Goal: Information Seeking & Learning: Find specific fact

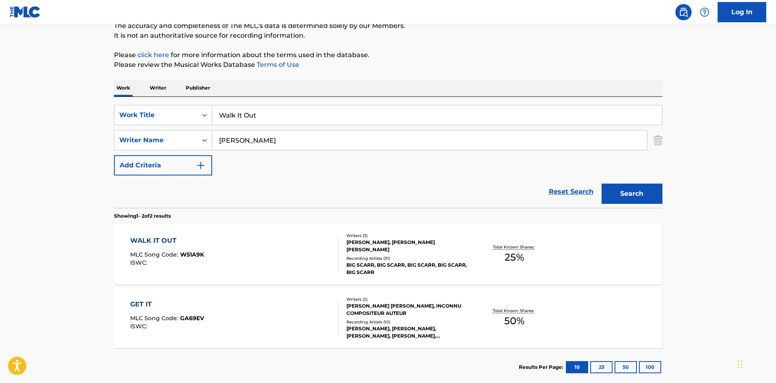
drag, startPoint x: 336, startPoint y: 116, endPoint x: 10, endPoint y: 60, distance: 331.0
click at [66, 88] on main "The MLC Public Work Search The accuracy and completeness of The MLC's data is d…" at bounding box center [388, 170] width 776 height 442
paste input "Suicide Doors"
type input "Suicide Doors"
drag, startPoint x: 316, startPoint y: 137, endPoint x: 43, endPoint y: 124, distance: 274.0
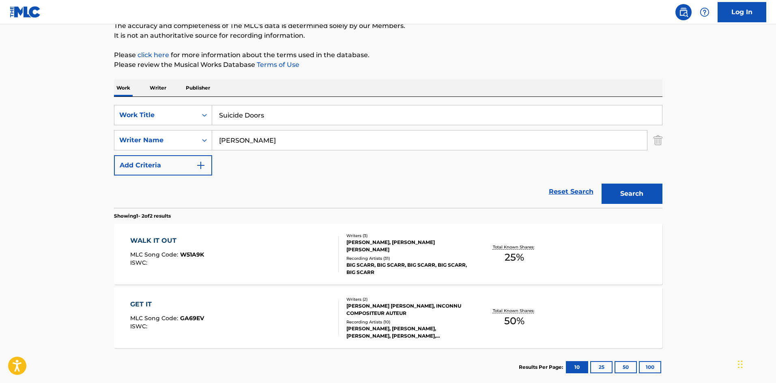
click at [102, 133] on main "The MLC Public Work Search The accuracy and completeness of The MLC's data is d…" at bounding box center [388, 170] width 776 height 442
paste input "Symere"
type input "Symere"
click at [622, 195] on button "Search" at bounding box center [631, 194] width 61 height 20
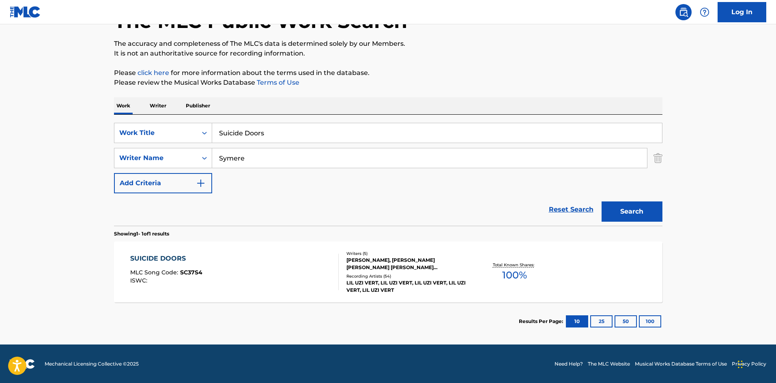
scroll to position [58, 0]
click at [155, 255] on div "SUICIDE DOORS" at bounding box center [166, 258] width 72 height 10
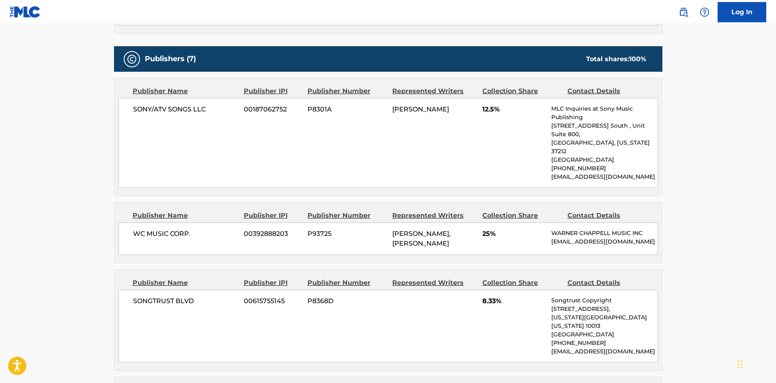
scroll to position [365, 0]
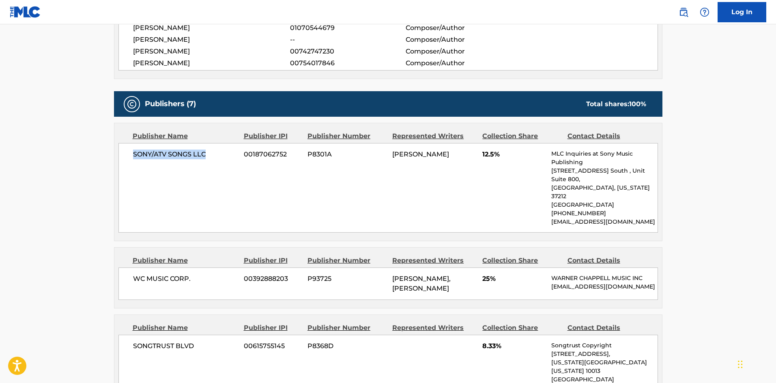
drag, startPoint x: 131, startPoint y: 155, endPoint x: 223, endPoint y: 155, distance: 92.4
click at [223, 155] on div "SONY/ATV SONGS LLC 00187062752 P8301A [PERSON_NAME] 12.5% MLC Inquiries at Sony…" at bounding box center [387, 188] width 539 height 90
copy span "SONY/ATV SONGS LLC"
drag, startPoint x: 133, startPoint y: 260, endPoint x: 217, endPoint y: 262, distance: 84.8
click at [217, 274] on span "WC MUSIC CORP." at bounding box center [185, 279] width 105 height 10
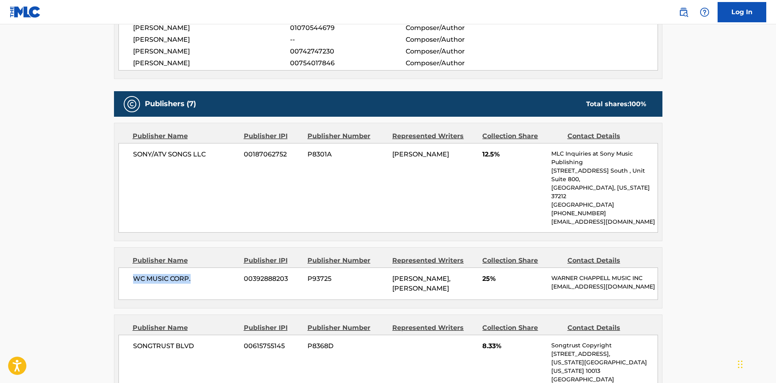
copy span "WC MUSIC CORP."
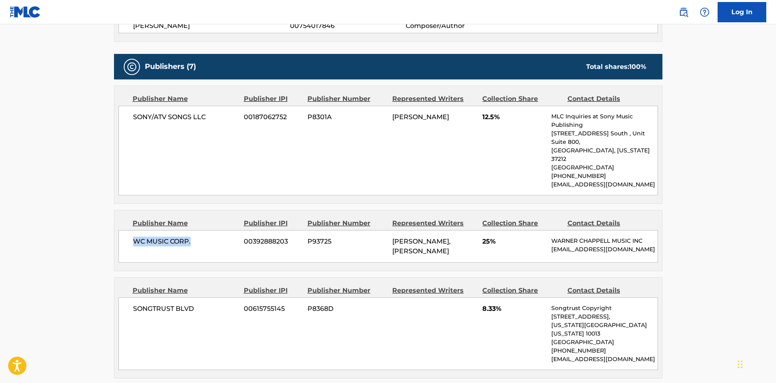
scroll to position [487, 0]
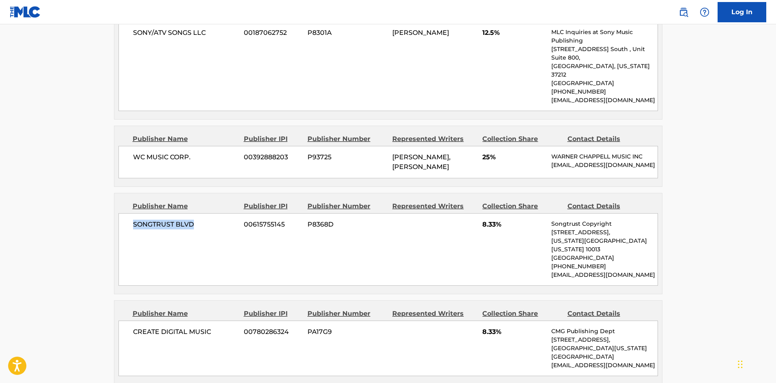
drag, startPoint x: 133, startPoint y: 212, endPoint x: 209, endPoint y: 212, distance: 75.8
click at [209, 220] on span "SONGTRUST BLVD" at bounding box center [185, 225] width 105 height 10
copy span "SONGTRUST BLVD"
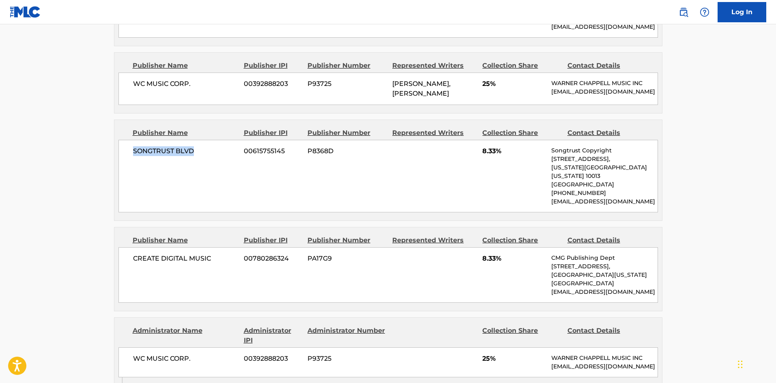
scroll to position [649, 0]
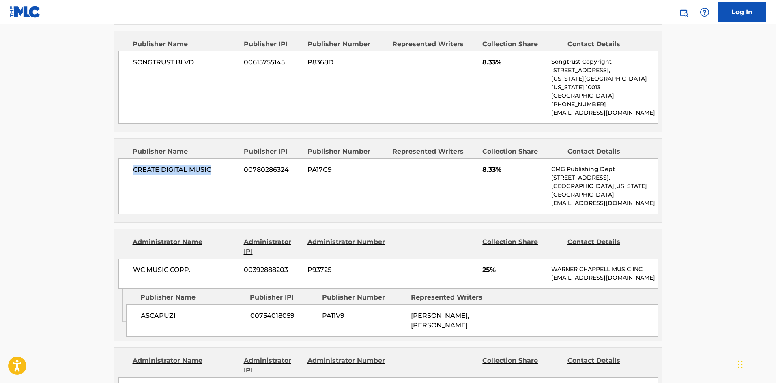
drag, startPoint x: 130, startPoint y: 152, endPoint x: 236, endPoint y: 151, distance: 105.8
click at [236, 159] on div "CREATE DIGITAL MUSIC 00780286324 PA17G9 8.33% CMG Publishing Dept [STREET_ADDRE…" at bounding box center [387, 187] width 539 height 56
copy span "CREATE DIGITAL MUSIC"
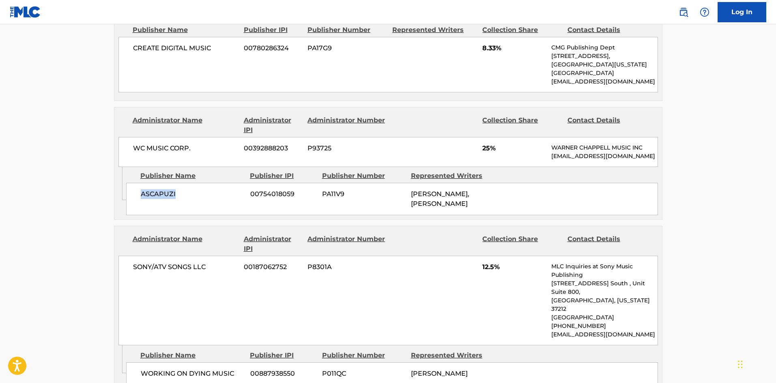
drag, startPoint x: 142, startPoint y: 181, endPoint x: 205, endPoint y: 182, distance: 62.9
click at [205, 189] on span "ASCAPUZI" at bounding box center [192, 194] width 103 height 10
copy span "ASCAPUZI"
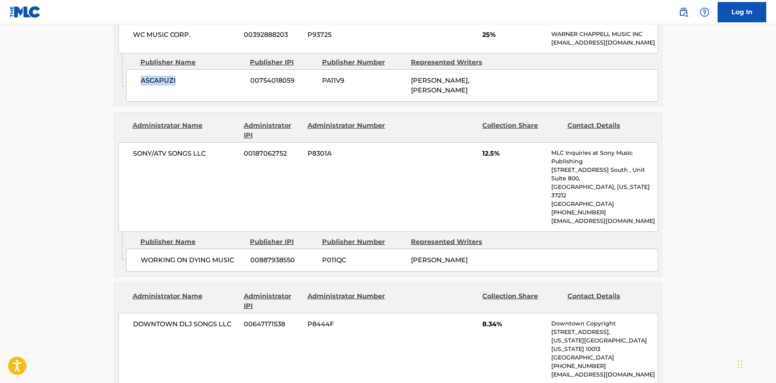
scroll to position [892, 0]
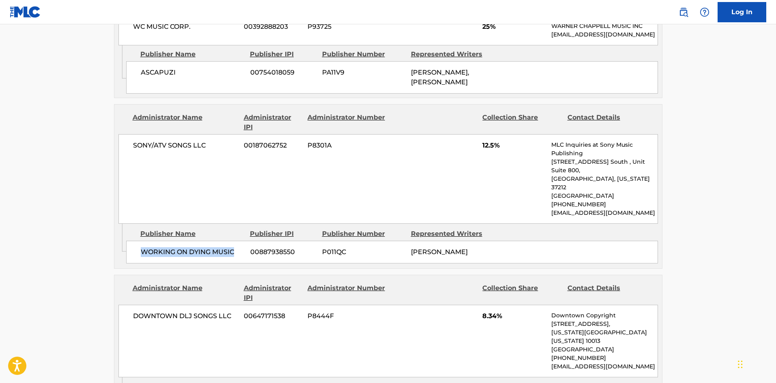
drag, startPoint x: 138, startPoint y: 220, endPoint x: 240, endPoint y: 219, distance: 102.2
click at [240, 241] on div "WORKING ON DYING MUSIC 00887938550 P011QC [PERSON_NAME]" at bounding box center [392, 252] width 532 height 23
copy span "WORKING ON DYING MUSIC"
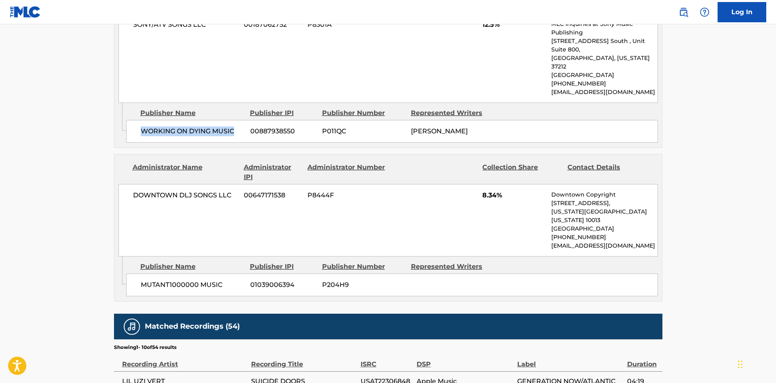
scroll to position [1014, 0]
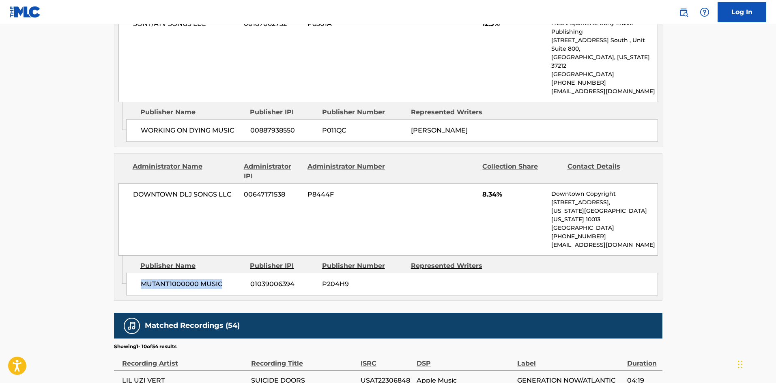
drag, startPoint x: 143, startPoint y: 259, endPoint x: 232, endPoint y: 253, distance: 89.0
click at [232, 279] on span "MUTANT1000000 MUSIC" at bounding box center [192, 284] width 103 height 10
copy span "MUTANT1000000 MUSIC"
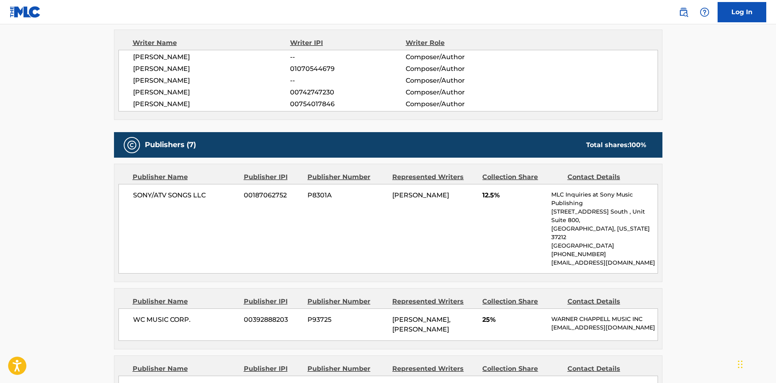
scroll to position [405, 0]
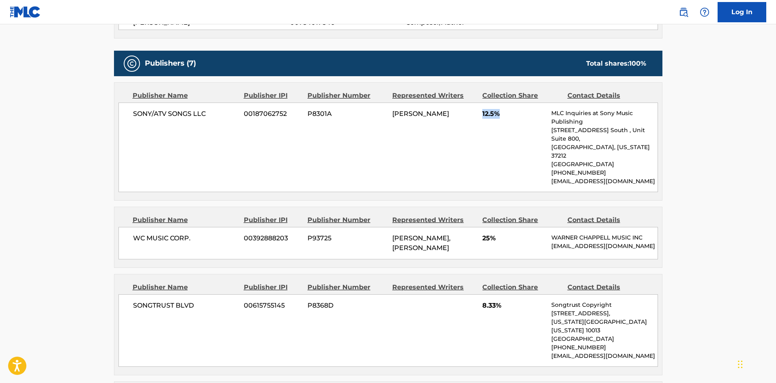
drag, startPoint x: 481, startPoint y: 115, endPoint x: 517, endPoint y: 114, distance: 35.7
click at [517, 114] on div "SONY/ATV SONGS LLC 00187062752 P8301A [PERSON_NAME] 12.5% MLC Inquiries at Sony…" at bounding box center [387, 148] width 539 height 90
copy span "12.5%"
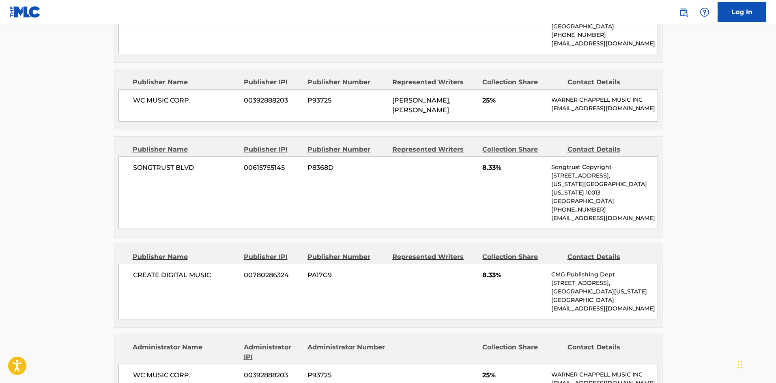
scroll to position [568, 0]
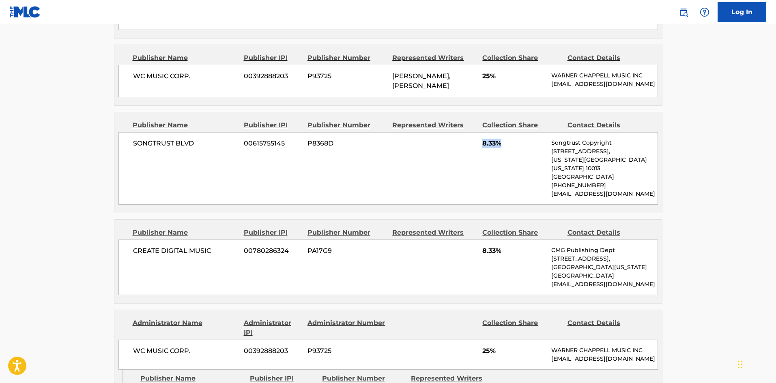
drag, startPoint x: 479, startPoint y: 133, endPoint x: 510, endPoint y: 135, distance: 31.3
click at [510, 135] on div "SONGTRUST BLVD 00615755145 P8368D 8.33% Songtrust Copyright [STREET_ADDRESS][US…" at bounding box center [387, 168] width 539 height 73
copy span "8.33%"
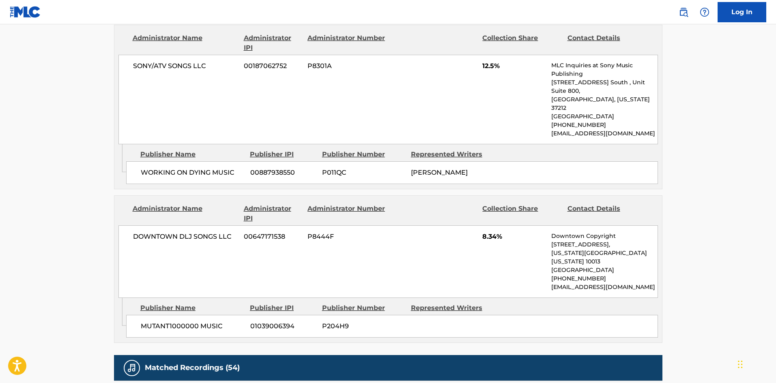
scroll to position [973, 0]
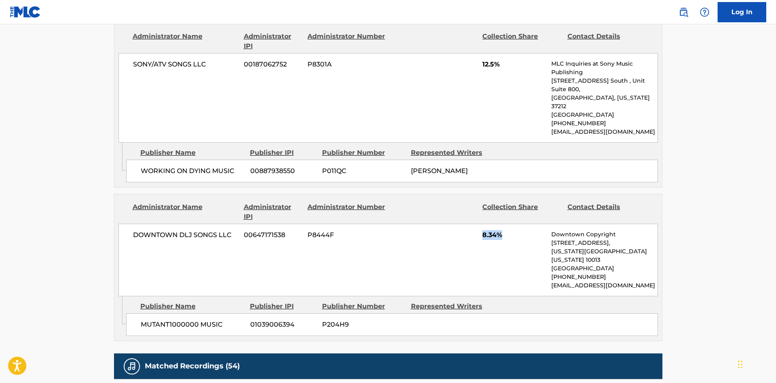
drag, startPoint x: 484, startPoint y: 216, endPoint x: 516, endPoint y: 213, distance: 32.2
click at [516, 230] on span "8.34%" at bounding box center [513, 235] width 63 height 10
copy span "8.34%"
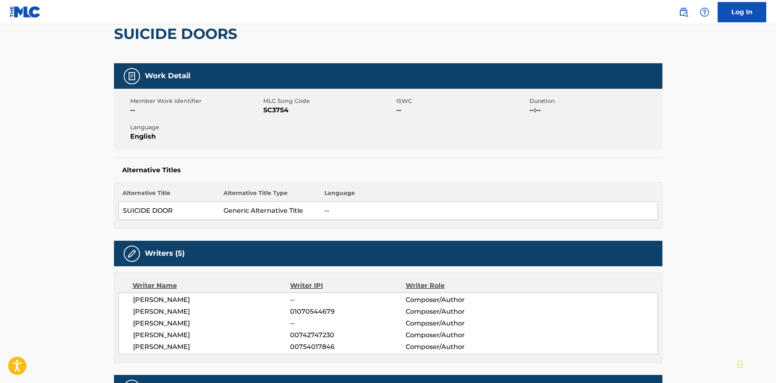
scroll to position [0, 0]
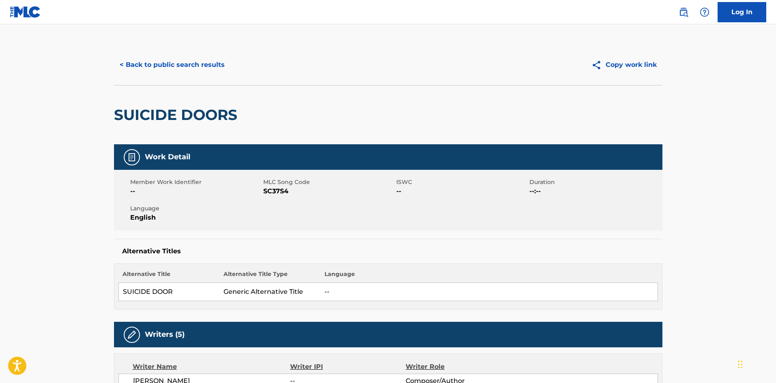
click at [201, 75] on div "< Back to public search results Copy work link" at bounding box center [388, 65] width 548 height 41
click at [202, 66] on button "< Back to public search results" at bounding box center [172, 65] width 116 height 20
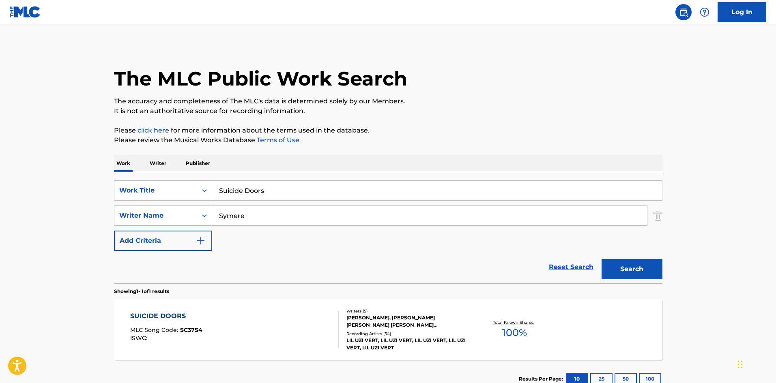
scroll to position [12, 0]
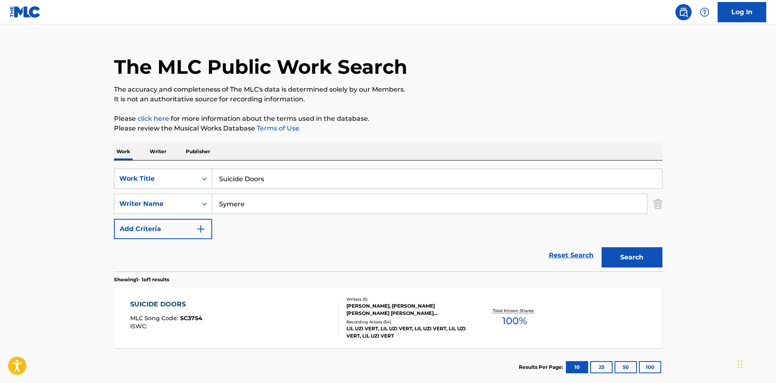
drag, startPoint x: 288, startPoint y: 178, endPoint x: 79, endPoint y: 143, distance: 212.5
click at [77, 150] on main "The MLC Public Work Search The accuracy and completeness of The MLC's data is d…" at bounding box center [388, 202] width 776 height 378
paste input "Forget"
type input "Forget"
drag, startPoint x: 270, startPoint y: 204, endPoint x: 6, endPoint y: 168, distance: 265.6
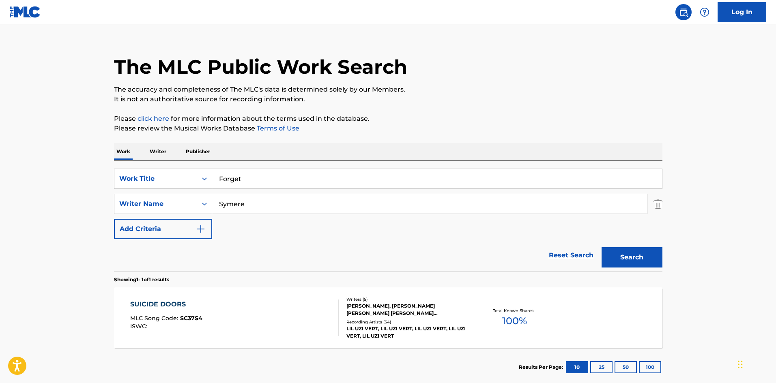
click at [25, 171] on main "The MLC Public Work Search The accuracy and completeness of The MLC's data is d…" at bounding box center [388, 202] width 776 height 378
paste input "[PERSON_NAME]"
type input "[PERSON_NAME]"
click at [654, 266] on button "Search" at bounding box center [631, 257] width 61 height 20
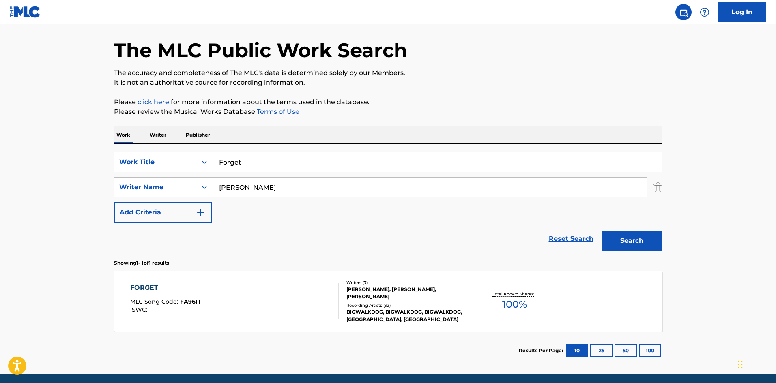
scroll to position [58, 0]
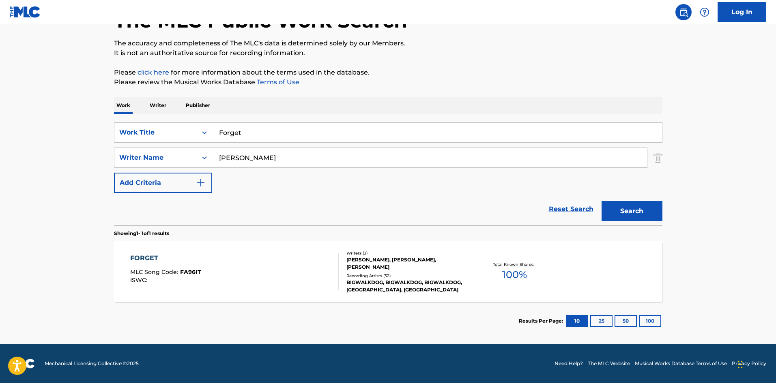
click at [159, 258] on div "FORGET" at bounding box center [165, 258] width 71 height 10
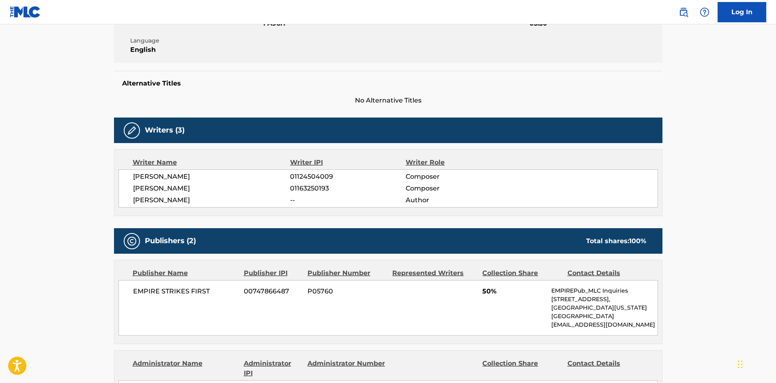
scroll to position [365, 0]
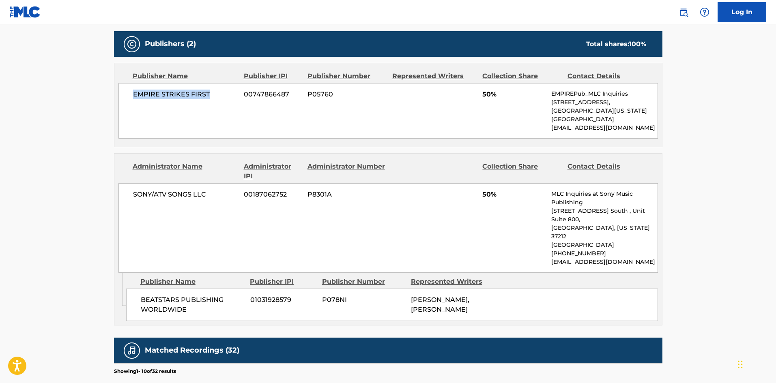
drag, startPoint x: 132, startPoint y: 91, endPoint x: 226, endPoint y: 90, distance: 94.1
click at [226, 90] on div "EMPIRE STRIKES FIRST 00747866487 P05760 50% EMPIREPub_MLC Inquiries [STREET_ADD…" at bounding box center [387, 111] width 539 height 56
drag, startPoint x: 142, startPoint y: 281, endPoint x: 214, endPoint y: 293, distance: 72.3
click at [214, 295] on span "BEATSTARS PUBLISHING WORLDWIDE" at bounding box center [192, 304] width 103 height 19
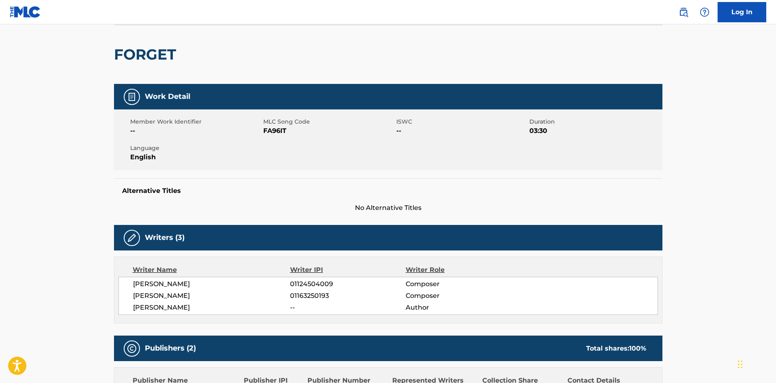
scroll to position [41, 0]
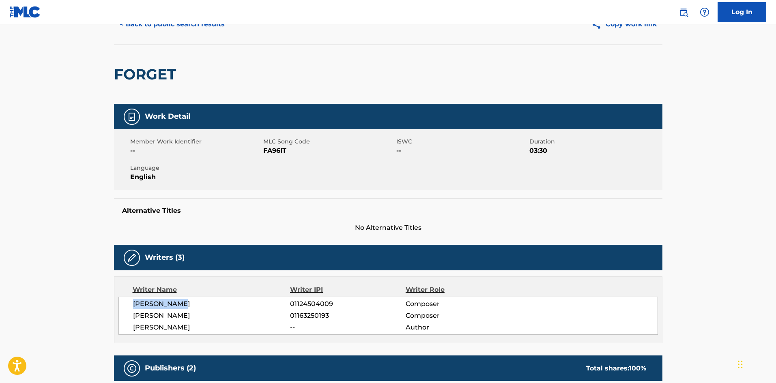
drag, startPoint x: 131, startPoint y: 305, endPoint x: 204, endPoint y: 301, distance: 73.1
click at [204, 301] on div "[PERSON_NAME] 01124504009 Composer [PERSON_NAME] 01163250193 Composer [PERSON_N…" at bounding box center [387, 316] width 539 height 38
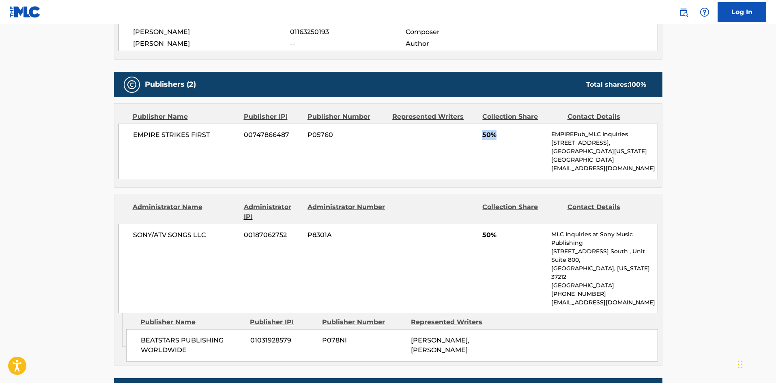
drag, startPoint x: 483, startPoint y: 133, endPoint x: 503, endPoint y: 133, distance: 19.9
click at [503, 133] on span "50%" at bounding box center [513, 135] width 63 height 10
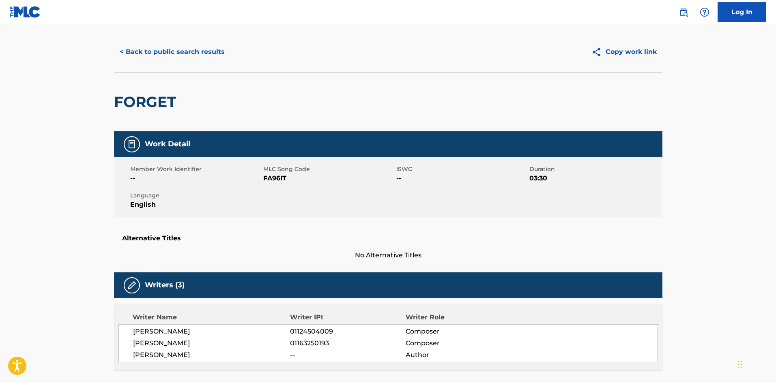
scroll to position [0, 0]
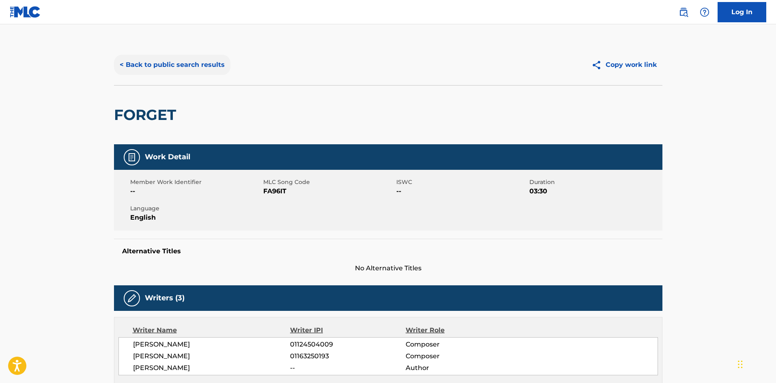
click at [191, 70] on button "< Back to public search results" at bounding box center [172, 65] width 116 height 20
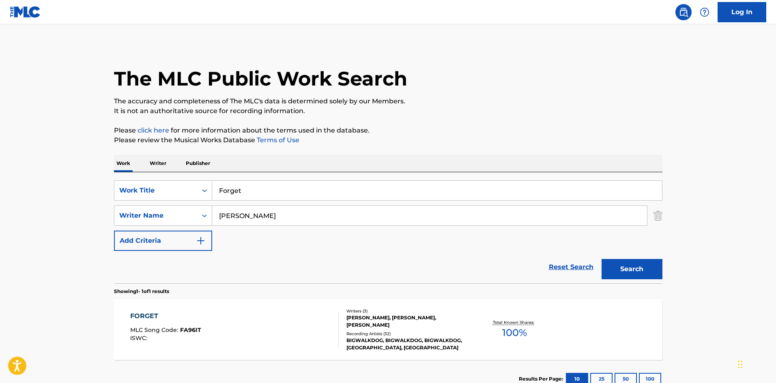
scroll to position [12, 0]
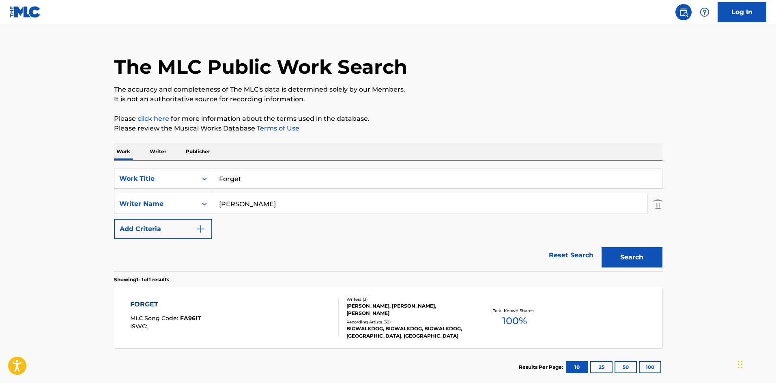
drag, startPoint x: 265, startPoint y: 182, endPoint x: 34, endPoint y: 123, distance: 238.0
click at [86, 150] on main "The MLC Public Work Search The accuracy and completeness of The MLC's data is d…" at bounding box center [388, 202] width 776 height 378
paste input "Duck No Smoke"
type input "Duck No Smoke"
drag, startPoint x: 292, startPoint y: 204, endPoint x: 0, endPoint y: 209, distance: 292.4
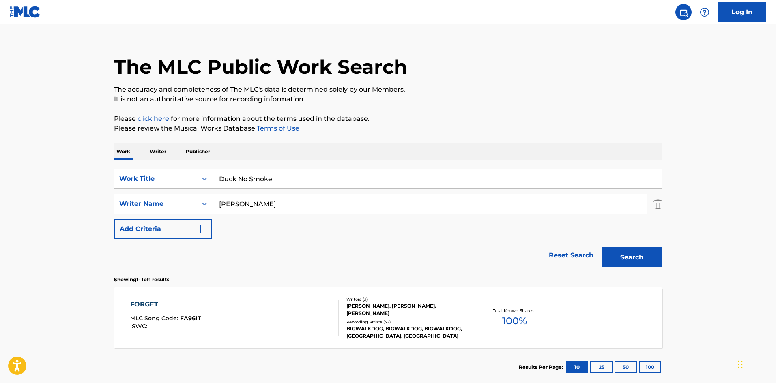
click at [0, 210] on main "The MLC Public Work Search The accuracy and completeness of The MLC's data is d…" at bounding box center [388, 202] width 776 height 378
paste input "[PERSON_NAME]"
click at [643, 256] on button "Search" at bounding box center [631, 257] width 61 height 20
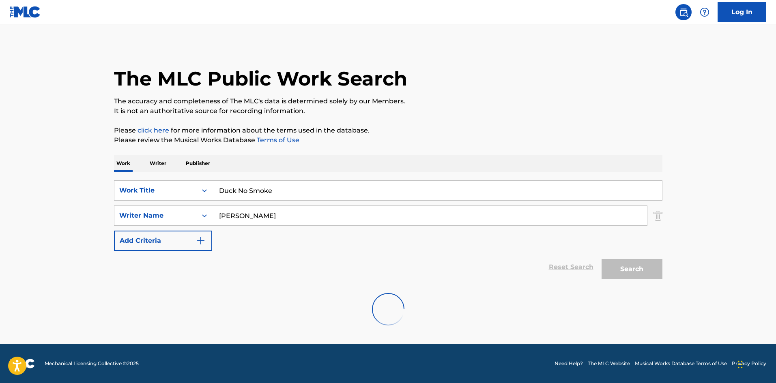
scroll to position [0, 0]
drag, startPoint x: 265, startPoint y: 222, endPoint x: 93, endPoint y: 218, distance: 172.0
click at [91, 221] on main "The MLC Public Work Search The accuracy and completeness of The MLC's data is d…" at bounding box center [388, 184] width 776 height 320
paste input "[PERSON_NAME]"
click at [649, 275] on button "Search" at bounding box center [631, 269] width 61 height 20
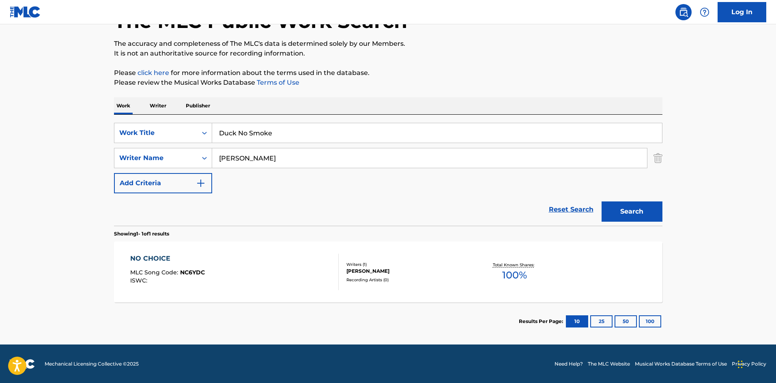
scroll to position [58, 0]
drag, startPoint x: 298, startPoint y: 160, endPoint x: 45, endPoint y: 157, distance: 253.4
click at [51, 159] on main "The MLC Public Work Search The accuracy and completeness of The MLC's data is d…" at bounding box center [388, 155] width 776 height 378
paste input "[PERSON_NAME]"
click at [638, 213] on button "Search" at bounding box center [631, 211] width 61 height 20
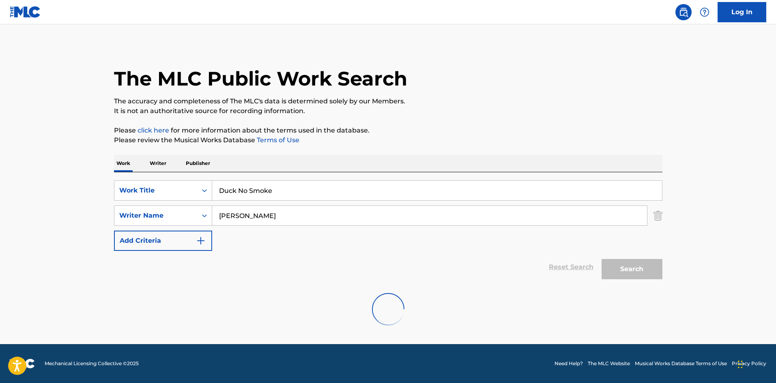
scroll to position [0, 0]
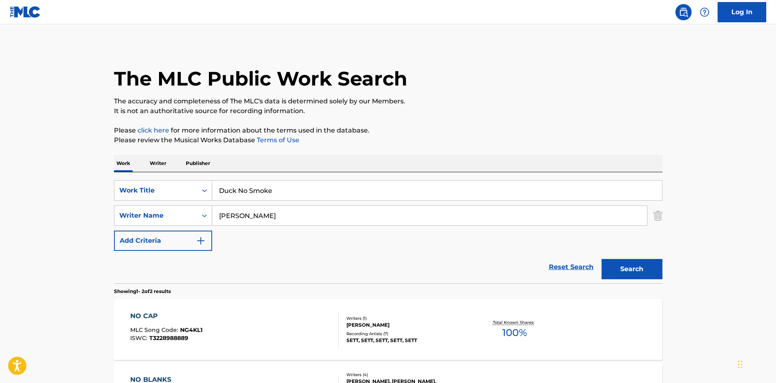
drag, startPoint x: 291, startPoint y: 211, endPoint x: 0, endPoint y: 202, distance: 290.9
click at [0, 202] on main "The MLC Public Work Search The accuracy and completeness of The MLC's data is d…" at bounding box center [388, 245] width 776 height 442
paste input "[PERSON_NAME]"
click at [628, 270] on button "Search" at bounding box center [631, 269] width 61 height 20
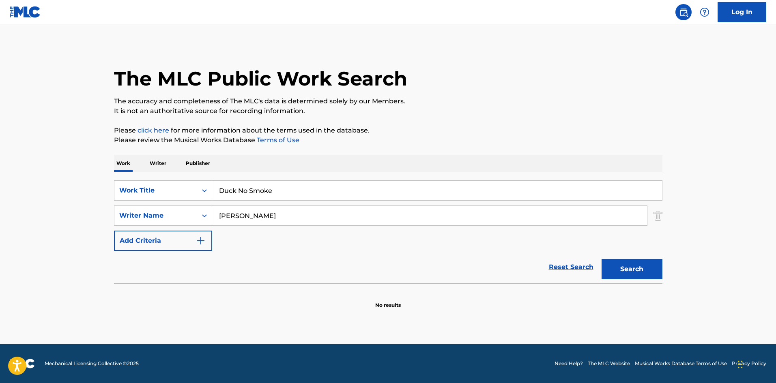
drag, startPoint x: 300, startPoint y: 198, endPoint x: 75, endPoint y: 163, distance: 227.8
click at [180, 194] on div "SearchWithCriteria29d3f065-31ca-4237-bf79-200d96885499 Work Title Duck No Smoke" at bounding box center [388, 190] width 548 height 20
drag, startPoint x: 322, startPoint y: 184, endPoint x: 88, endPoint y: 128, distance: 240.3
click at [34, 181] on main "The MLC Public Work Search The accuracy and completeness of The MLC's data is d…" at bounding box center [388, 184] width 776 height 320
drag, startPoint x: 302, startPoint y: 225, endPoint x: 0, endPoint y: 220, distance: 301.7
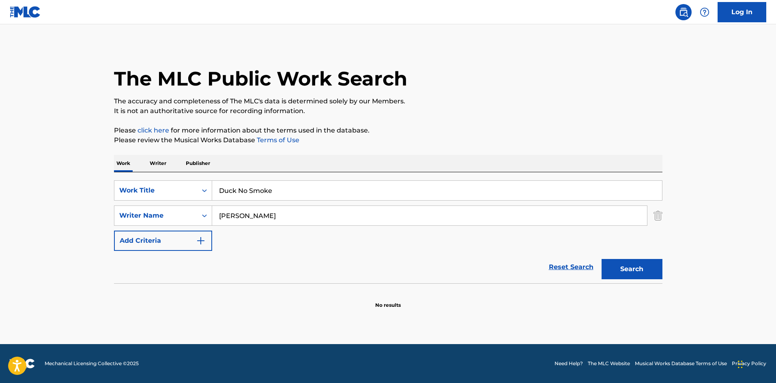
click at [0, 221] on main "The MLC Public Work Search The accuracy and completeness of The MLC's data is d…" at bounding box center [388, 184] width 776 height 320
click at [646, 274] on button "Search" at bounding box center [631, 269] width 61 height 20
drag, startPoint x: 290, startPoint y: 221, endPoint x: 28, endPoint y: 201, distance: 263.5
click at [28, 201] on main "The MLC Public Work Search The accuracy and completeness of The MLC's data is d…" at bounding box center [388, 184] width 776 height 320
paste input "[PERSON_NAME]"
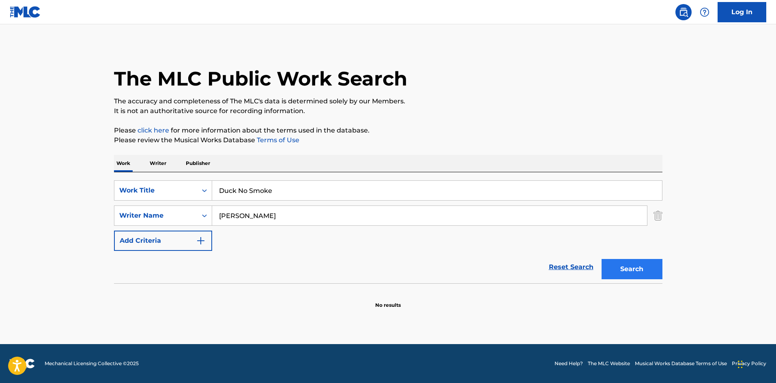
type input "[PERSON_NAME]"
click at [640, 265] on button "Search" at bounding box center [631, 269] width 61 height 20
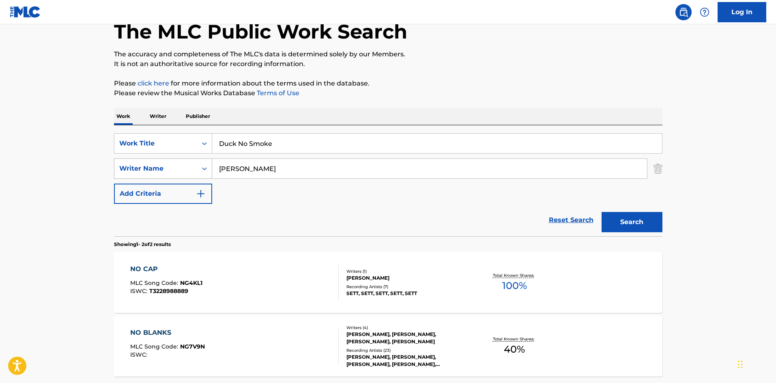
scroll to position [122, 0]
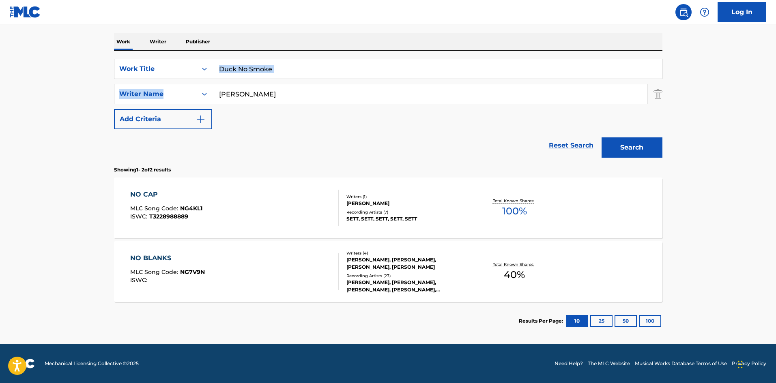
drag, startPoint x: 342, startPoint y: 81, endPoint x: 341, endPoint y: 71, distance: 10.6
click at [341, 74] on div "SearchWithCriteria29d3f065-31ca-4237-bf79-200d96885499 Work Title Duck No Smoke…" at bounding box center [388, 94] width 548 height 71
drag, startPoint x: 343, startPoint y: 69, endPoint x: 68, endPoint y: 69, distance: 274.9
click at [69, 69] on main "The MLC Public Work Search The accuracy and completeness of The MLC's data is d…" at bounding box center [388, 124] width 776 height 442
paste input "Forever To M"
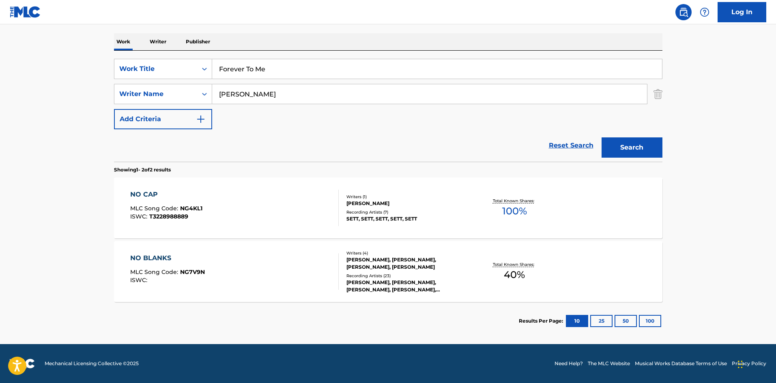
type input "Forever To Me"
drag, startPoint x: 324, startPoint y: 94, endPoint x: 51, endPoint y: 92, distance: 272.9
click at [66, 93] on main "The MLC Public Work Search The accuracy and completeness of The MLC's data is d…" at bounding box center [388, 124] width 776 height 442
paste input "Swind"
type input "[PERSON_NAME]"
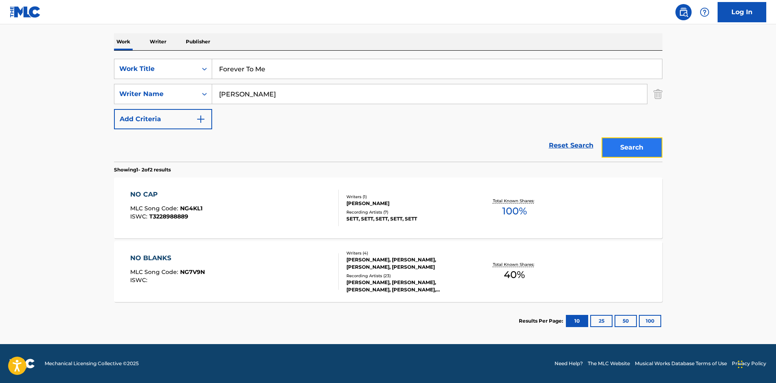
click at [622, 146] on button "Search" at bounding box center [631, 147] width 61 height 20
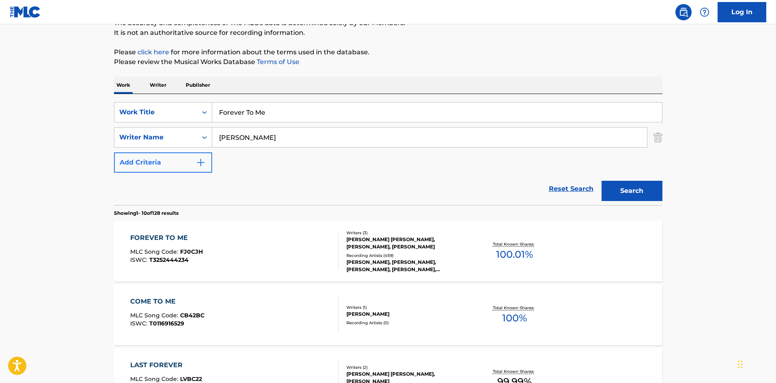
scroll to position [81, 0]
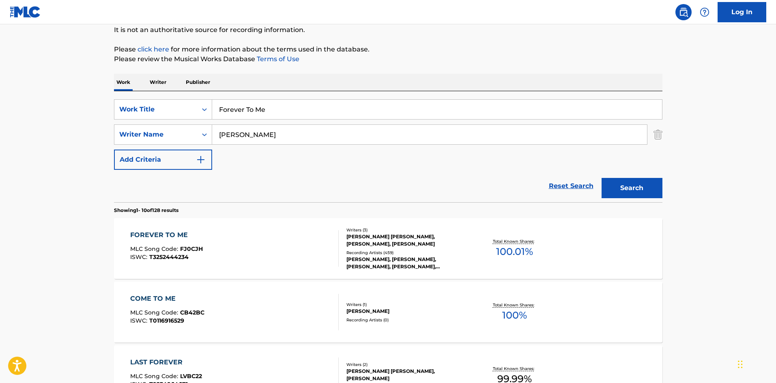
click at [160, 234] on div "FOREVER TO ME" at bounding box center [166, 235] width 73 height 10
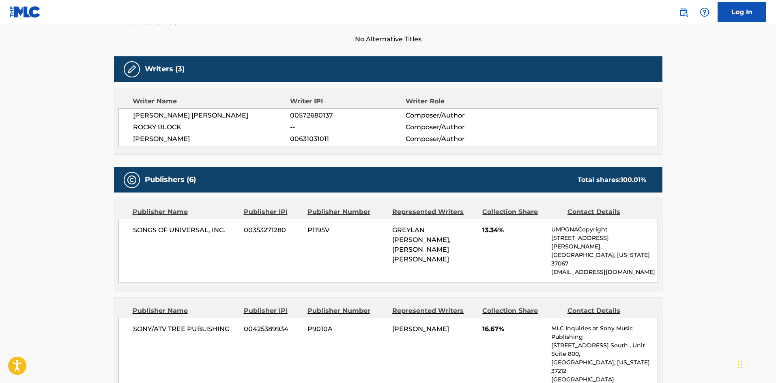
scroll to position [243, 0]
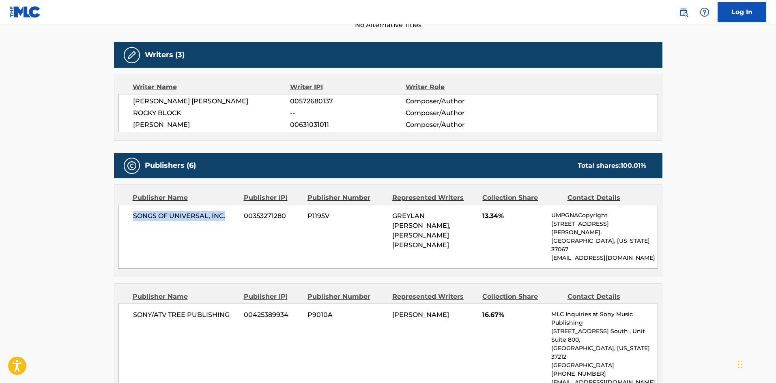
drag, startPoint x: 133, startPoint y: 220, endPoint x: 226, endPoint y: 222, distance: 92.5
click at [226, 222] on div "SONGS OF UNIVERSAL, INC. 00353271280 P1195V [PERSON_NAME] [PERSON_NAME], [PERSO…" at bounding box center [387, 237] width 539 height 64
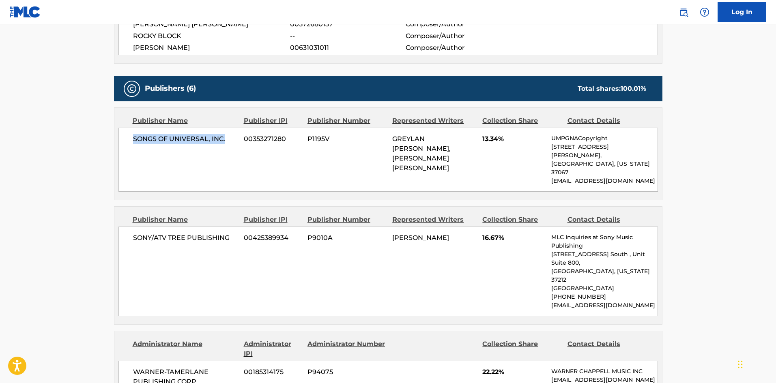
scroll to position [405, 0]
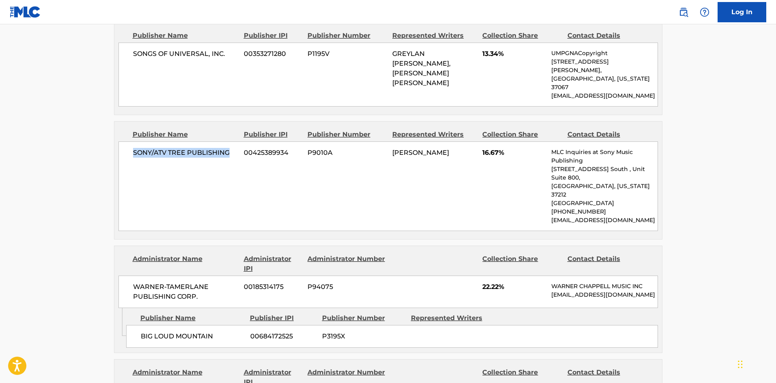
drag, startPoint x: 133, startPoint y: 139, endPoint x: 238, endPoint y: 135, distance: 105.5
click at [238, 142] on div "SONY/ATV TREE PUBLISHING 00425389934 P9010A [PERSON_NAME] 16.67% MLC Inquiries …" at bounding box center [387, 187] width 539 height 90
drag, startPoint x: 138, startPoint y: 306, endPoint x: 235, endPoint y: 307, distance: 96.9
click at [235, 325] on div "BIG LOUD MOUNTAIN 00684172525 P3195X" at bounding box center [392, 336] width 532 height 23
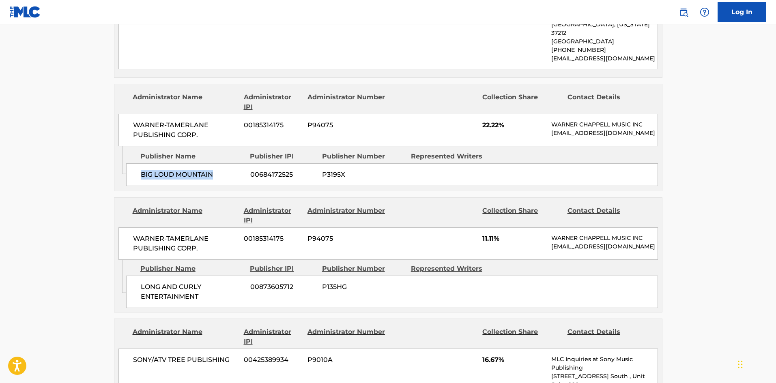
scroll to position [568, 0]
drag, startPoint x: 140, startPoint y: 266, endPoint x: 208, endPoint y: 274, distance: 68.2
click at [208, 275] on div "LONG AND CURLY ENTERTAINMENT 00873605712 P135HG" at bounding box center [392, 291] width 532 height 32
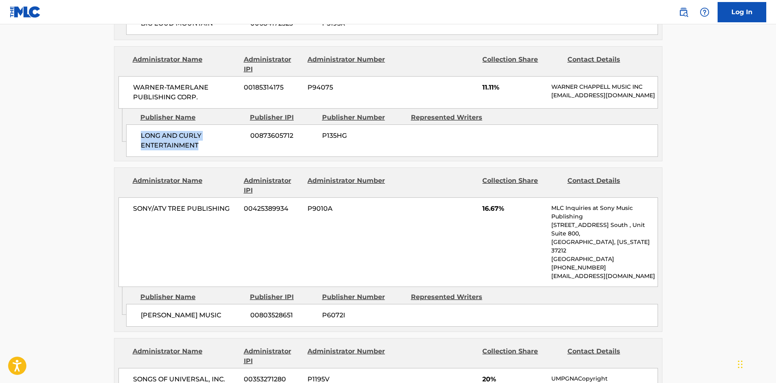
scroll to position [730, 0]
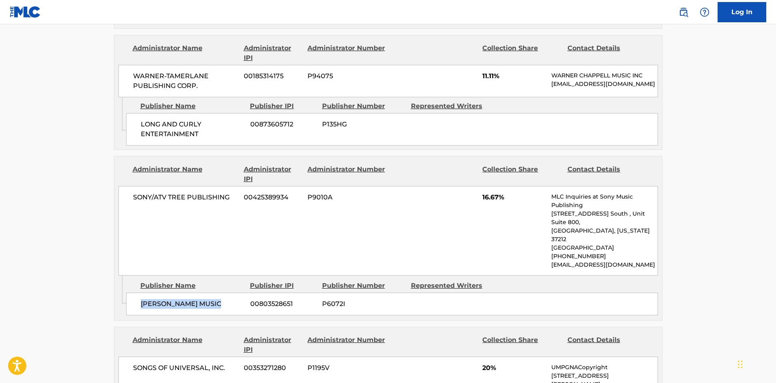
drag, startPoint x: 139, startPoint y: 264, endPoint x: 229, endPoint y: 260, distance: 90.1
click at [229, 293] on div "[PERSON_NAME] MUSIC 00803528651 P6072I" at bounding box center [392, 304] width 532 height 23
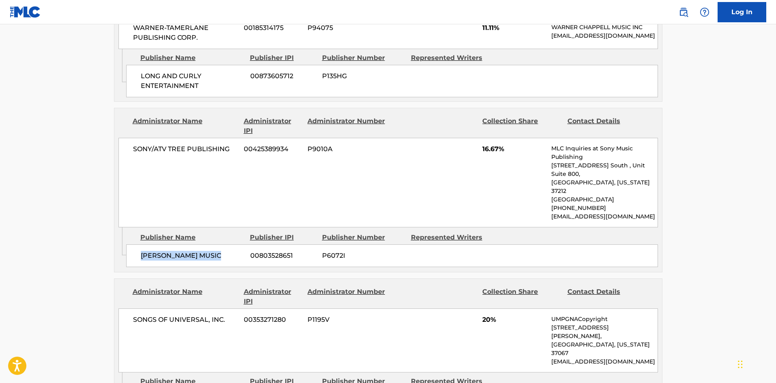
scroll to position [892, 0]
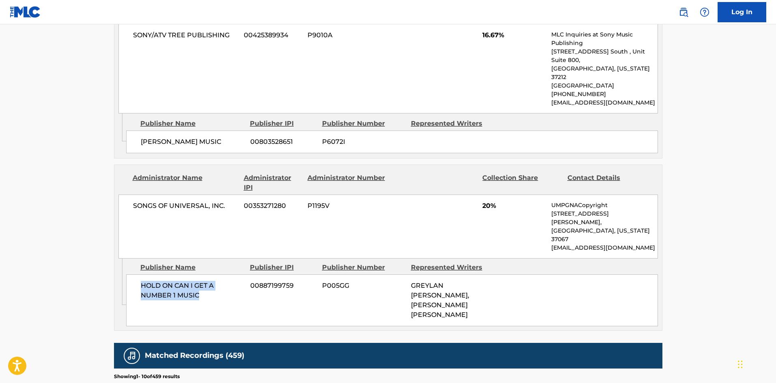
drag, startPoint x: 142, startPoint y: 231, endPoint x: 216, endPoint y: 242, distance: 75.4
click at [216, 275] on div "HOLD ON CAN I GET A NUMBER 1 MUSIC 00887199759 P005GG [PERSON_NAME] [PERSON_NAM…" at bounding box center [392, 301] width 532 height 52
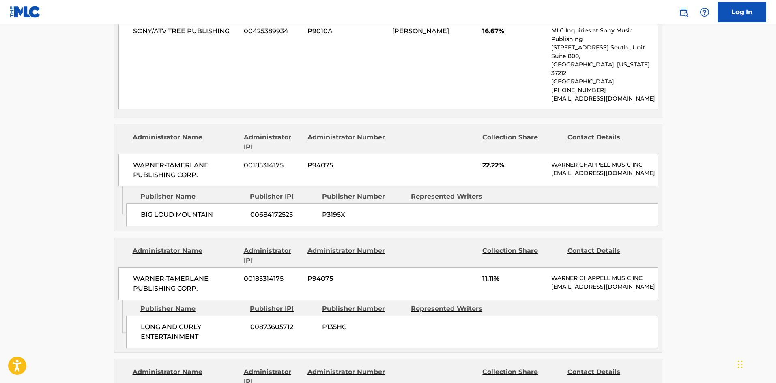
scroll to position [243, 0]
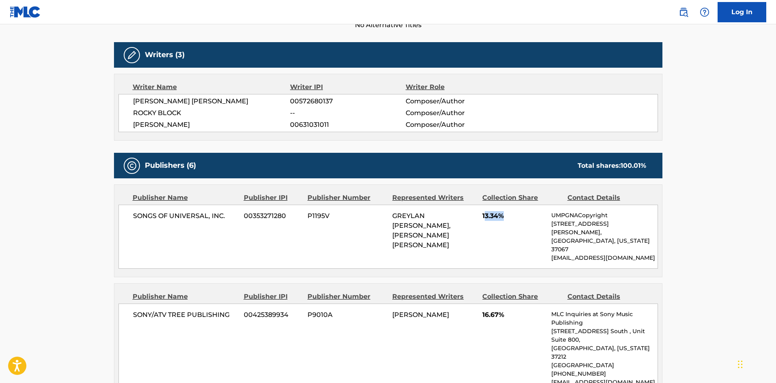
drag, startPoint x: 484, startPoint y: 214, endPoint x: 505, endPoint y: 214, distance: 21.1
click at [505, 214] on span "13.34%" at bounding box center [513, 216] width 63 height 10
click at [493, 235] on div "SONGS OF UNIVERSAL, INC. 00353271280 P1195V [PERSON_NAME] [PERSON_NAME], [PERSO…" at bounding box center [387, 237] width 539 height 64
drag, startPoint x: 482, startPoint y: 215, endPoint x: 512, endPoint y: 215, distance: 29.6
click at [512, 215] on span "13.34%" at bounding box center [513, 216] width 63 height 10
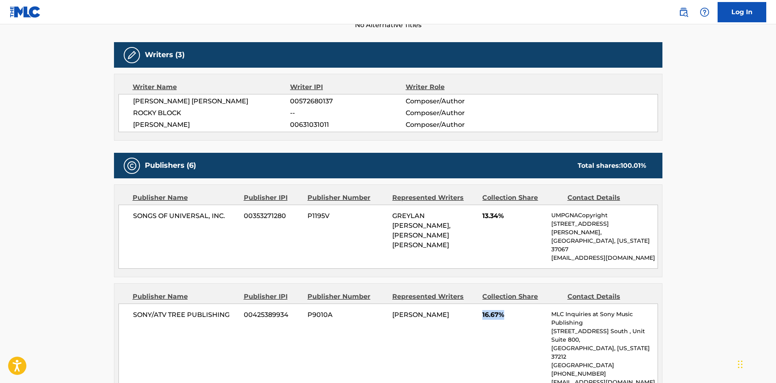
drag, startPoint x: 483, startPoint y: 301, endPoint x: 517, endPoint y: 298, distance: 34.1
click at [517, 310] on span "16.67%" at bounding box center [513, 315] width 63 height 10
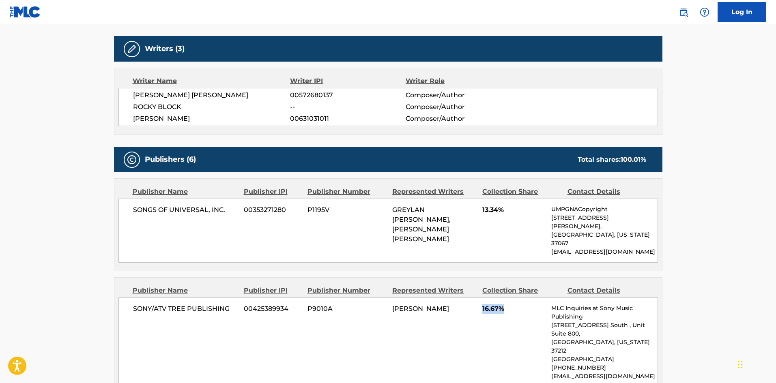
scroll to position [405, 0]
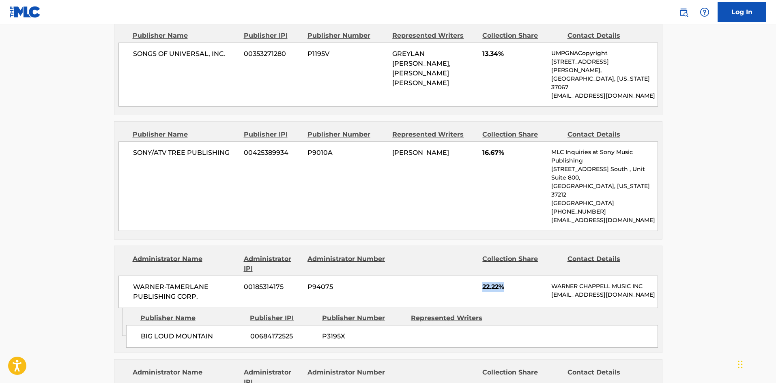
drag, startPoint x: 483, startPoint y: 255, endPoint x: 521, endPoint y: 255, distance: 38.5
click at [521, 282] on span "22.22%" at bounding box center [513, 287] width 63 height 10
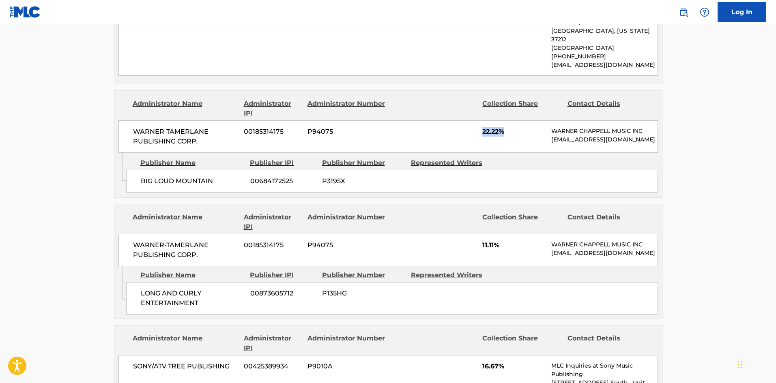
scroll to position [568, 0]
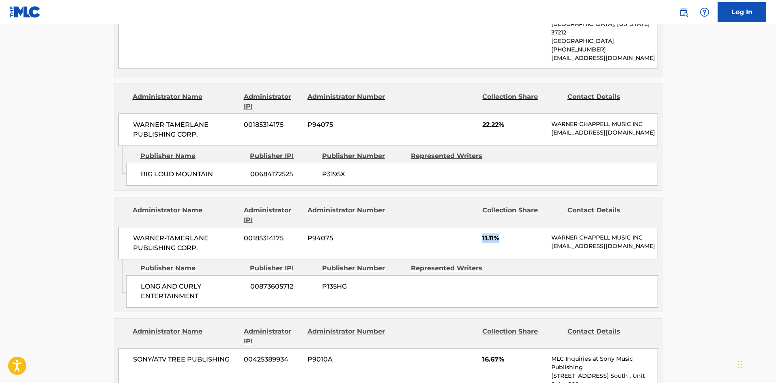
drag, startPoint x: 479, startPoint y: 206, endPoint x: 507, endPoint y: 209, distance: 28.1
click at [507, 227] on div "WARNER-[PERSON_NAME] PUBLISHING CORP. 00185314175 P94075 11.11% [PERSON_NAME] M…" at bounding box center [387, 243] width 539 height 32
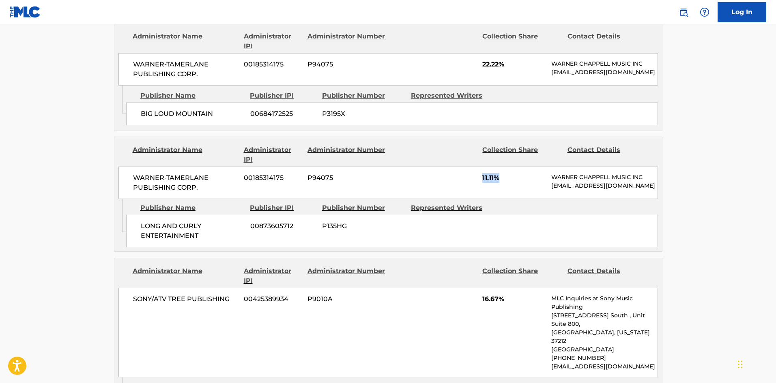
scroll to position [730, 0]
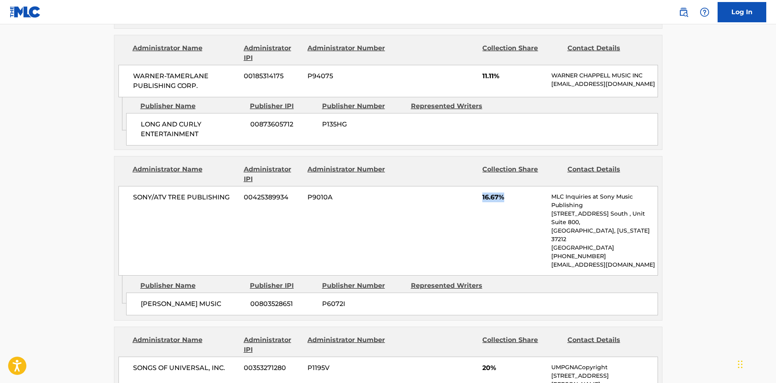
drag, startPoint x: 481, startPoint y: 175, endPoint x: 514, endPoint y: 176, distance: 32.4
click at [514, 186] on div "SONY/ATV TREE PUBLISHING 00425389934 P9010A 16.67% MLC Inquiries at Sony Music …" at bounding box center [387, 231] width 539 height 90
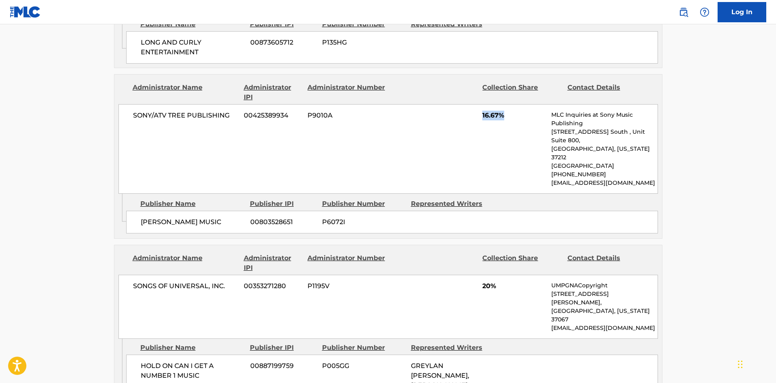
scroll to position [892, 0]
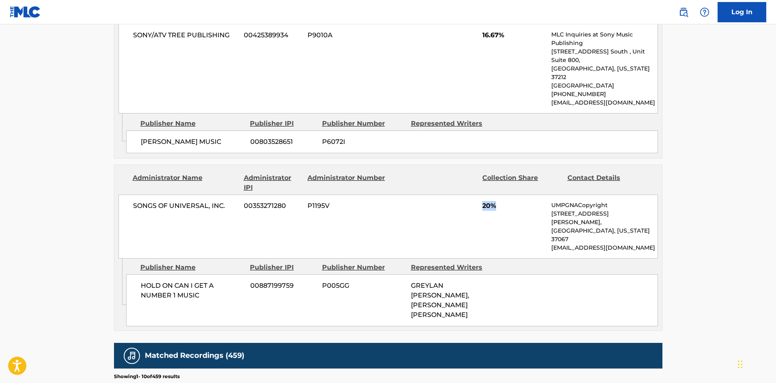
drag, startPoint x: 481, startPoint y: 167, endPoint x: 502, endPoint y: 167, distance: 21.1
click at [502, 195] on div "SONGS OF UNIVERSAL, INC. 00353271280 P1195V 20% UMPGNACopyright [STREET_ADDRESS…" at bounding box center [387, 227] width 539 height 64
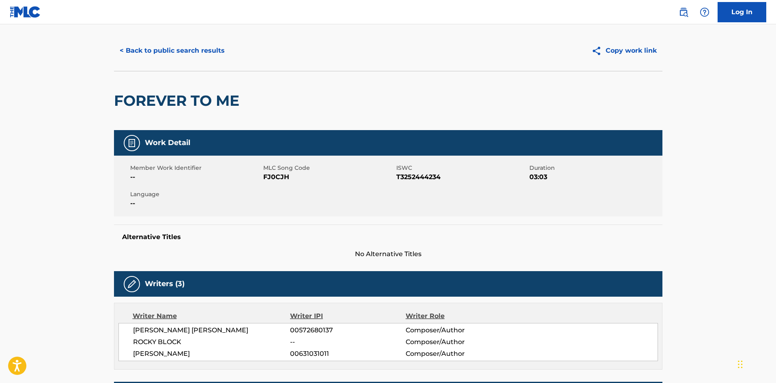
scroll to position [0, 0]
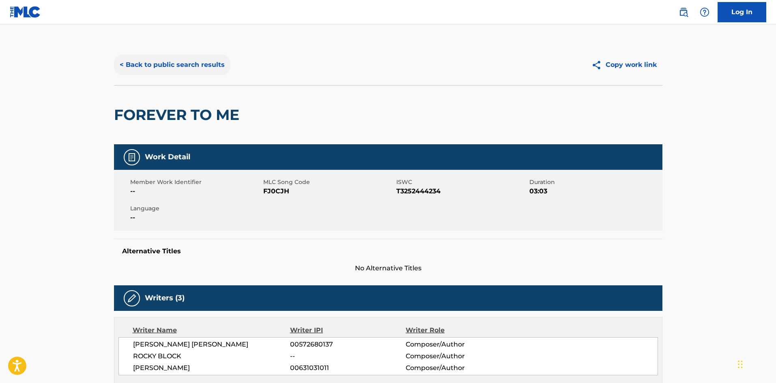
click at [194, 64] on button "< Back to public search results" at bounding box center [172, 65] width 116 height 20
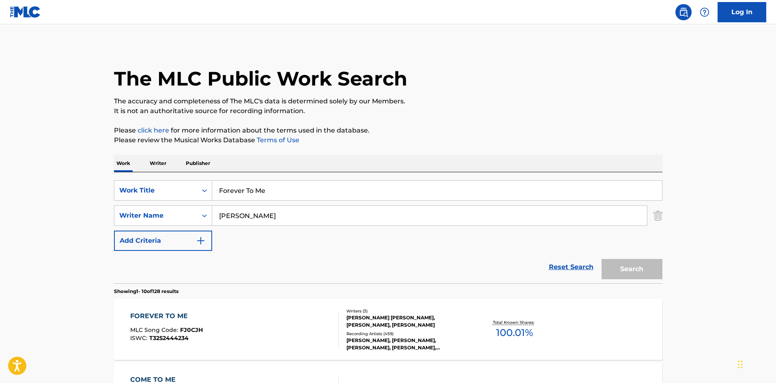
scroll to position [81, 0]
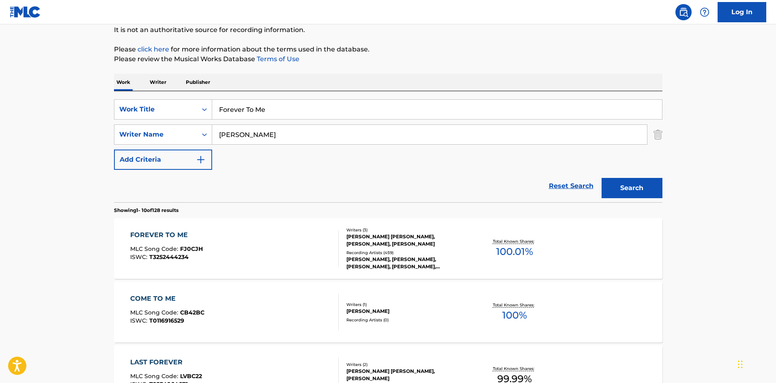
drag, startPoint x: 299, startPoint y: 109, endPoint x: 145, endPoint y: 79, distance: 156.5
paste input "Hammer To The Heart"
type input "Hammer To The Heart"
drag, startPoint x: 260, startPoint y: 131, endPoint x: 0, endPoint y: 131, distance: 260.3
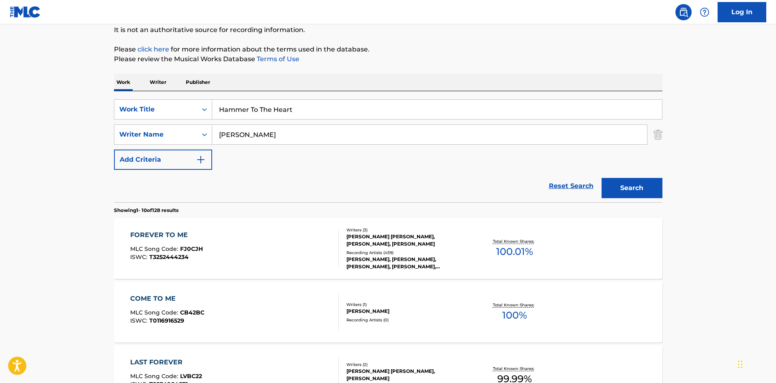
paste input "[PERSON_NAME]"
type input "[PERSON_NAME]"
click at [630, 187] on button "Search" at bounding box center [631, 188] width 61 height 20
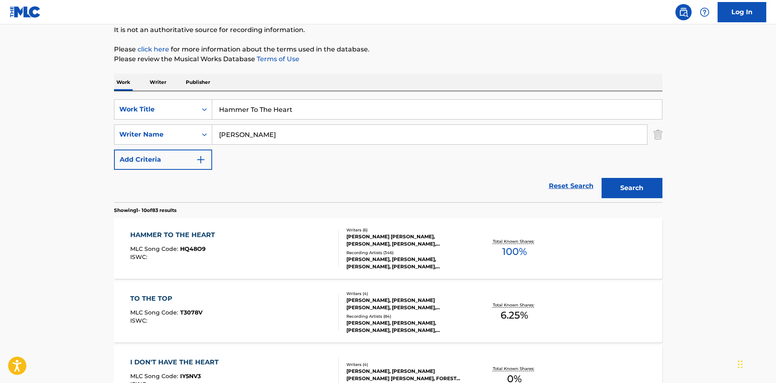
click at [165, 234] on div "HAMMER TO THE HEART" at bounding box center [174, 235] width 89 height 10
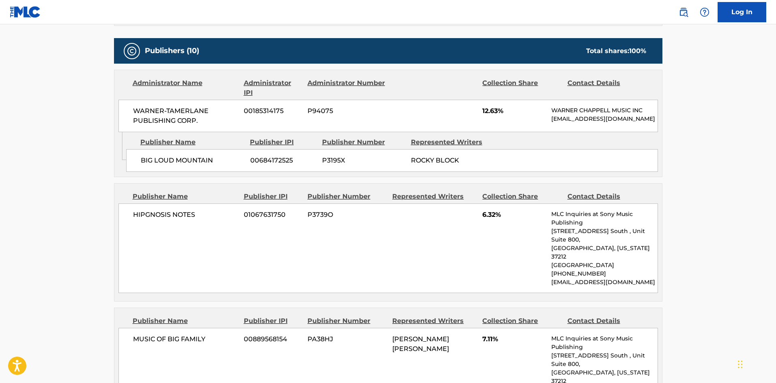
scroll to position [405, 0]
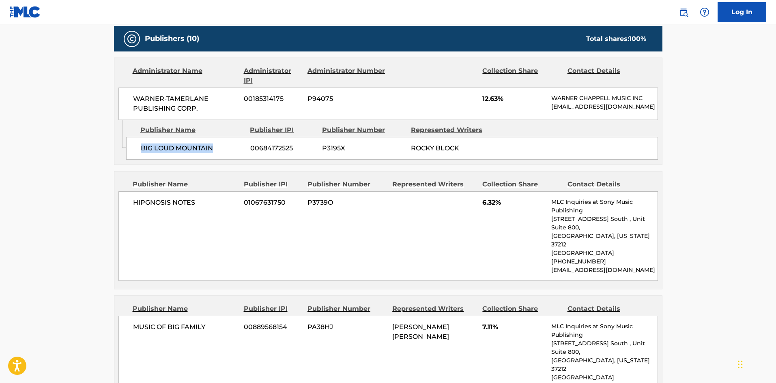
drag, startPoint x: 142, startPoint y: 154, endPoint x: 218, endPoint y: 149, distance: 75.6
click at [218, 149] on span "BIG LOUD MOUNTAIN" at bounding box center [192, 149] width 103 height 10
drag, startPoint x: 129, startPoint y: 208, endPoint x: 216, endPoint y: 214, distance: 87.4
click at [216, 214] on div "HIPGNOSIS NOTES 01067631750 P3739O 6.32% MLC Inquiries at Sony Music Publishing…" at bounding box center [387, 236] width 539 height 90
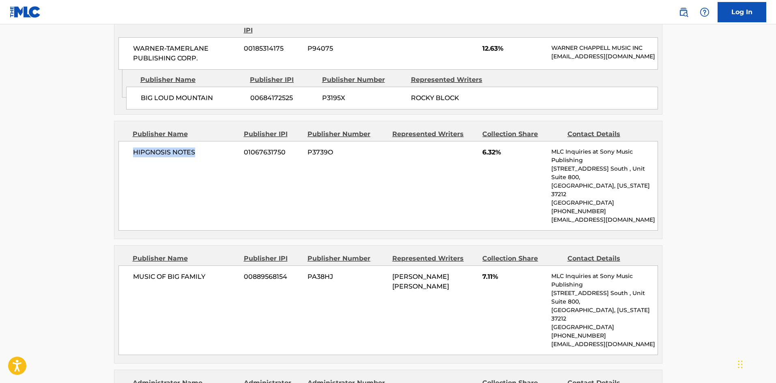
scroll to position [527, 0]
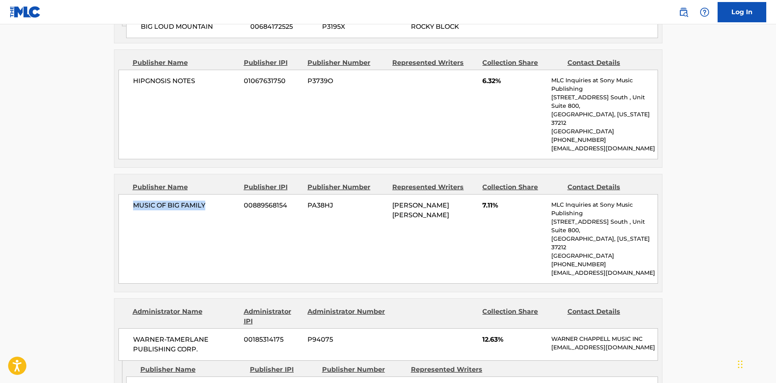
drag, startPoint x: 135, startPoint y: 190, endPoint x: 223, endPoint y: 191, distance: 88.4
click at [223, 201] on span "MUSIC OF BIG FAMILY" at bounding box center [185, 206] width 105 height 10
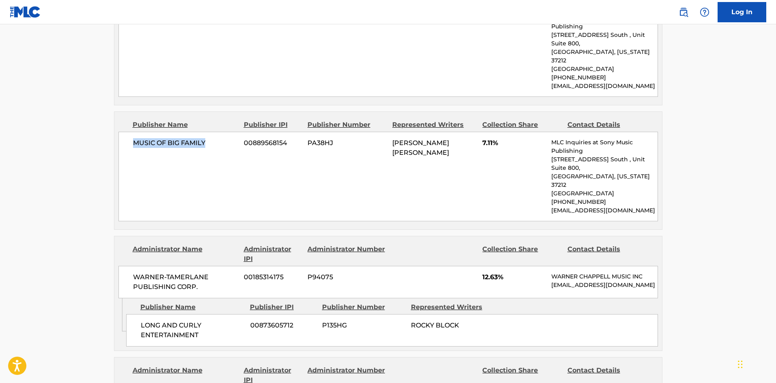
scroll to position [649, 0]
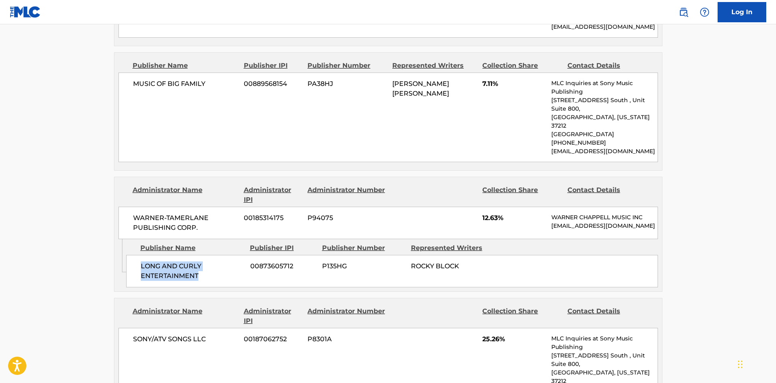
drag, startPoint x: 137, startPoint y: 244, endPoint x: 231, endPoint y: 262, distance: 94.9
click at [231, 262] on div "LONG AND CURLY ENTERTAINMENT 00873605712 P135HG ROCKY BLOCK" at bounding box center [392, 271] width 532 height 32
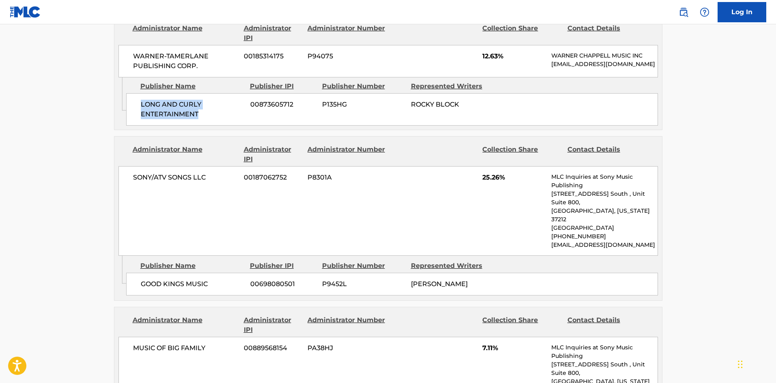
scroll to position [811, 0]
drag, startPoint x: 138, startPoint y: 245, endPoint x: 221, endPoint y: 248, distance: 82.8
click at [221, 272] on div "GOOD KINGS MUSIC 00698080501 P9452L [PERSON_NAME]" at bounding box center [392, 283] width 532 height 23
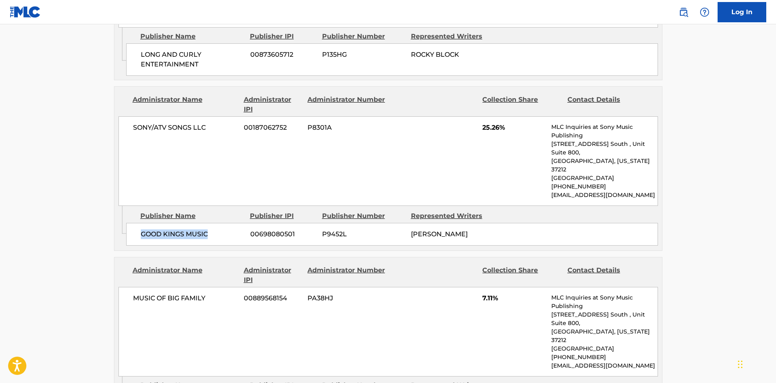
scroll to position [973, 0]
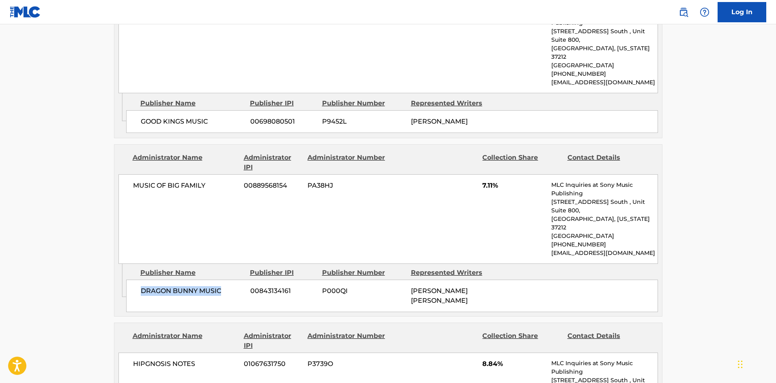
drag, startPoint x: 138, startPoint y: 237, endPoint x: 233, endPoint y: 237, distance: 94.9
click at [233, 280] on div "DRAGON BUNNY MUSIC 00843134161 P000QI [PERSON_NAME] [PERSON_NAME]" at bounding box center [392, 296] width 532 height 32
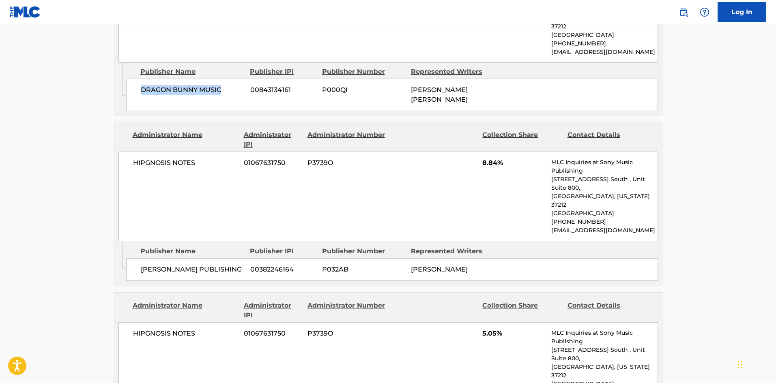
scroll to position [1176, 0]
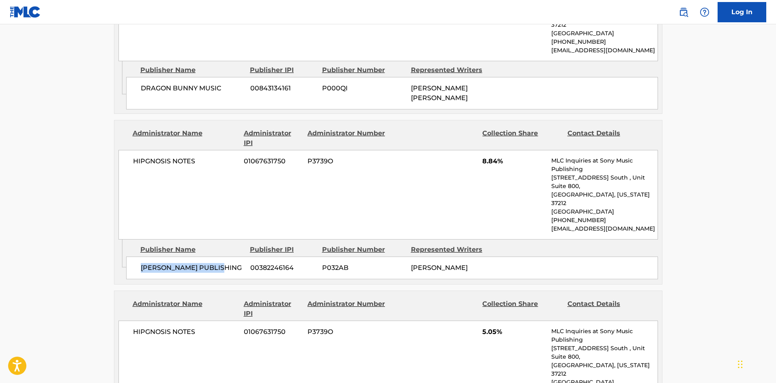
drag, startPoint x: 139, startPoint y: 192, endPoint x: 234, endPoint y: 194, distance: 95.3
click at [234, 257] on div "[PERSON_NAME] PUBLISHING 00382246164 P032AB [PERSON_NAME]" at bounding box center [392, 268] width 532 height 23
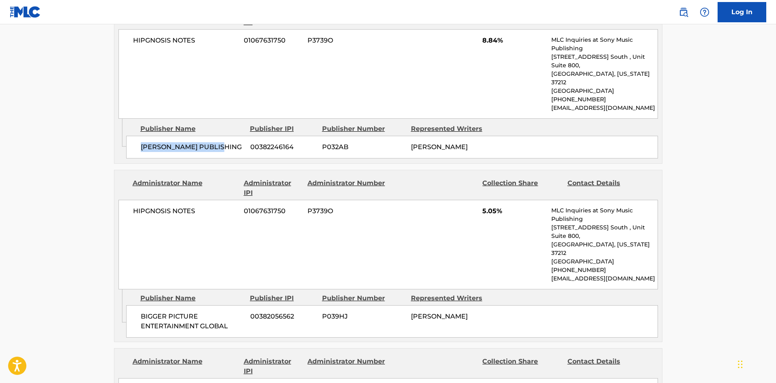
scroll to position [1298, 0]
drag, startPoint x: 143, startPoint y: 229, endPoint x: 236, endPoint y: 244, distance: 94.0
click at [236, 305] on div "BIGGER PICTURE ENTERTAINMENT GLOBAL 00382056562 P039HJ [PERSON_NAME]" at bounding box center [392, 321] width 532 height 32
click at [150, 305] on div "BIGGER PICTURE ENTERTAINMENT GLOBAL 00382056562 P039HJ [PERSON_NAME]" at bounding box center [392, 321] width 532 height 32
drag, startPoint x: 138, startPoint y: 225, endPoint x: 237, endPoint y: 240, distance: 99.9
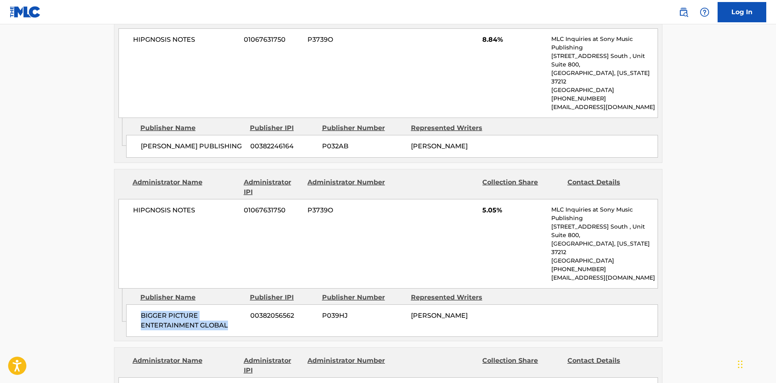
click at [237, 305] on div "BIGGER PICTURE ENTERTAINMENT GLOBAL 00382056562 P039HJ [PERSON_NAME]" at bounding box center [392, 321] width 532 height 32
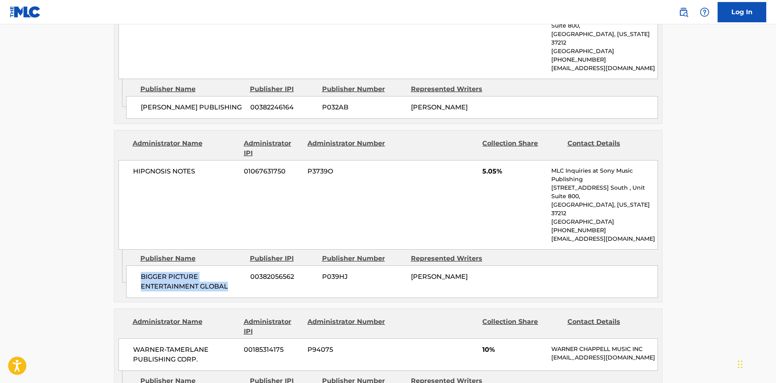
scroll to position [1419, 0]
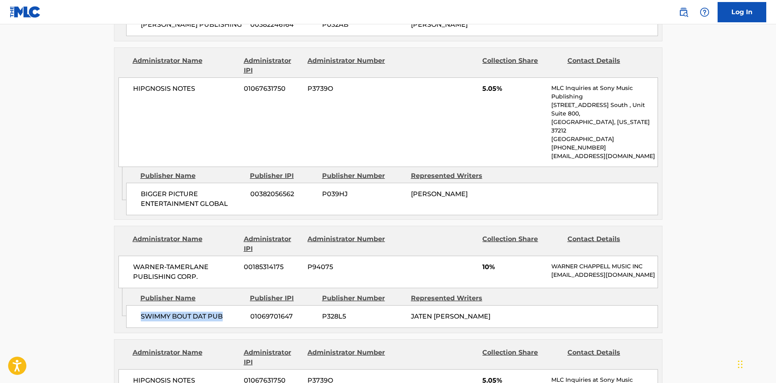
drag, startPoint x: 135, startPoint y: 231, endPoint x: 245, endPoint y: 235, distance: 109.5
click at [245, 305] on div "SWIMMY BOUT DAT PUB 01069701647 P328L5 JATEN [PERSON_NAME]" at bounding box center [392, 316] width 532 height 23
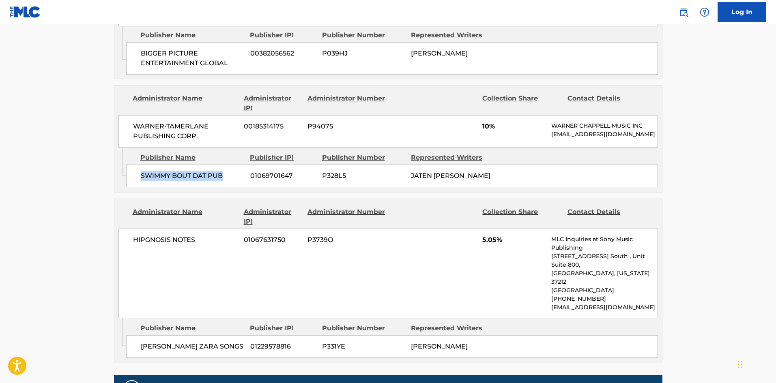
scroll to position [1581, 0]
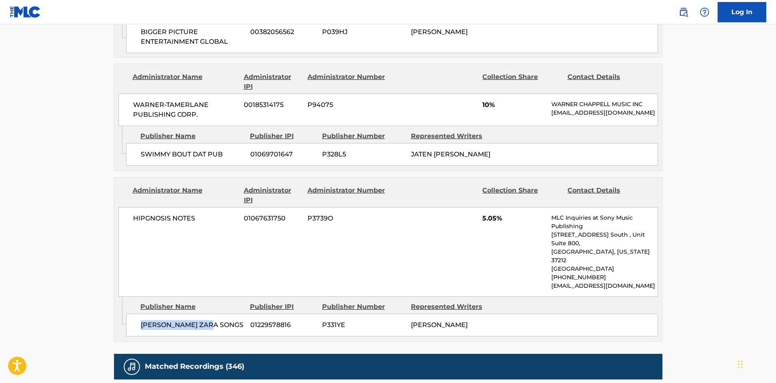
drag, startPoint x: 140, startPoint y: 233, endPoint x: 220, endPoint y: 226, distance: 80.5
click at [220, 314] on div "[PERSON_NAME] ZARA SONGS 01229578816 P331YE [PERSON_NAME]" at bounding box center [392, 325] width 532 height 23
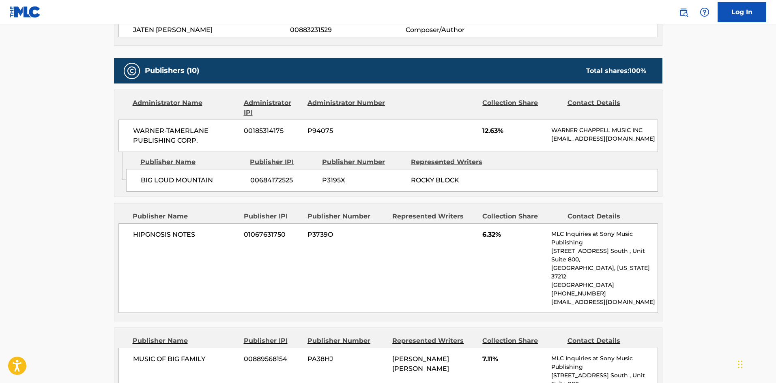
scroll to position [243, 0]
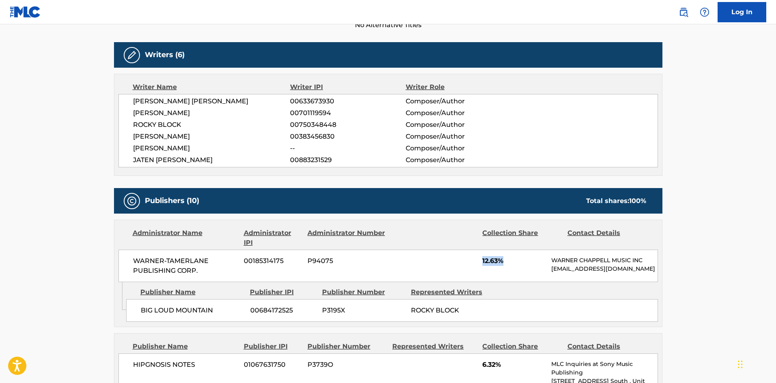
drag, startPoint x: 483, startPoint y: 261, endPoint x: 521, endPoint y: 261, distance: 37.3
click at [521, 261] on span "12.63%" at bounding box center [513, 261] width 63 height 10
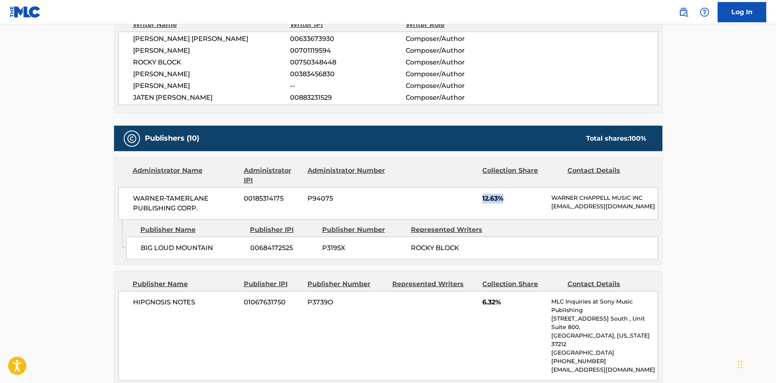
scroll to position [405, 0]
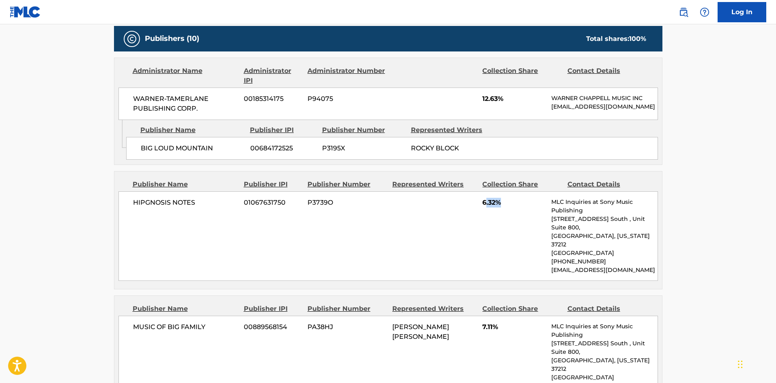
drag, startPoint x: 485, startPoint y: 206, endPoint x: 493, endPoint y: 217, distance: 14.4
click at [513, 205] on span "6.32%" at bounding box center [513, 203] width 63 height 10
drag, startPoint x: 490, startPoint y: 219, endPoint x: 485, endPoint y: 212, distance: 8.0
click at [489, 219] on div "HIPGNOSIS NOTES 01067631750 P3739O 6.32% MLC Inquiries at Sony Music Publishing…" at bounding box center [387, 236] width 539 height 90
drag, startPoint x: 484, startPoint y: 210, endPoint x: 519, endPoint y: 210, distance: 35.3
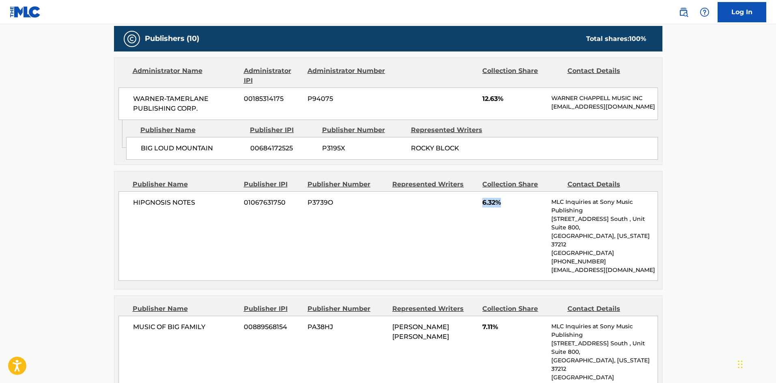
click at [519, 208] on span "6.32%" at bounding box center [513, 203] width 63 height 10
click at [485, 322] on span "7.11%" at bounding box center [513, 327] width 63 height 10
drag, startPoint x: 480, startPoint y: 316, endPoint x: 523, endPoint y: 316, distance: 42.2
click at [523, 316] on div "MUSIC OF BIG FAMILY 00889568154 PA38HJ [PERSON_NAME] [PERSON_NAME] 7.11% MLC In…" at bounding box center [387, 361] width 539 height 90
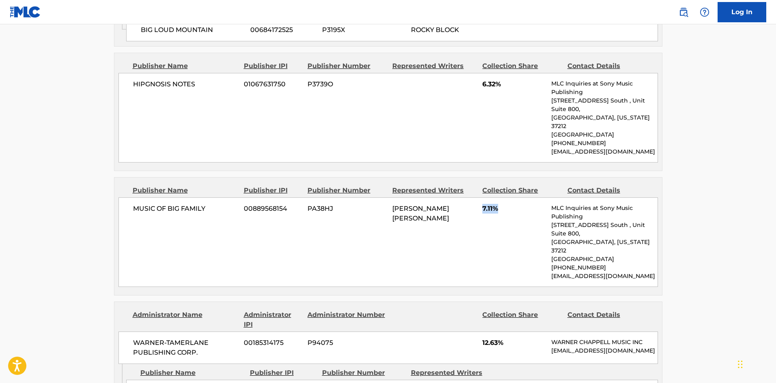
scroll to position [608, 0]
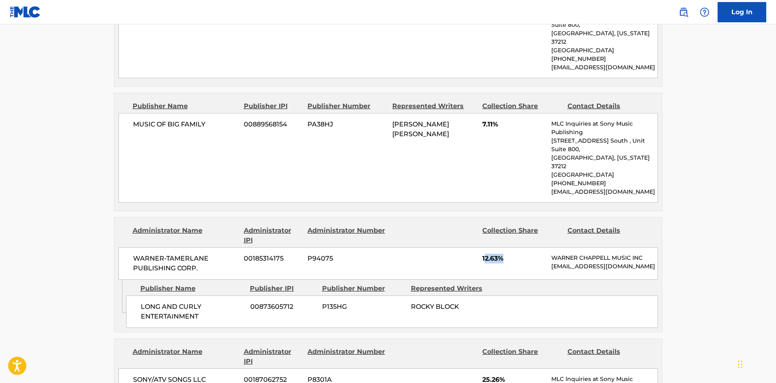
drag, startPoint x: 484, startPoint y: 232, endPoint x: 513, endPoint y: 231, distance: 29.6
click at [513, 254] on span "12.63%" at bounding box center [513, 259] width 63 height 10
click at [478, 247] on div "WARNER-[PERSON_NAME] PUBLISHING CORP. 00185314175 P94075 12.63% [PERSON_NAME] M…" at bounding box center [387, 263] width 539 height 32
drag, startPoint x: 483, startPoint y: 233, endPoint x: 506, endPoint y: 230, distance: 23.2
click at [506, 254] on span "12.63%" at bounding box center [513, 259] width 63 height 10
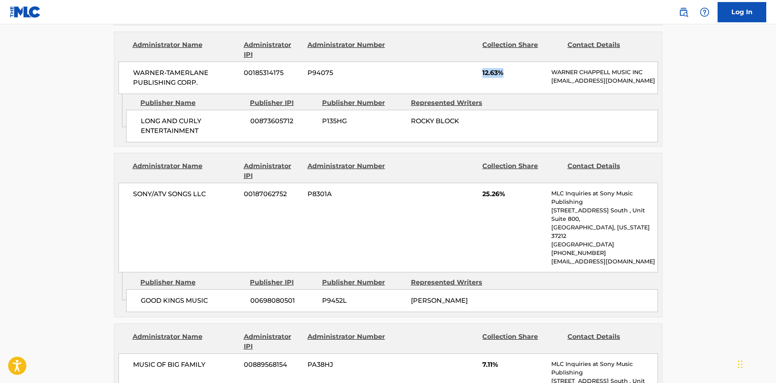
scroll to position [811, 0]
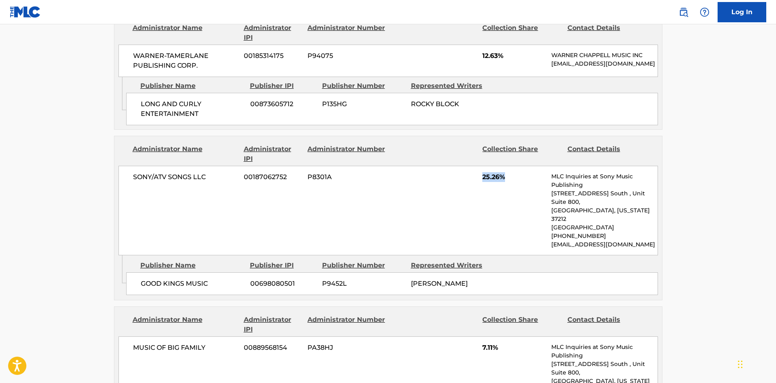
drag, startPoint x: 480, startPoint y: 154, endPoint x: 511, endPoint y: 150, distance: 30.6
click at [511, 166] on div "SONY/ATV SONGS LLC 00187062752 P8301A 25.26% MLC Inquiries at Sony Music Publis…" at bounding box center [387, 211] width 539 height 90
drag, startPoint x: 480, startPoint y: 311, endPoint x: 515, endPoint y: 309, distance: 34.9
click at [515, 337] on div "MUSIC OF BIG FAMILY 00889568154 PA38HJ 7.11% MLC Inquiries at Sony Music Publis…" at bounding box center [387, 382] width 539 height 90
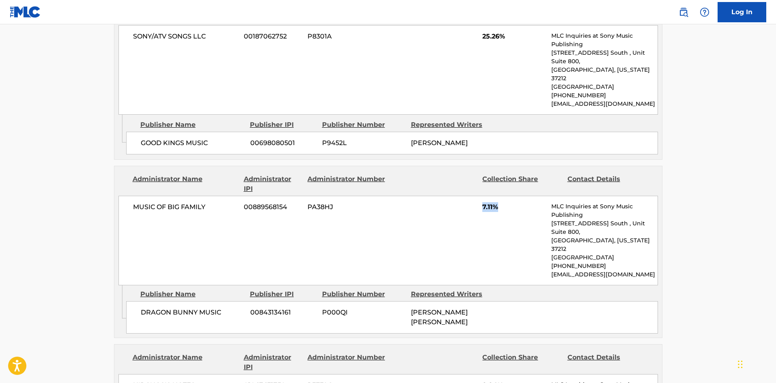
scroll to position [973, 0]
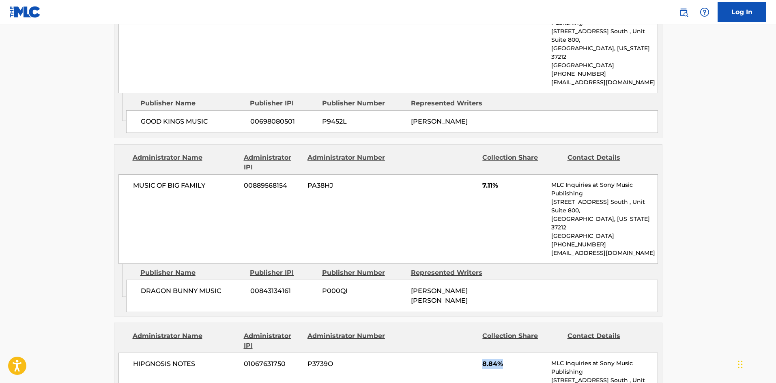
drag, startPoint x: 484, startPoint y: 311, endPoint x: 511, endPoint y: 311, distance: 27.6
click at [511, 359] on span "8.84%" at bounding box center [513, 364] width 63 height 10
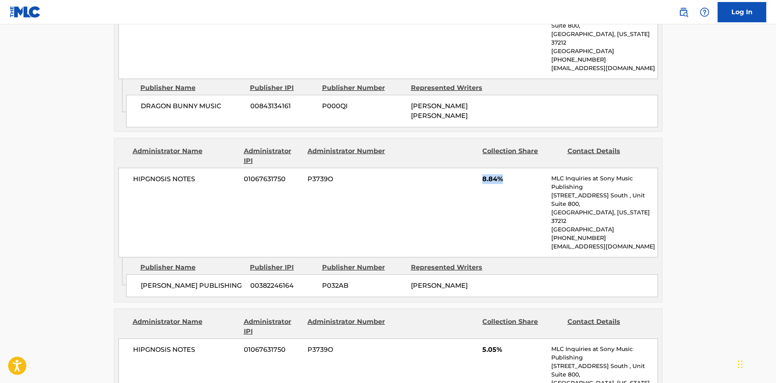
scroll to position [1176, 0]
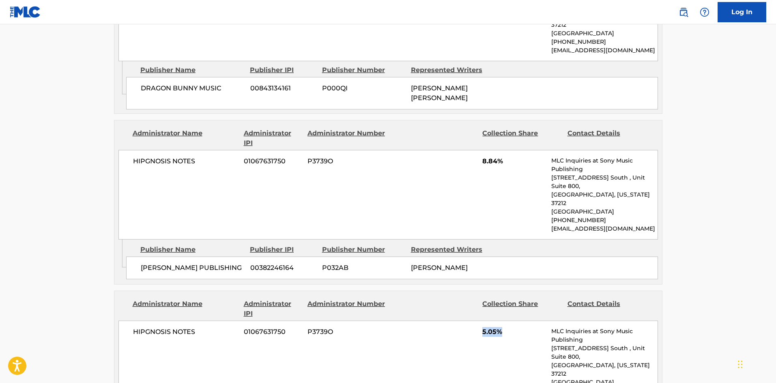
drag, startPoint x: 482, startPoint y: 260, endPoint x: 504, endPoint y: 259, distance: 22.3
click at [504, 327] on span "5.05%" at bounding box center [513, 332] width 63 height 10
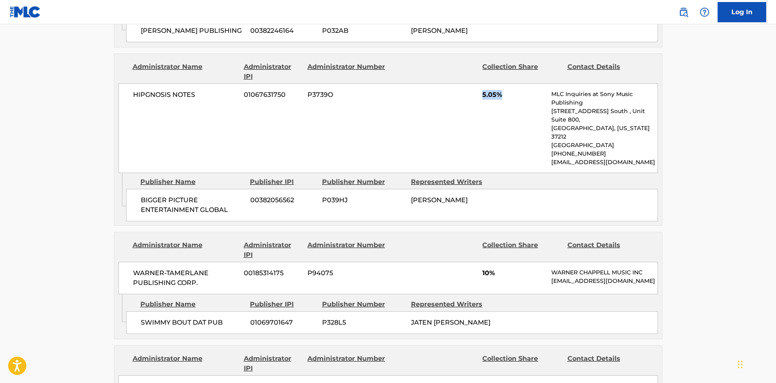
scroll to position [1419, 0]
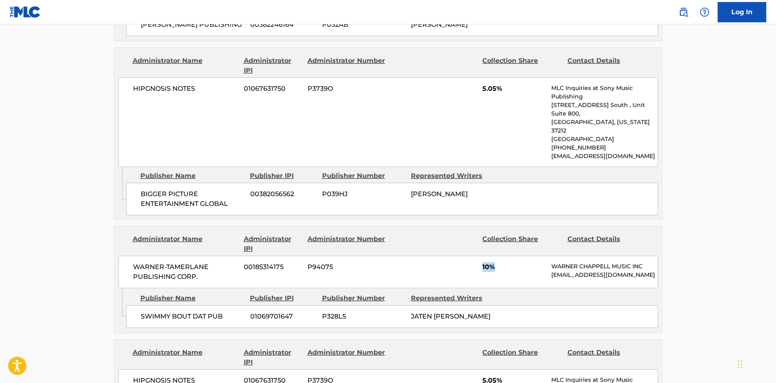
drag, startPoint x: 482, startPoint y: 177, endPoint x: 517, endPoint y: 176, distance: 34.9
click at [518, 262] on span "10%" at bounding box center [513, 267] width 63 height 10
drag, startPoint x: 484, startPoint y: 307, endPoint x: 515, endPoint y: 301, distance: 32.1
click at [515, 376] on span "5.05%" at bounding box center [513, 381] width 63 height 10
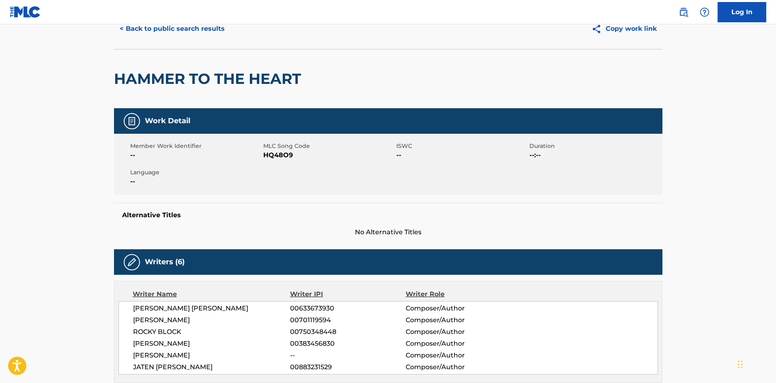
scroll to position [0, 0]
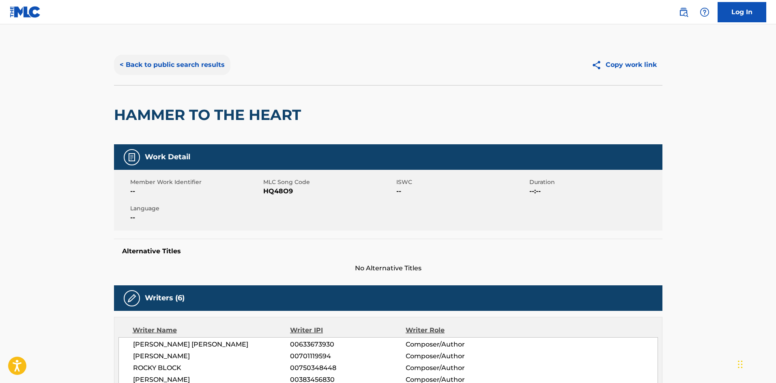
click at [202, 57] on button "< Back to public search results" at bounding box center [172, 65] width 116 height 20
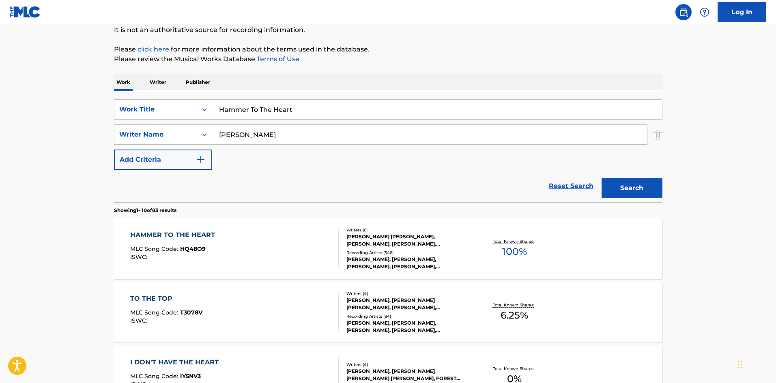
drag, startPoint x: 313, startPoint y: 107, endPoint x: 0, endPoint y: 40, distance: 320.7
paste input "Reservation"
type input "Reservation"
drag, startPoint x: 269, startPoint y: 144, endPoint x: 119, endPoint y: 136, distance: 150.2
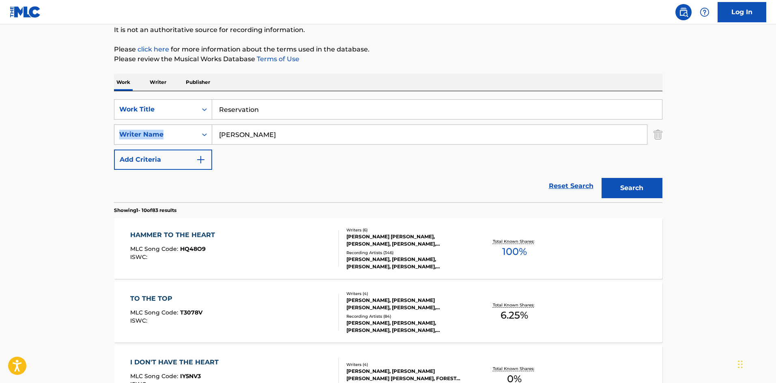
click at [119, 136] on div "SearchWithCriteriaf575031d-29f1-481b-9abb-2da462bdfee5 Writer Name [PERSON_NAME]" at bounding box center [388, 134] width 548 height 20
drag, startPoint x: 287, startPoint y: 130, endPoint x: 467, endPoint y: 84, distance: 185.1
paste input "[PERSON_NAME]"
type input "[PERSON_NAME]"
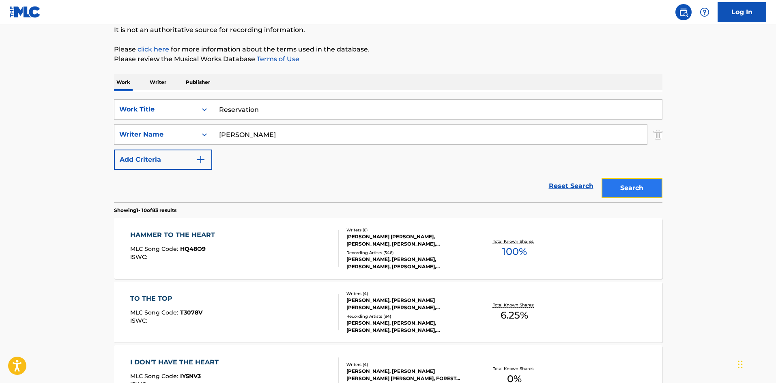
click at [634, 185] on button "Search" at bounding box center [631, 188] width 61 height 20
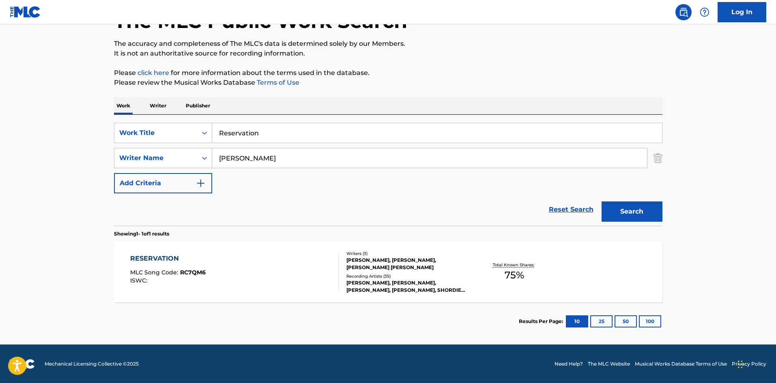
scroll to position [58, 0]
click at [163, 258] on div "RESERVATION" at bounding box center [167, 258] width 75 height 10
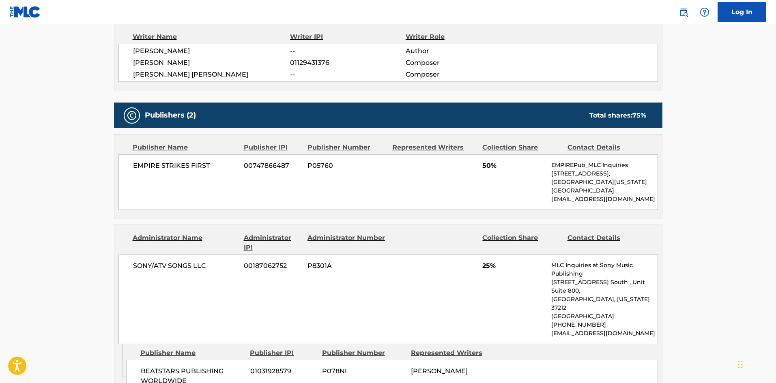
scroll to position [279, 0]
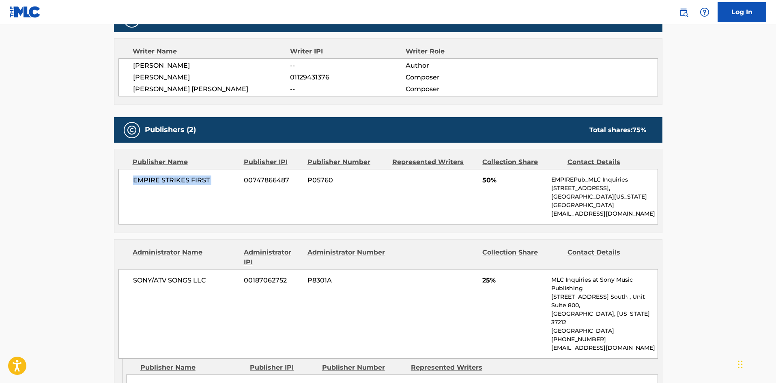
drag, startPoint x: 134, startPoint y: 182, endPoint x: 244, endPoint y: 181, distance: 110.7
click at [244, 181] on div "EMPIRE STRIKES FIRST 00747866487 P05760 50% EMPIREPub_MLC Inquiries [STREET_ADD…" at bounding box center [387, 197] width 539 height 56
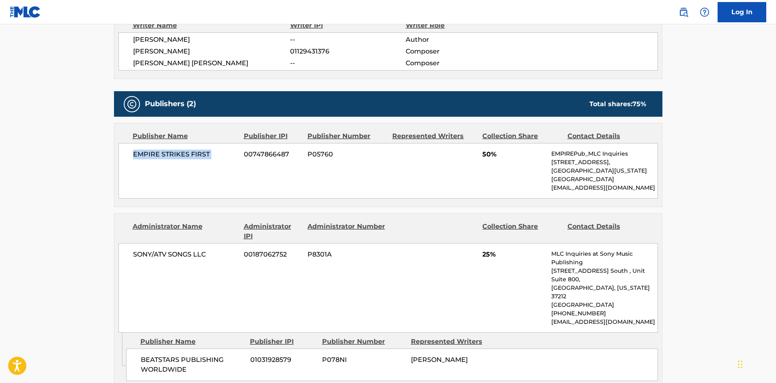
scroll to position [441, 0]
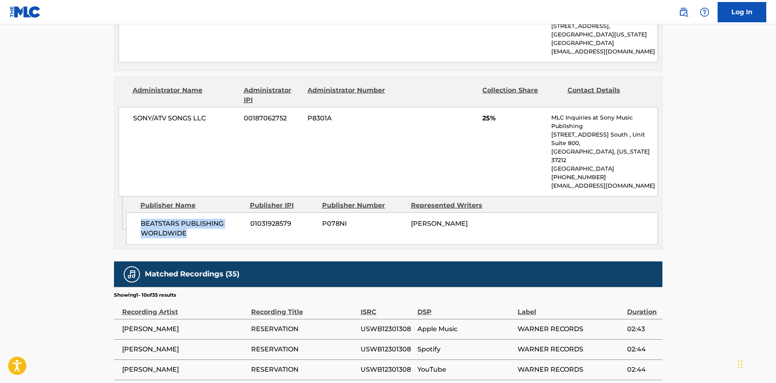
drag, startPoint x: 143, startPoint y: 206, endPoint x: 199, endPoint y: 221, distance: 58.2
click at [199, 221] on span "BEATSTARS PUBLISHING WORLDWIDE" at bounding box center [192, 228] width 103 height 19
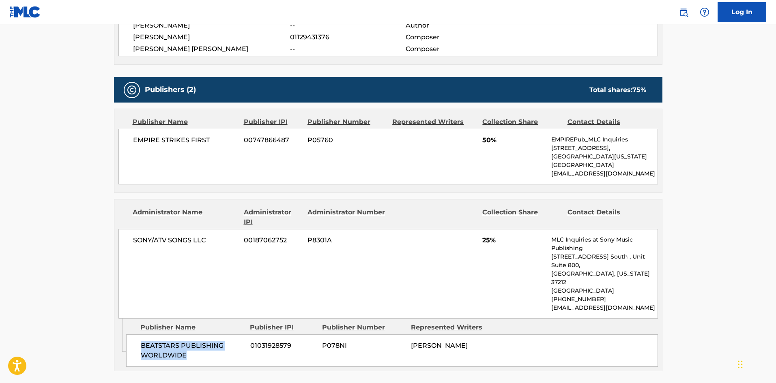
scroll to position [320, 0]
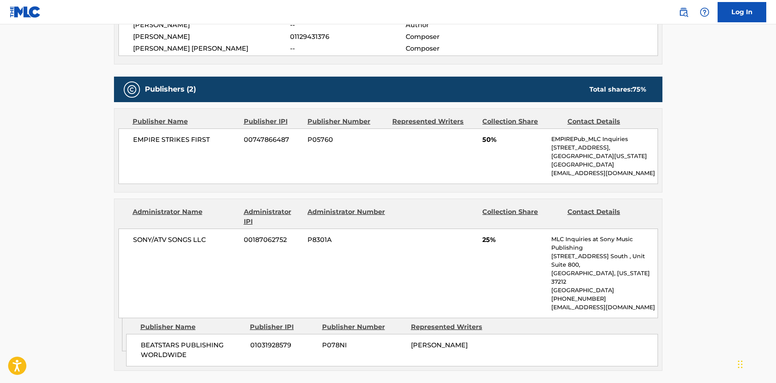
click at [484, 141] on span "50%" at bounding box center [513, 140] width 63 height 10
drag, startPoint x: 484, startPoint y: 141, endPoint x: 518, endPoint y: 142, distance: 34.1
click at [518, 142] on span "50%" at bounding box center [513, 140] width 63 height 10
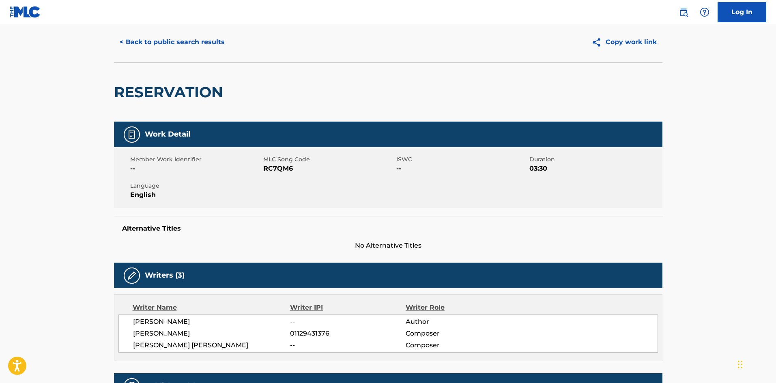
scroll to position [0, 0]
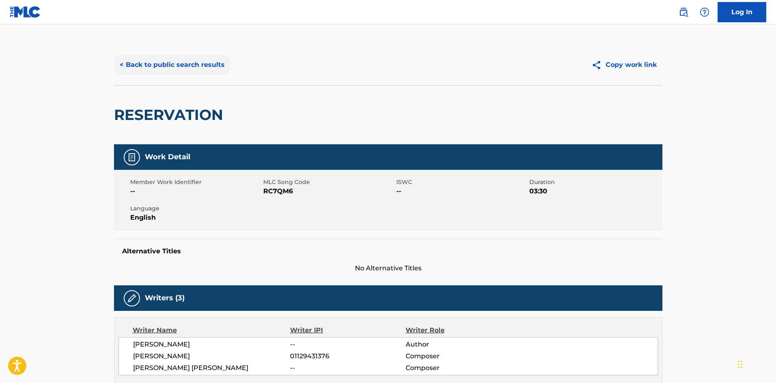
click at [179, 73] on button "< Back to public search results" at bounding box center [172, 65] width 116 height 20
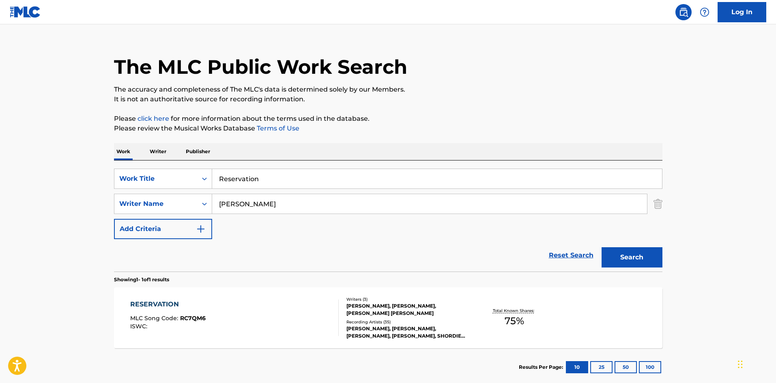
drag, startPoint x: 219, startPoint y: 181, endPoint x: 126, endPoint y: 139, distance: 102.6
click at [86, 166] on main "The MLC Public Work Search The accuracy and completeness of The MLC's data is d…" at bounding box center [388, 202] width 776 height 378
paste input "Interlude"
type input "Interlude"
drag, startPoint x: 283, startPoint y: 208, endPoint x: 1, endPoint y: 193, distance: 282.2
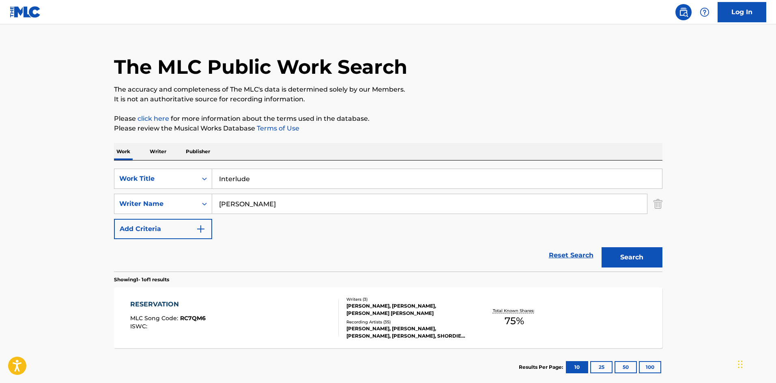
click at [29, 199] on main "The MLC Public Work Search The accuracy and completeness of The MLC's data is d…" at bounding box center [388, 202] width 776 height 378
paste input "Peezy"
click at [627, 259] on button "Search" at bounding box center [631, 257] width 61 height 20
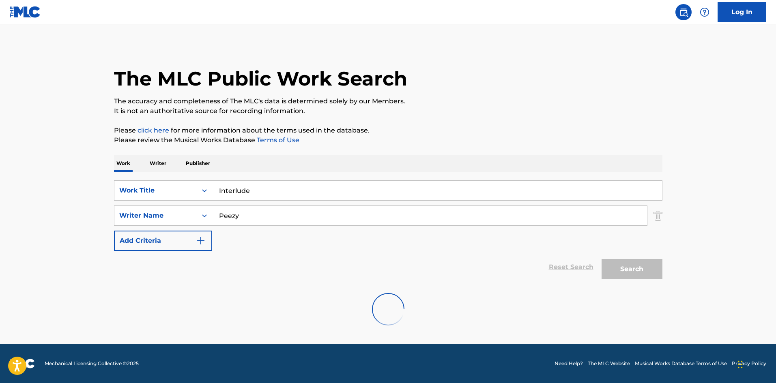
scroll to position [0, 0]
drag, startPoint x: 275, startPoint y: 221, endPoint x: 70, endPoint y: 200, distance: 206.7
click at [207, 220] on div "SearchWithCriteriaf575031d-29f1-481b-9abb-2da462bdfee5 Writer Name Peezy" at bounding box center [388, 216] width 548 height 20
paste input "Bsquared"
click at [641, 271] on button "Search" at bounding box center [631, 269] width 61 height 20
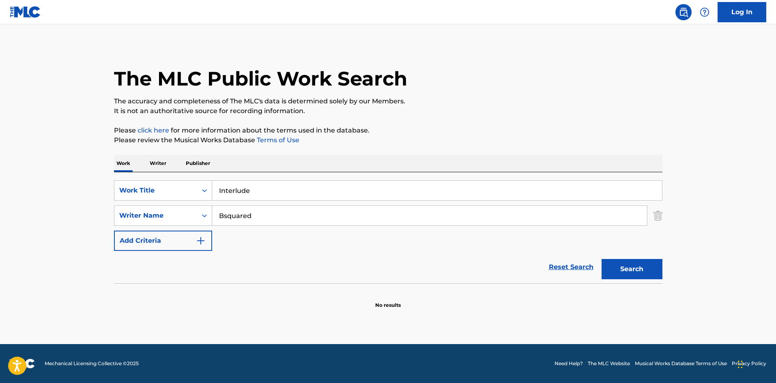
drag, startPoint x: 285, startPoint y: 221, endPoint x: 107, endPoint y: 219, distance: 178.0
click at [107, 219] on div "The MLC Public Work Search The accuracy and completeness of The MLC's data is d…" at bounding box center [388, 177] width 568 height 264
paste input "[PERSON_NAME]"
type input "[PERSON_NAME]"
click at [647, 268] on button "Search" at bounding box center [631, 269] width 61 height 20
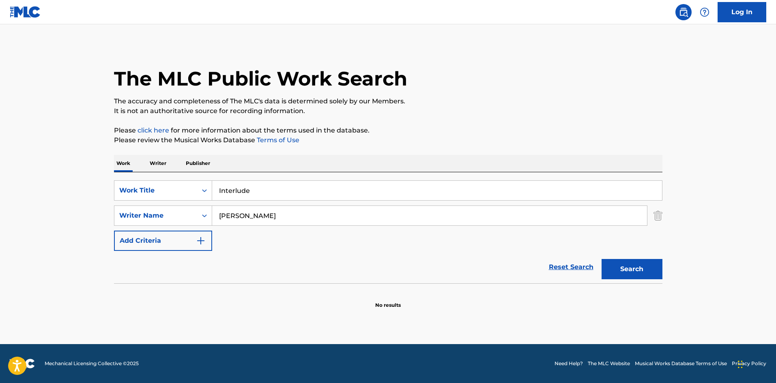
drag, startPoint x: 299, startPoint y: 185, endPoint x: 63, endPoint y: 151, distance: 238.8
click at [84, 155] on main "The MLC Public Work Search The accuracy and completeness of The MLC's data is d…" at bounding box center [388, 184] width 776 height 320
paste input "Gotta"
type input "I Gotta"
drag, startPoint x: 283, startPoint y: 214, endPoint x: 54, endPoint y: 203, distance: 229.8
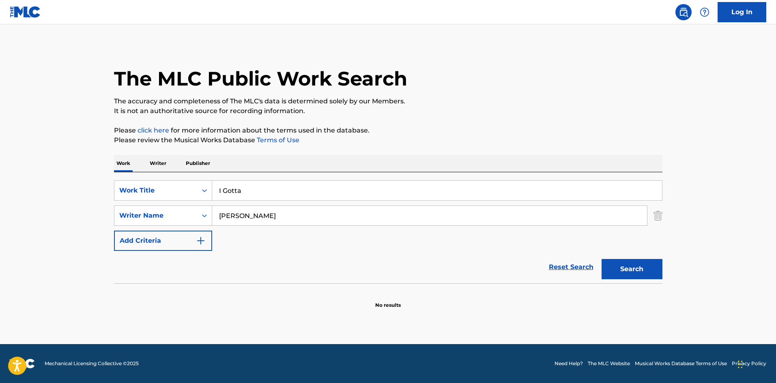
click at [54, 203] on main "The MLC Public Work Search The accuracy and completeness of The MLC's data is d…" at bounding box center [388, 184] width 776 height 320
paste input "Dekker"
type input "Dekker"
click at [627, 268] on button "Search" at bounding box center [631, 269] width 61 height 20
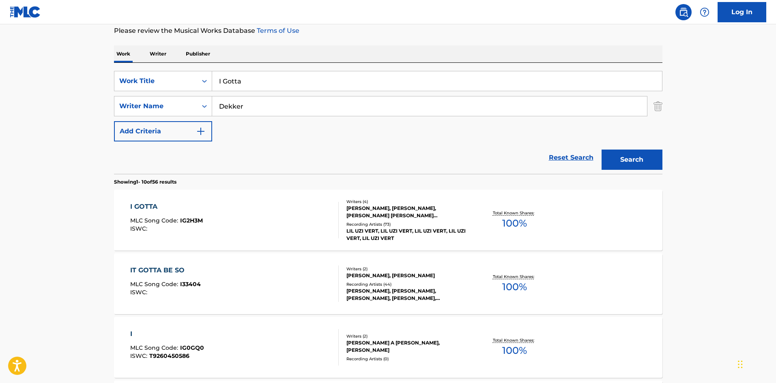
scroll to position [122, 0]
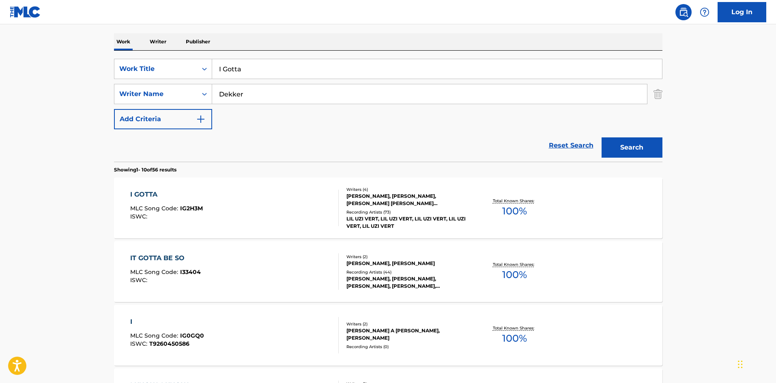
click at [139, 193] on div "I GOTTA" at bounding box center [166, 195] width 73 height 10
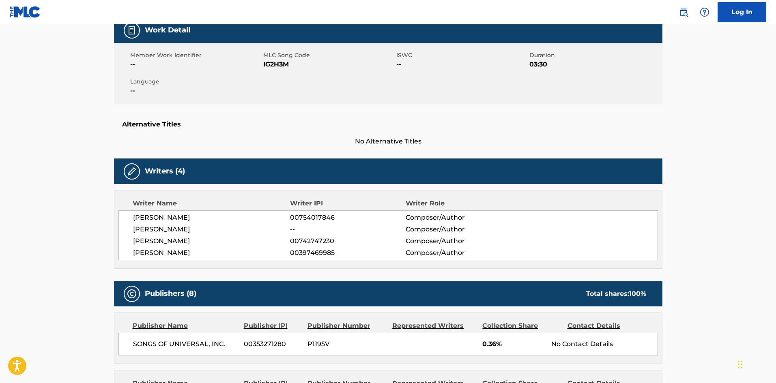
scroll to position [284, 0]
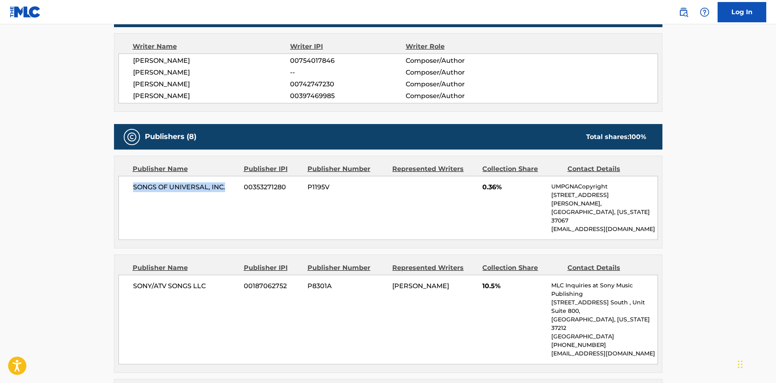
drag, startPoint x: 135, startPoint y: 187, endPoint x: 232, endPoint y: 184, distance: 97.8
click at [232, 184] on span "SONGS OF UNIVERSAL, INC." at bounding box center [185, 187] width 105 height 10
drag, startPoint x: 132, startPoint y: 270, endPoint x: 235, endPoint y: 263, distance: 103.6
click at [235, 275] on div "SONY/ATV SONGS LLC 00187062752 P8301A [PERSON_NAME] 10.5% MLC Inquiries at Sony…" at bounding box center [387, 320] width 539 height 90
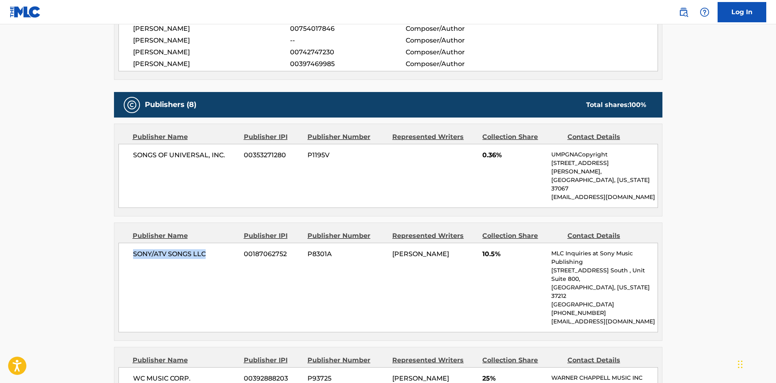
scroll to position [487, 0]
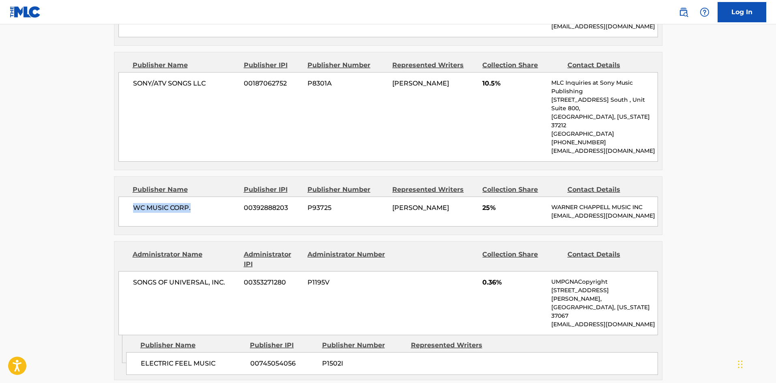
drag, startPoint x: 131, startPoint y: 173, endPoint x: 220, endPoint y: 173, distance: 89.2
click at [220, 197] on div "WC MUSIC CORP. 00392888203 P93725 [PERSON_NAME] 25% [PERSON_NAME] MUSIC INC [EM…" at bounding box center [387, 212] width 539 height 30
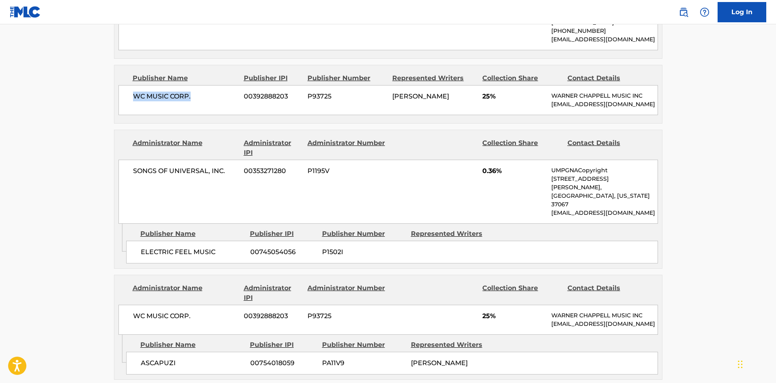
scroll to position [608, 0]
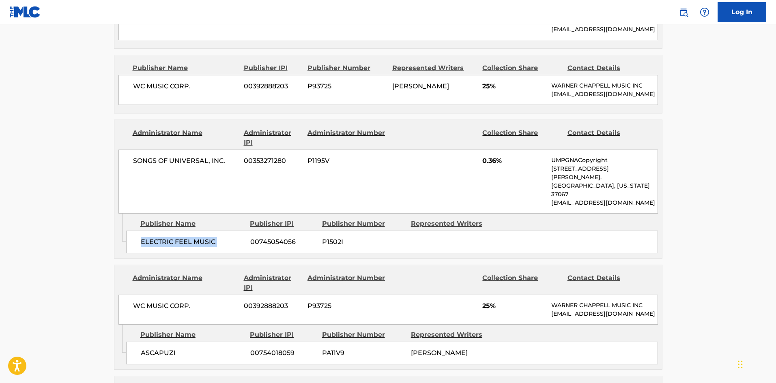
drag, startPoint x: 142, startPoint y: 199, endPoint x: 248, endPoint y: 197, distance: 106.3
click at [248, 231] on div "ELECTRIC FEEL MUSIC 00745054056 P1502I" at bounding box center [392, 242] width 532 height 23
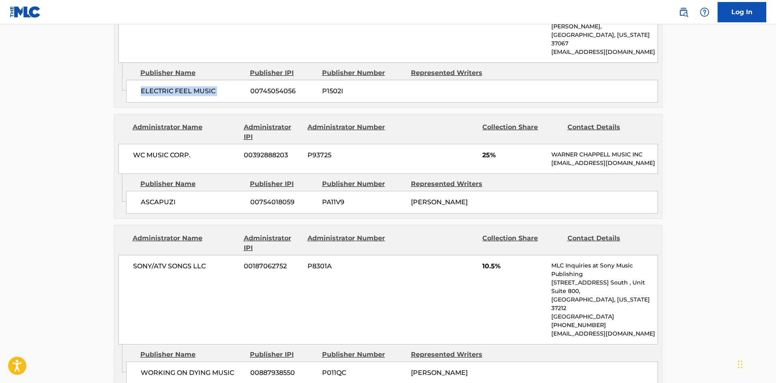
scroll to position [770, 0]
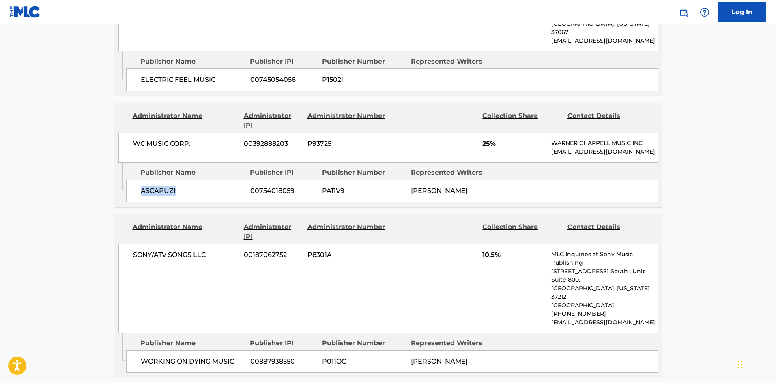
drag, startPoint x: 140, startPoint y: 155, endPoint x: 209, endPoint y: 153, distance: 68.5
click at [209, 186] on span "ASCAPUZI" at bounding box center [192, 191] width 103 height 10
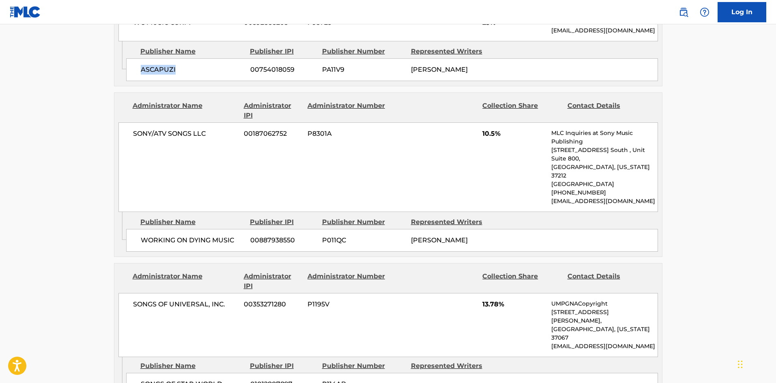
scroll to position [892, 0]
drag, startPoint x: 143, startPoint y: 187, endPoint x: 241, endPoint y: 186, distance: 98.5
click at [241, 235] on span "WORKING ON DYING MUSIC" at bounding box center [192, 240] width 103 height 10
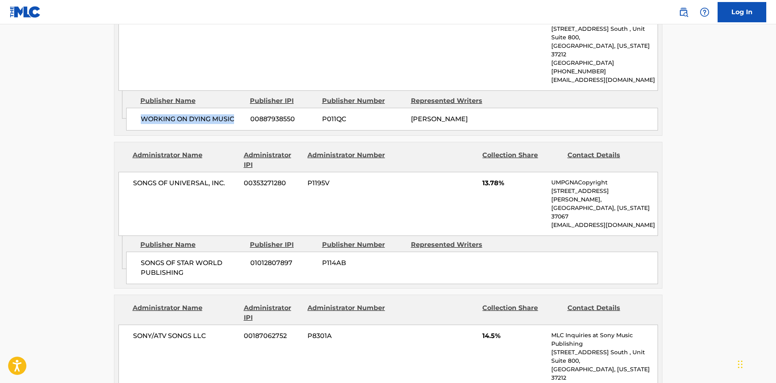
scroll to position [1014, 0]
drag, startPoint x: 141, startPoint y: 199, endPoint x: 193, endPoint y: 210, distance: 53.8
click at [193, 257] on span "SONGS OF STAR WORLD PUBLISHING" at bounding box center [192, 266] width 103 height 19
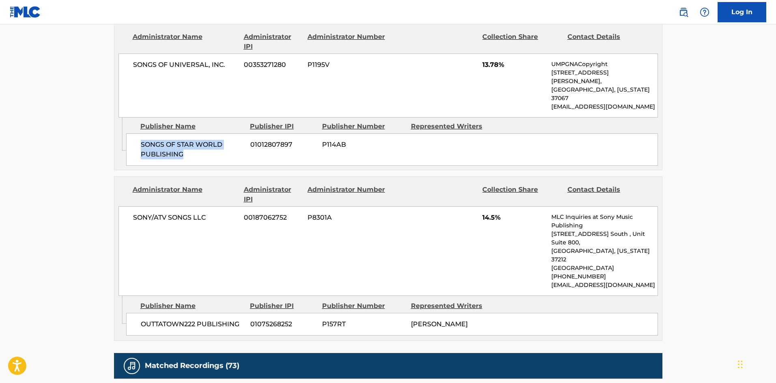
scroll to position [1135, 0]
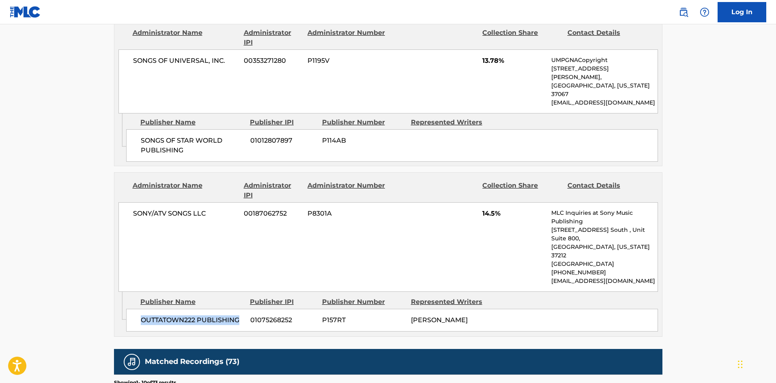
drag, startPoint x: 140, startPoint y: 243, endPoint x: 242, endPoint y: 240, distance: 101.4
click at [242, 315] on span "OUTTATOWN222 PUBLISHING" at bounding box center [192, 320] width 103 height 10
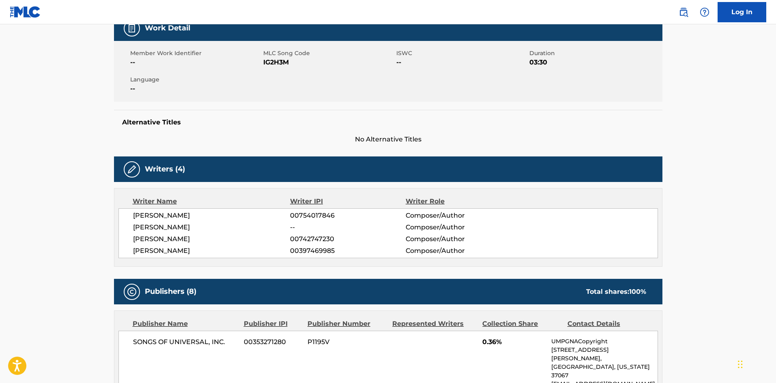
scroll to position [324, 0]
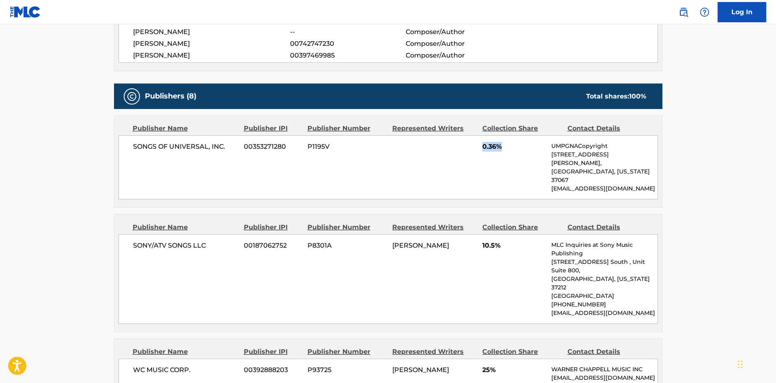
drag, startPoint x: 483, startPoint y: 146, endPoint x: 512, endPoint y: 144, distance: 28.5
click at [512, 144] on span "0.36%" at bounding box center [513, 147] width 63 height 10
drag, startPoint x: 481, startPoint y: 230, endPoint x: 520, endPoint y: 227, distance: 39.5
click at [520, 234] on div "SONY/ATV SONGS LLC 00187062752 P8301A [PERSON_NAME] 10.5% MLC Inquiries at Sony…" at bounding box center [387, 279] width 539 height 90
drag, startPoint x: 483, startPoint y: 337, endPoint x: 510, endPoint y: 333, distance: 27.8
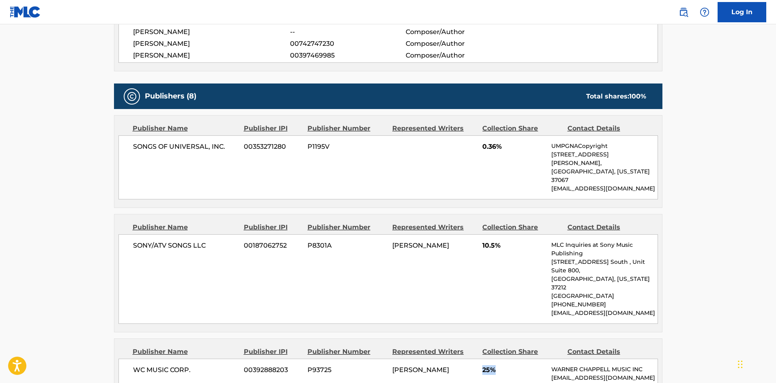
click at [510, 365] on span "25%" at bounding box center [513, 370] width 63 height 10
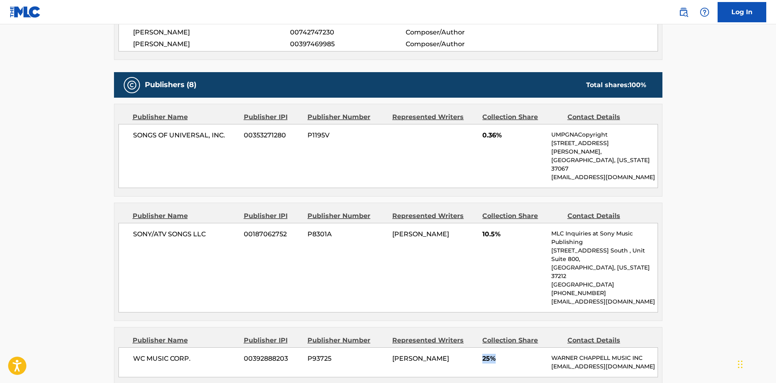
scroll to position [568, 0]
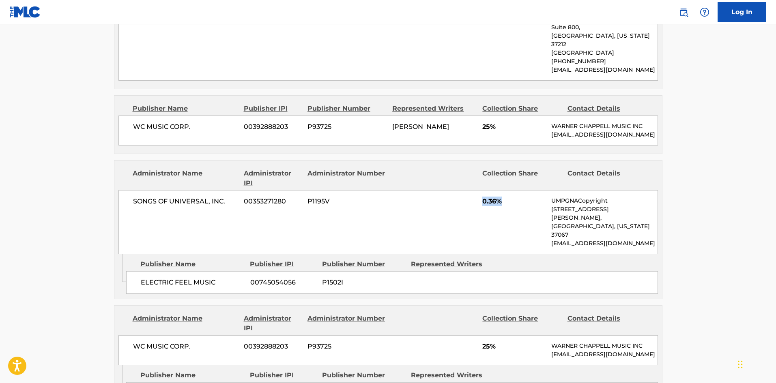
drag, startPoint x: 484, startPoint y: 177, endPoint x: 504, endPoint y: 174, distance: 20.1
click at [504, 197] on span "0.36%" at bounding box center [513, 202] width 63 height 10
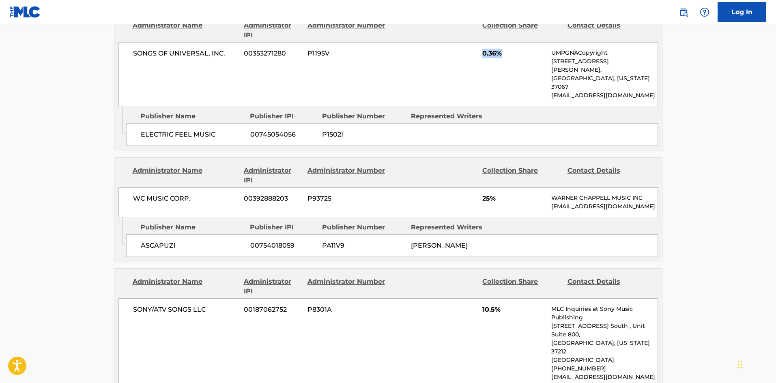
scroll to position [730, 0]
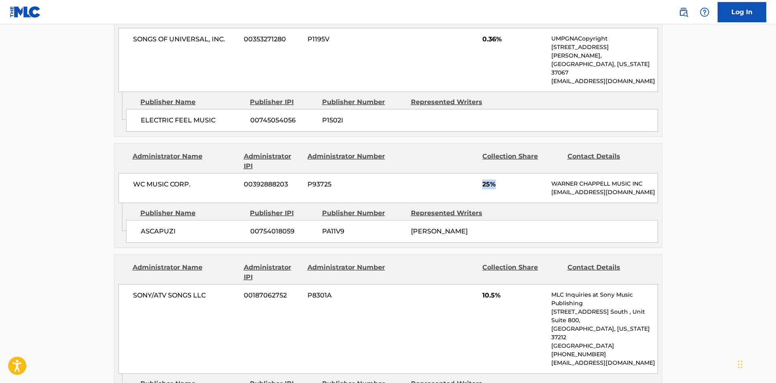
drag, startPoint x: 482, startPoint y: 138, endPoint x: 508, endPoint y: 139, distance: 26.0
click at [508, 173] on div "WC MUSIC CORP. 00392888203 P93725 25% [PERSON_NAME] MUSIC INC [EMAIL_ADDRESS][D…" at bounding box center [387, 188] width 539 height 30
drag, startPoint x: 480, startPoint y: 260, endPoint x: 514, endPoint y: 258, distance: 34.1
click at [514, 284] on div "SONY/ATV SONGS LLC 00187062752 P8301A 10.5% MLC Inquiries at Sony Music Publish…" at bounding box center [387, 329] width 539 height 90
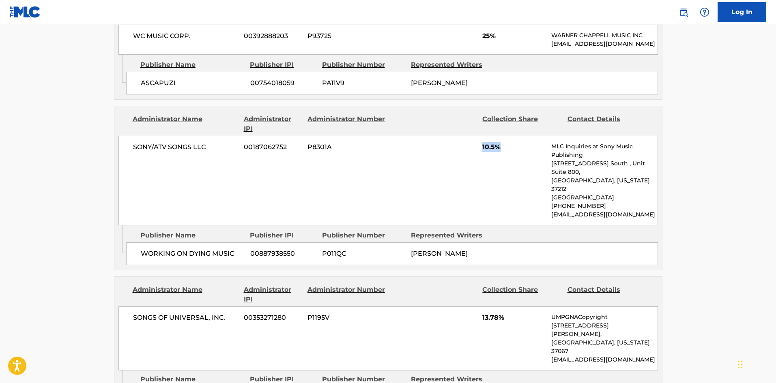
scroll to position [933, 0]
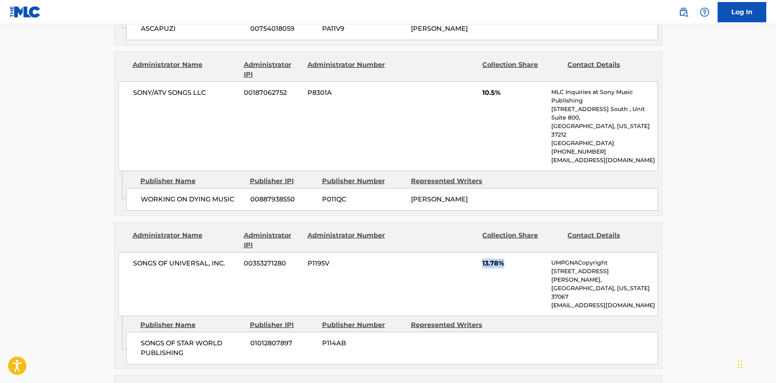
drag, startPoint x: 482, startPoint y: 220, endPoint x: 515, endPoint y: 217, distance: 33.4
click at [515, 259] on span "13.78%" at bounding box center [513, 264] width 63 height 10
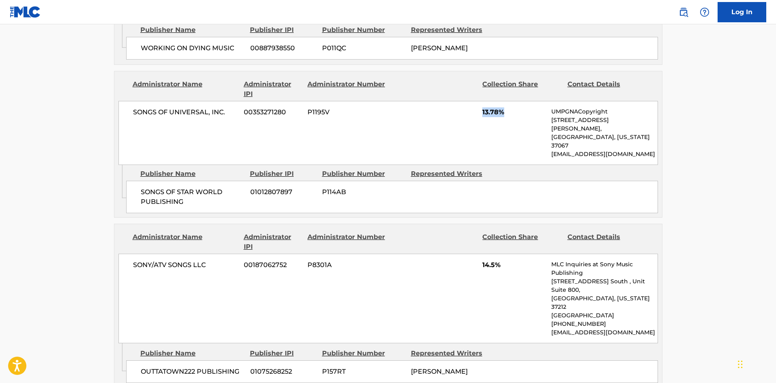
scroll to position [1014, 0]
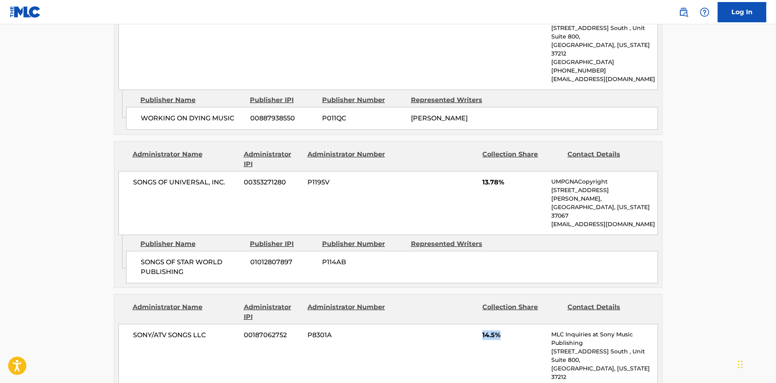
drag, startPoint x: 481, startPoint y: 271, endPoint x: 513, endPoint y: 275, distance: 31.8
click at [513, 324] on div "SONY/ATV SONGS LLC 00187062752 P8301A 14.5% MLC Inquiries at Sony Music Publish…" at bounding box center [387, 369] width 539 height 90
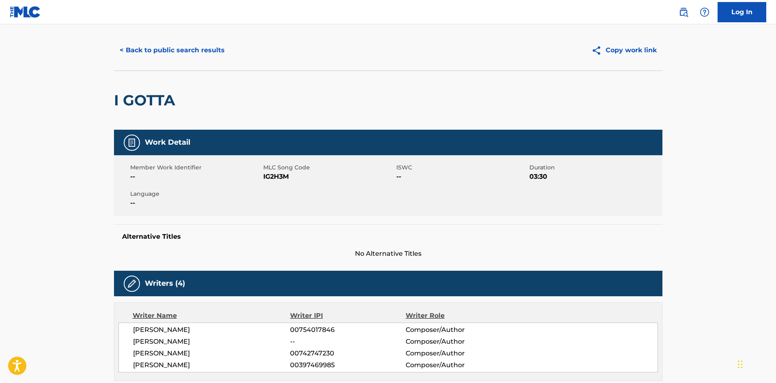
scroll to position [0, 0]
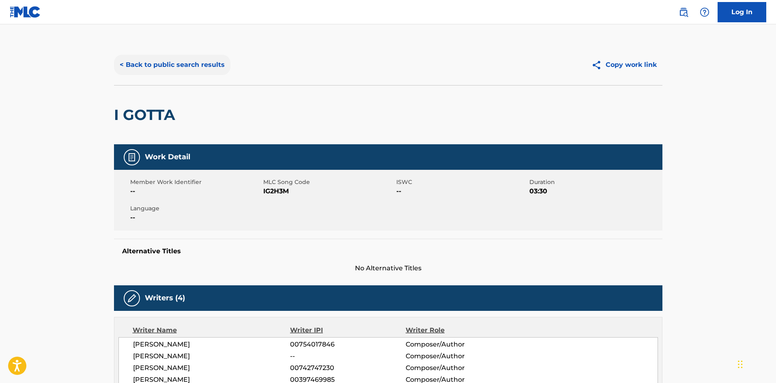
click at [191, 70] on button "< Back to public search results" at bounding box center [172, 65] width 116 height 20
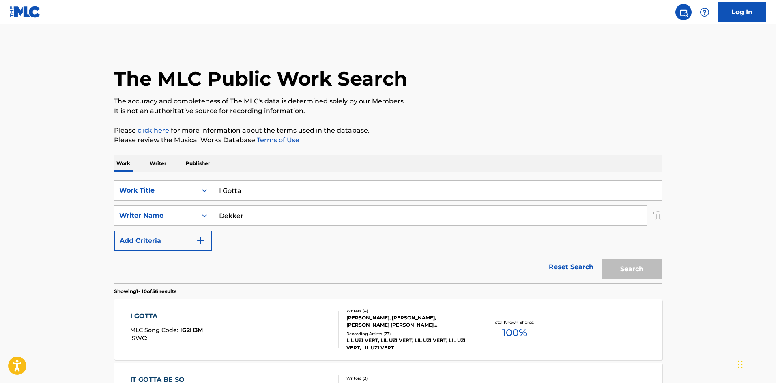
scroll to position [122, 0]
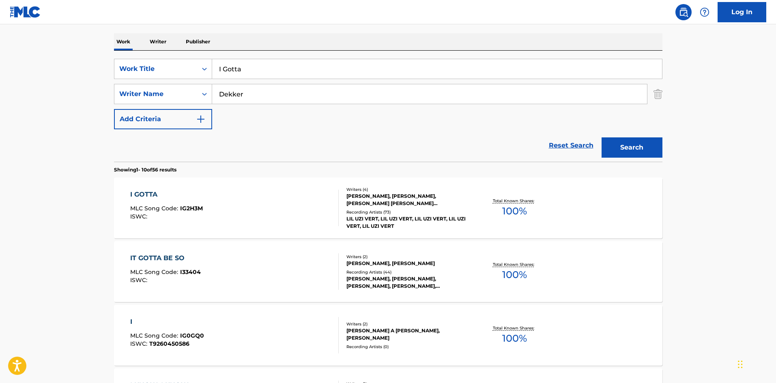
drag, startPoint x: 262, startPoint y: 75, endPoint x: 60, endPoint y: 43, distance: 203.5
click at [66, 58] on main "The MLC Public Work Search The accuracy and completeness of The MLC's data is d…" at bounding box center [388, 380] width 776 height 954
paste input "[PERSON_NAME]"
type input "[PERSON_NAME]"
drag, startPoint x: 328, startPoint y: 92, endPoint x: 0, endPoint y: 95, distance: 328.0
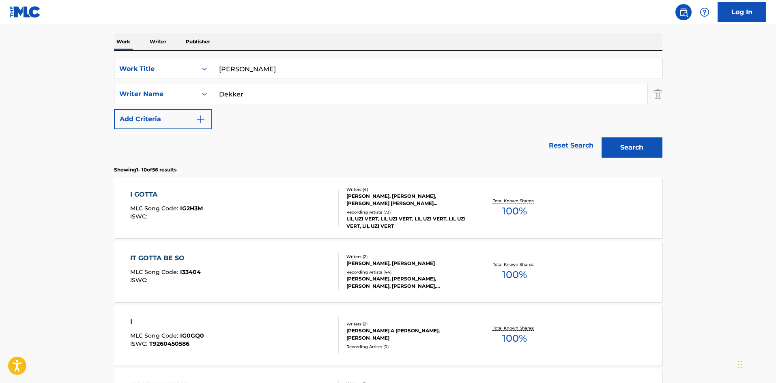
click at [0, 95] on main "The MLC Public Work Search The accuracy and completeness of The MLC's data is d…" at bounding box center [388, 380] width 776 height 954
paste input "Jacourey"
type input "Jacourey"
click at [628, 149] on button "Search" at bounding box center [631, 147] width 61 height 20
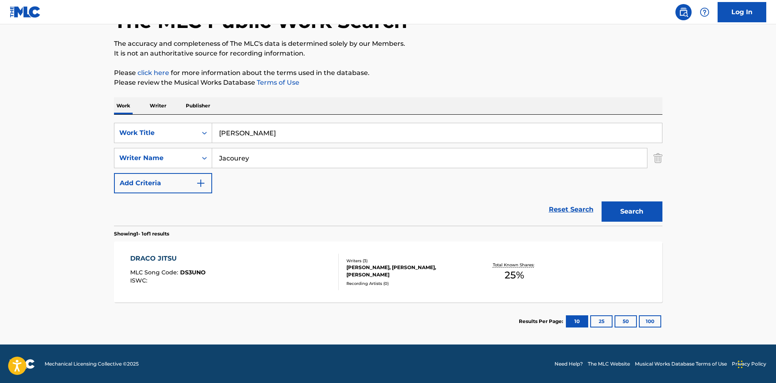
scroll to position [58, 0]
click at [148, 256] on div "DRACO JITSU" at bounding box center [167, 258] width 75 height 10
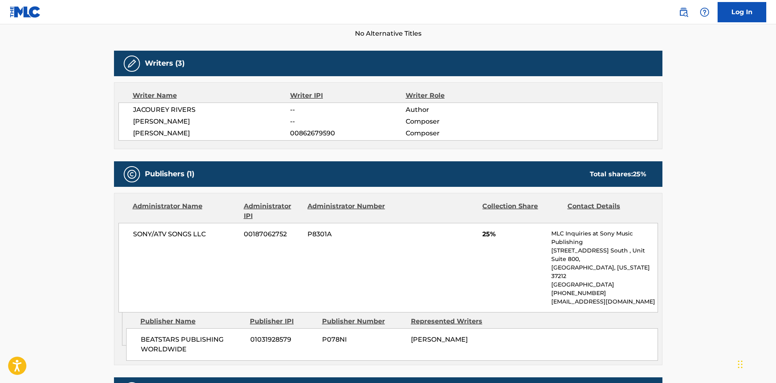
scroll to position [315, 0]
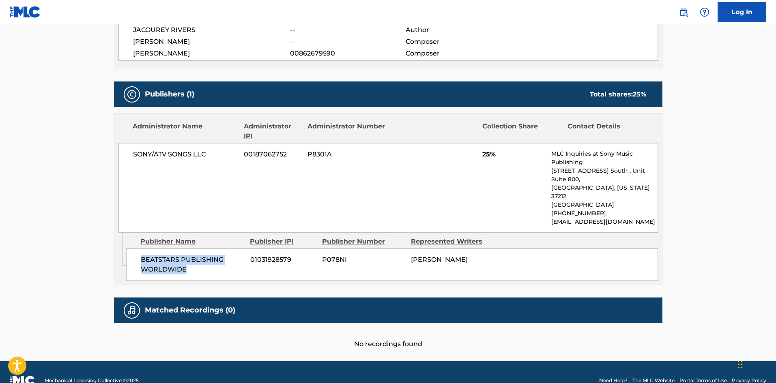
drag, startPoint x: 142, startPoint y: 241, endPoint x: 199, endPoint y: 252, distance: 57.8
click at [199, 255] on span "BEATSTARS PUBLISHING WORLDWIDE" at bounding box center [192, 264] width 103 height 19
click at [632, 94] on div "Total shares: 25 %" at bounding box center [618, 95] width 56 height 10
drag, startPoint x: 484, startPoint y: 153, endPoint x: 506, endPoint y: 153, distance: 21.9
click at [506, 153] on span "25%" at bounding box center [513, 155] width 63 height 10
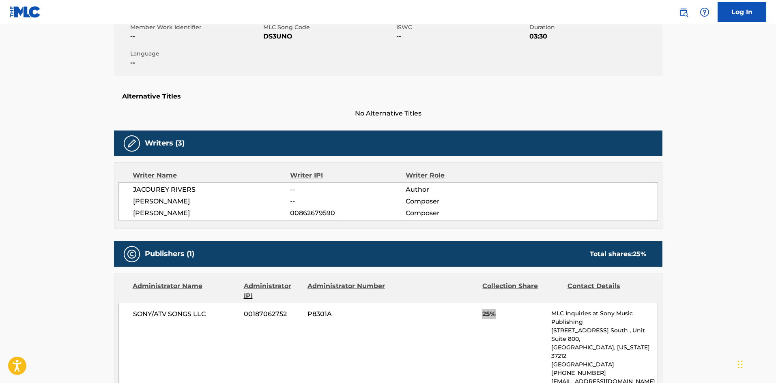
scroll to position [0, 0]
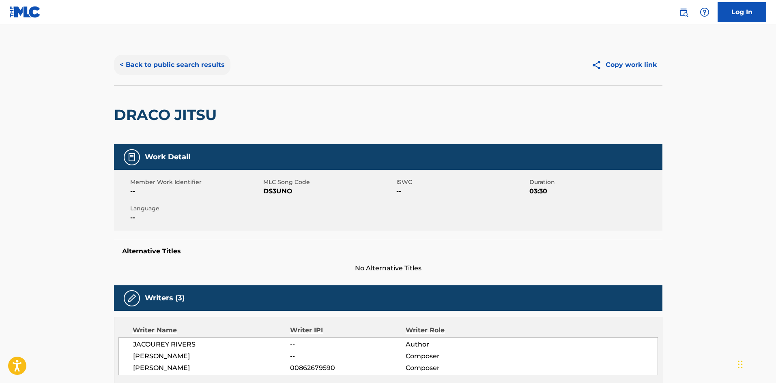
click at [201, 67] on button "< Back to public search results" at bounding box center [172, 65] width 116 height 20
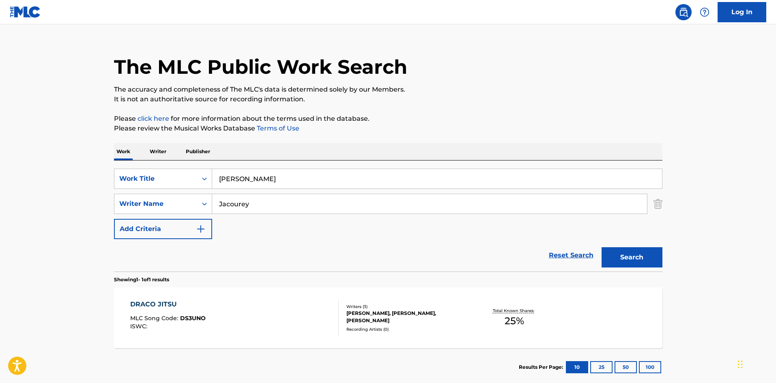
drag, startPoint x: 300, startPoint y: 180, endPoint x: 65, endPoint y: 97, distance: 248.9
click at [50, 149] on main "The MLC Public Work Search The accuracy and completeness of The MLC's data is d…" at bounding box center [388, 202] width 776 height 378
paste input "Spin Again"
type input "Spin Again"
drag, startPoint x: 280, startPoint y: 201, endPoint x: 120, endPoint y: 197, distance: 159.4
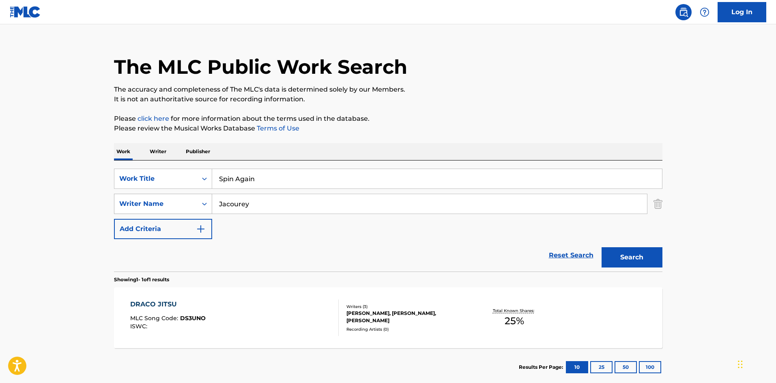
click at [127, 199] on div "SearchWithCriteriaf575031d-29f1-481b-9abb-2da462bdfee5 Writer Name [PERSON_NAME]" at bounding box center [388, 204] width 548 height 20
paste input "[PERSON_NAME]"
type input "[PERSON_NAME]"
click at [641, 255] on button "Search" at bounding box center [631, 257] width 61 height 20
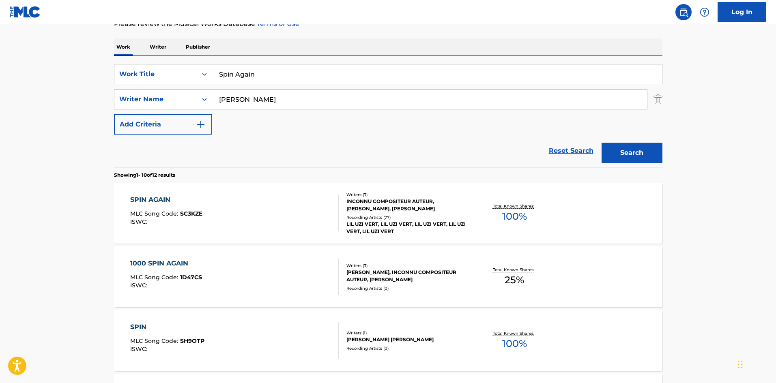
scroll to position [122, 0]
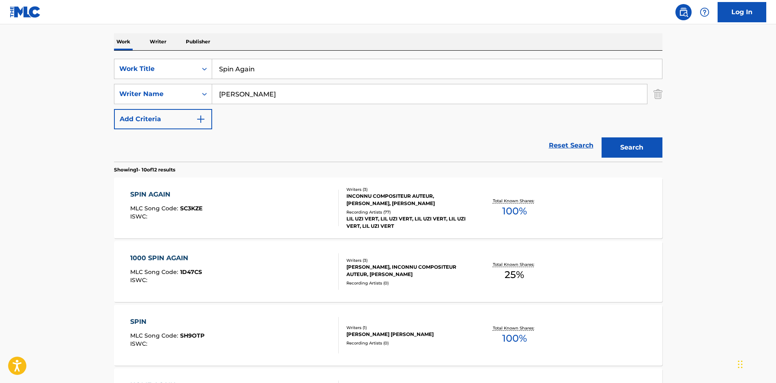
click at [152, 195] on div "SPIN AGAIN" at bounding box center [166, 195] width 72 height 10
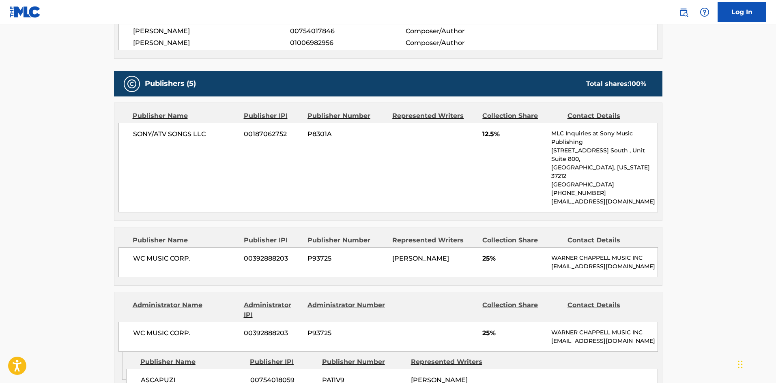
scroll to position [324, 0]
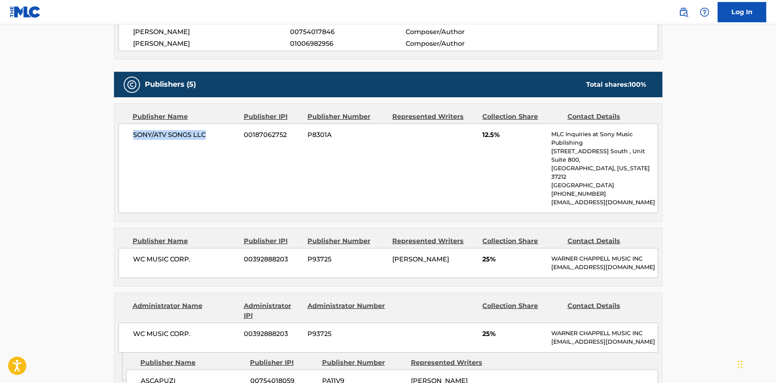
drag, startPoint x: 131, startPoint y: 134, endPoint x: 209, endPoint y: 133, distance: 77.9
click at [209, 133] on div "SONY/ATV SONGS LLC 00187062752 P8301A 12.5% MLC Inquiries at Sony Music Publish…" at bounding box center [387, 169] width 539 height 90
drag, startPoint x: 129, startPoint y: 242, endPoint x: 213, endPoint y: 242, distance: 84.3
click at [213, 248] on div "WC MUSIC CORP. 00392888203 P93725 [PERSON_NAME] 25% [PERSON_NAME] MUSIC INC [EM…" at bounding box center [387, 263] width 539 height 30
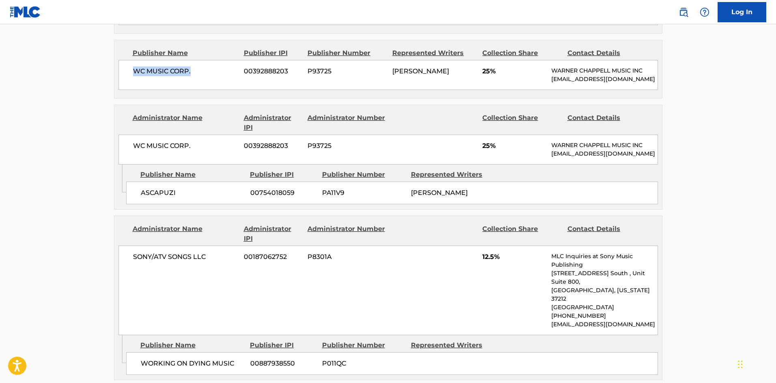
scroll to position [527, 0]
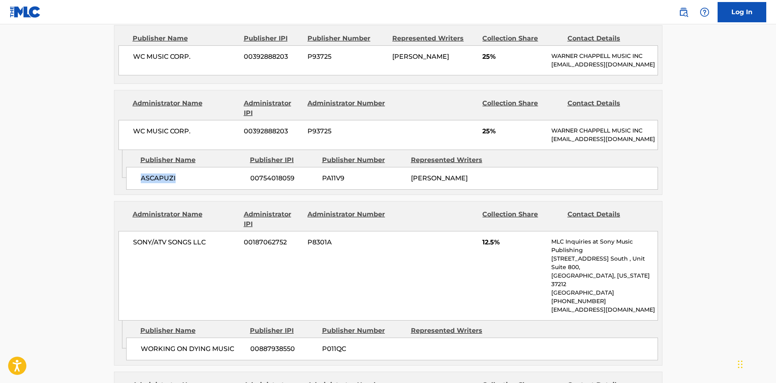
drag, startPoint x: 138, startPoint y: 176, endPoint x: 188, endPoint y: 176, distance: 50.3
click at [188, 176] on div "ASCAPUZI 00754018059 PA11V9 [PERSON_NAME]" at bounding box center [392, 178] width 532 height 23
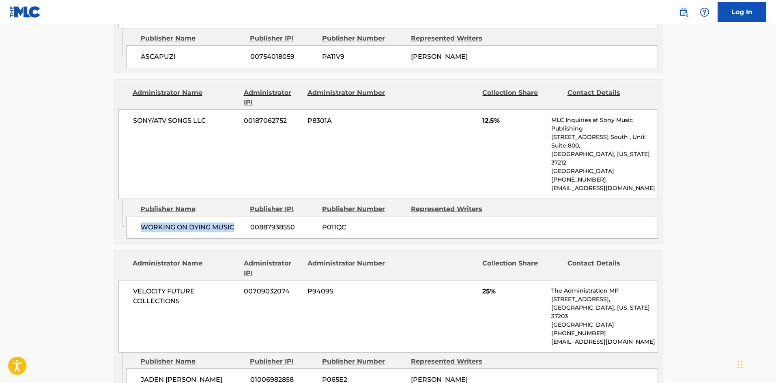
drag, startPoint x: 142, startPoint y: 208, endPoint x: 247, endPoint y: 204, distance: 105.1
click at [247, 216] on div "WORKING ON DYING MUSIC 00887938550 P011QC" at bounding box center [392, 227] width 532 height 23
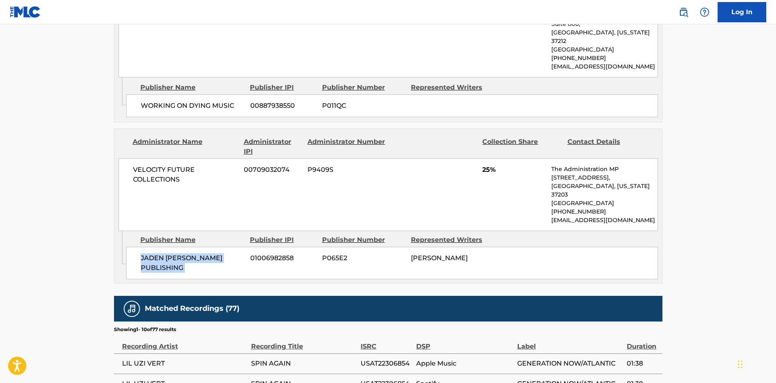
drag, startPoint x: 141, startPoint y: 232, endPoint x: 249, endPoint y: 226, distance: 108.0
click at [249, 247] on div "[PERSON_NAME] PUBLISHING 01006982858 P065E2 [PERSON_NAME]" at bounding box center [392, 263] width 532 height 32
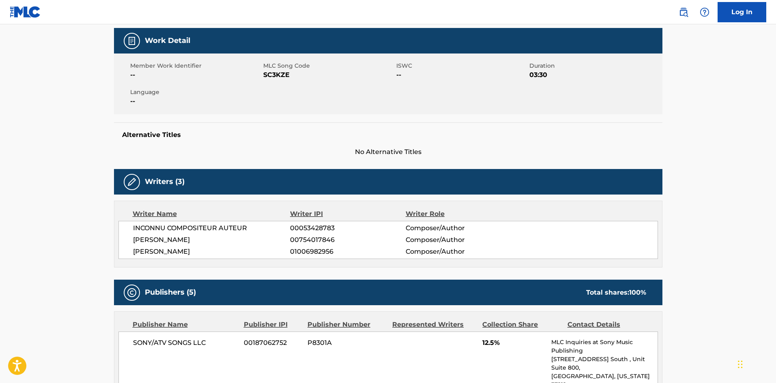
scroll to position [243, 0]
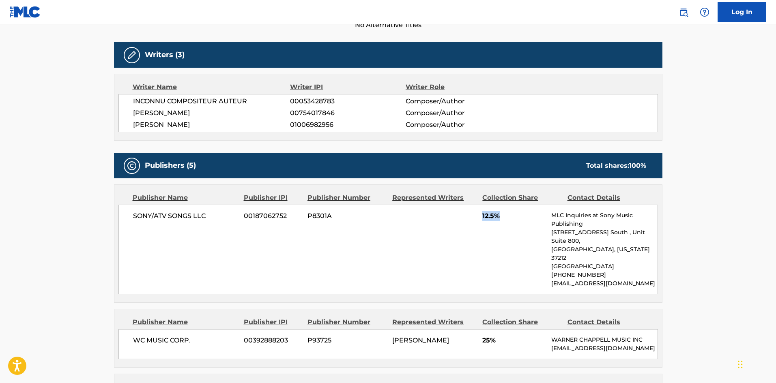
drag, startPoint x: 483, startPoint y: 217, endPoint x: 501, endPoint y: 216, distance: 18.3
click at [501, 216] on span "12.5%" at bounding box center [513, 216] width 63 height 10
drag, startPoint x: 480, startPoint y: 321, endPoint x: 506, endPoint y: 320, distance: 26.4
click at [506, 329] on div "WC MUSIC CORP. 00392888203 P93725 [PERSON_NAME] 25% [PERSON_NAME] MUSIC INC [EM…" at bounding box center [387, 344] width 539 height 30
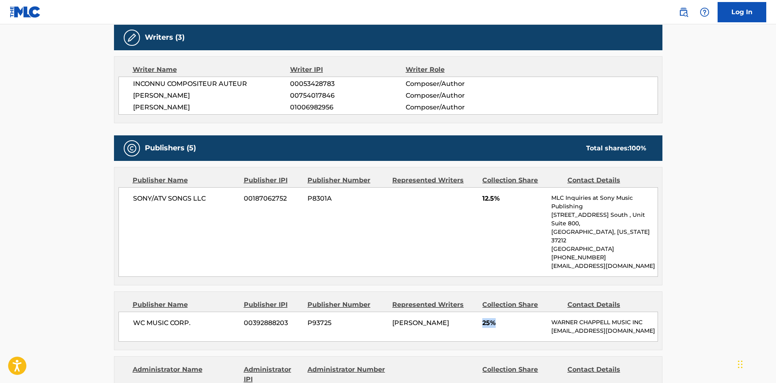
scroll to position [446, 0]
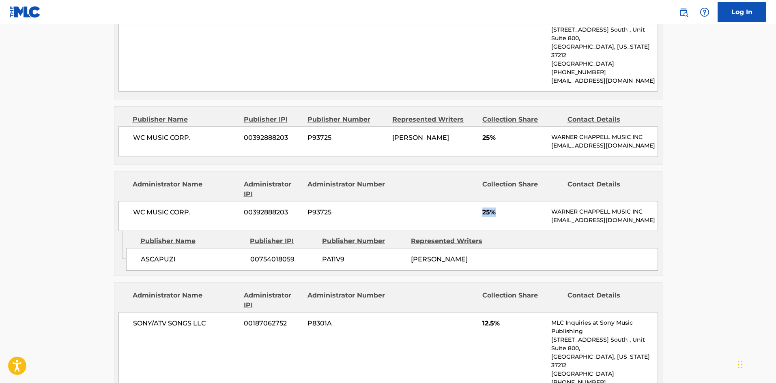
drag, startPoint x: 479, startPoint y: 206, endPoint x: 516, endPoint y: 204, distance: 36.9
click at [516, 204] on div "WC MUSIC CORP. 00392888203 P93725 25% [PERSON_NAME] MUSIC INC [EMAIL_ADDRESS][D…" at bounding box center [387, 216] width 539 height 30
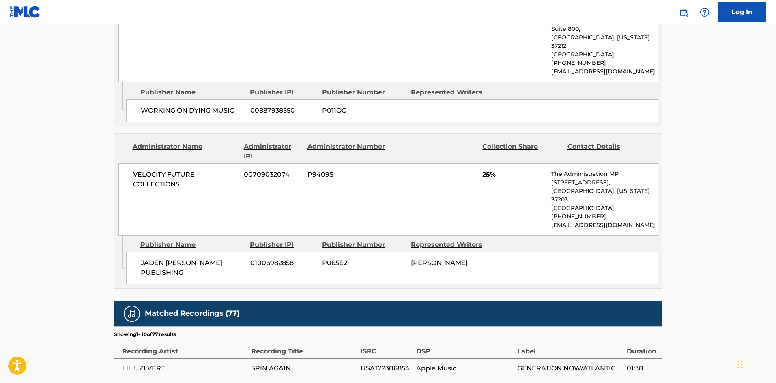
scroll to position [770, 0]
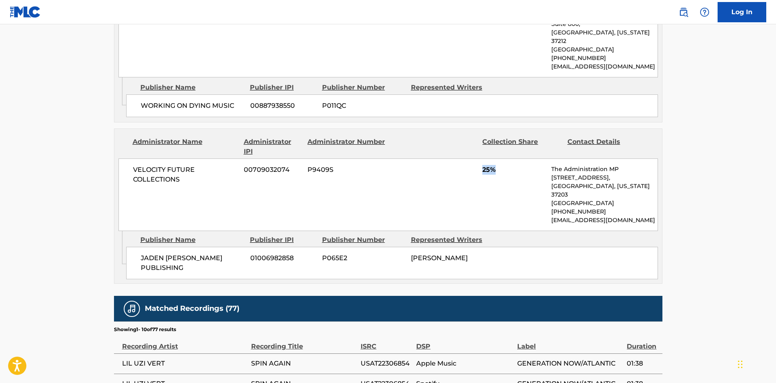
drag, startPoint x: 482, startPoint y: 151, endPoint x: 514, endPoint y: 151, distance: 32.0
click at [514, 165] on span "25%" at bounding box center [513, 170] width 63 height 10
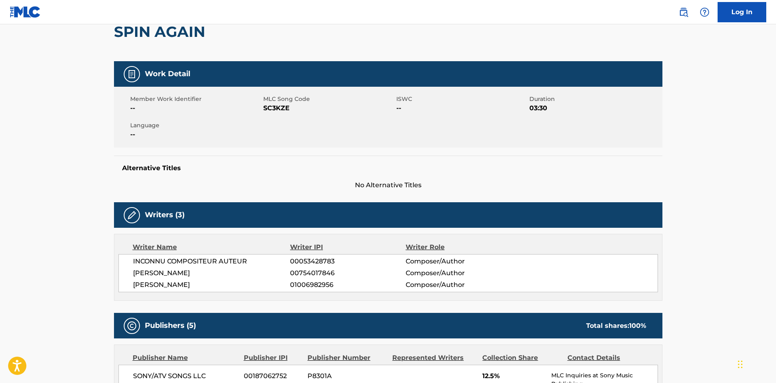
scroll to position [0, 0]
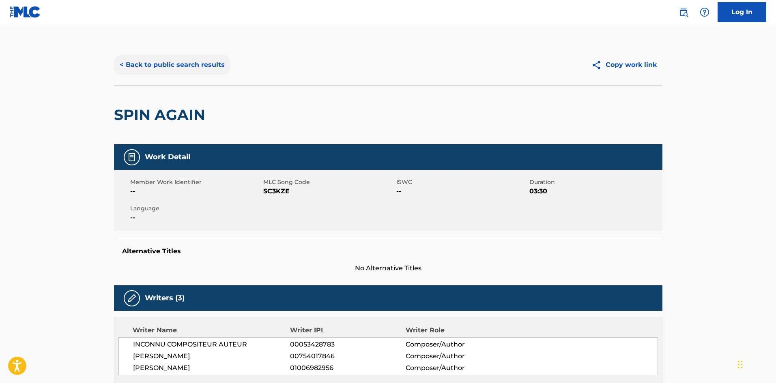
click at [187, 56] on button "< Back to public search results" at bounding box center [172, 65] width 116 height 20
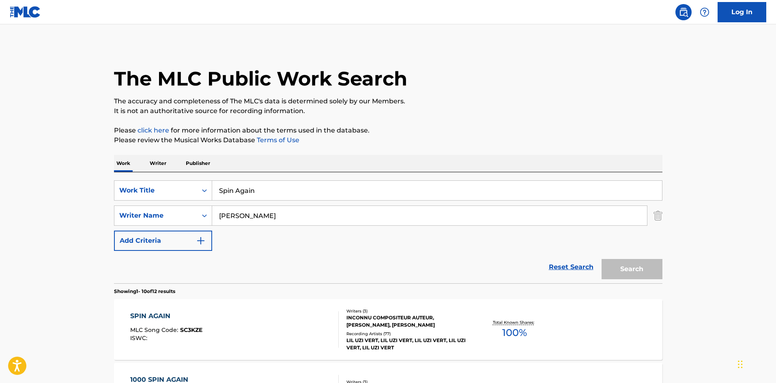
scroll to position [122, 0]
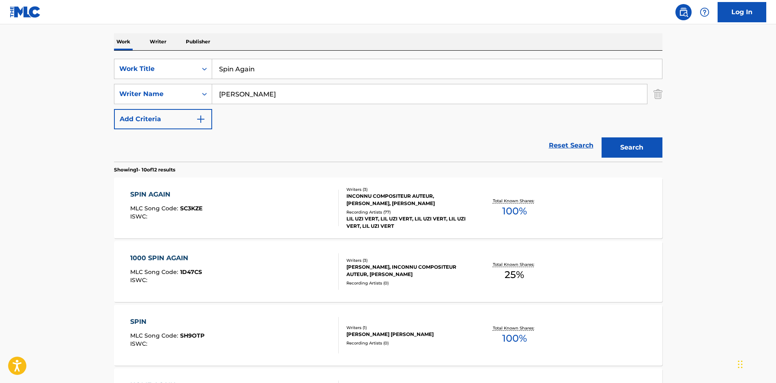
drag, startPoint x: 273, startPoint y: 69, endPoint x: 48, endPoint y: 15, distance: 231.8
paste input "Heartbeat"
type input "Heartbeat"
drag, startPoint x: 311, startPoint y: 92, endPoint x: 0, endPoint y: 70, distance: 311.8
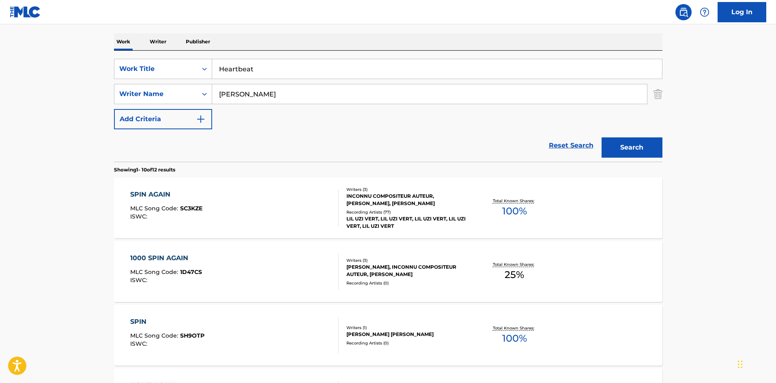
click at [0, 73] on main "The MLC Public Work Search The accuracy and completeness of The MLC's data is d…" at bounding box center [388, 380] width 776 height 954
paste input "[PERSON_NAME]"
click at [637, 148] on button "Search" at bounding box center [631, 147] width 61 height 20
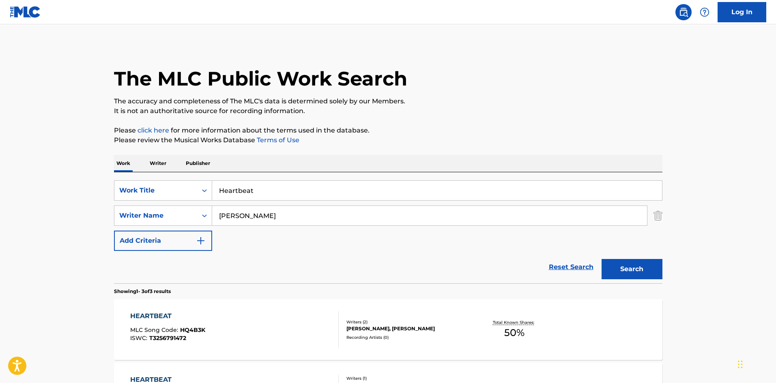
drag, startPoint x: 275, startPoint y: 189, endPoint x: 66, endPoint y: 179, distance: 208.7
click at [84, 183] on main "The MLC Public Work Search The accuracy and completeness of The MLC's data is d…" at bounding box center [388, 276] width 776 height 505
drag, startPoint x: 266, startPoint y: 220, endPoint x: 355, endPoint y: 178, distance: 98.3
click at [84, 214] on main "The MLC Public Work Search The accuracy and completeness of The MLC's data is d…" at bounding box center [388, 276] width 776 height 505
paste input "[PERSON_NAME]"
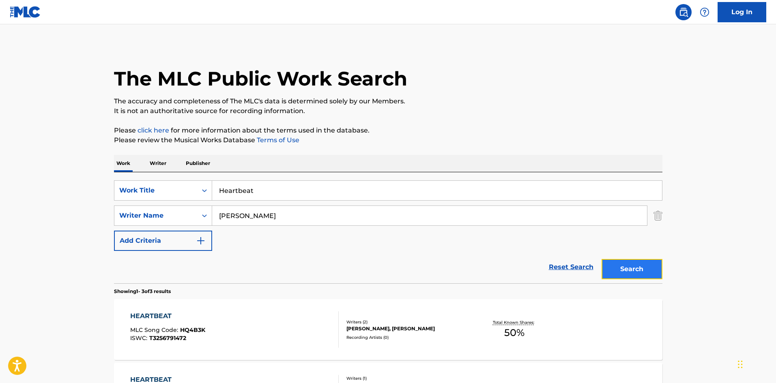
click at [629, 268] on button "Search" at bounding box center [631, 269] width 61 height 20
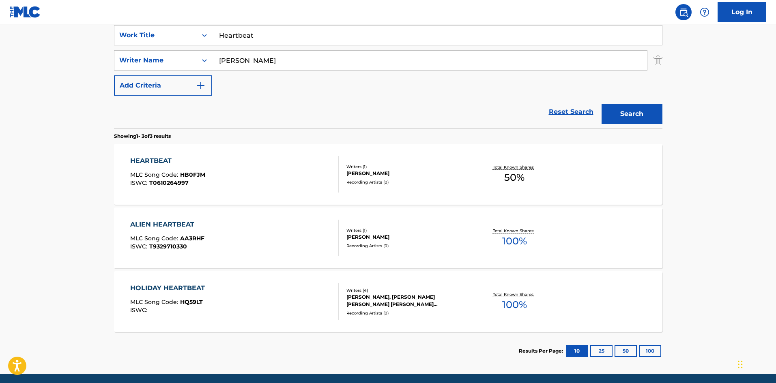
scroll to position [162, 0]
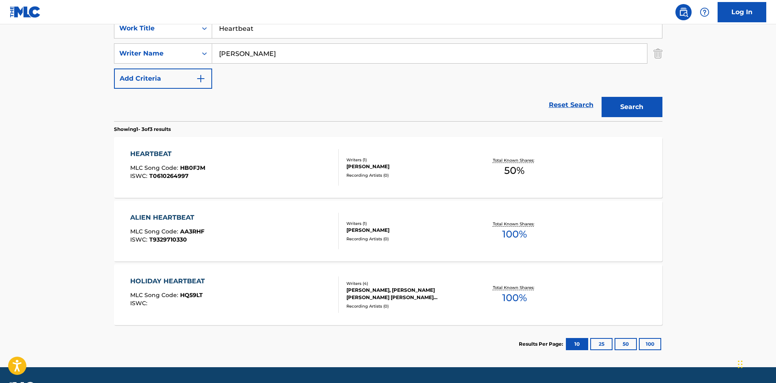
drag, startPoint x: 290, startPoint y: 42, endPoint x: 266, endPoint y: 51, distance: 25.5
click at [270, 49] on div "SearchWithCriteria29d3f065-31ca-4237-bf79-200d96885499 Work Title Heartbeat Sea…" at bounding box center [388, 53] width 548 height 71
drag, startPoint x: 266, startPoint y: 51, endPoint x: 0, endPoint y: 25, distance: 267.7
click at [0, 30] on main "The MLC Public Work Search The accuracy and completeness of The MLC's data is d…" at bounding box center [388, 114] width 776 height 505
paste input "Lakeyah"
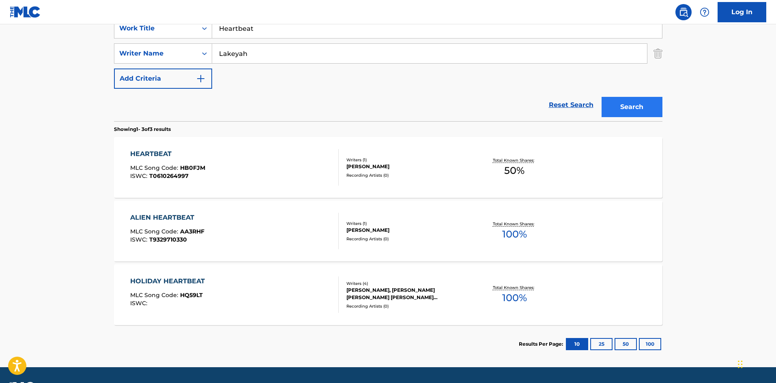
type input "Lakeyah"
click at [624, 106] on button "Search" at bounding box center [631, 107] width 61 height 20
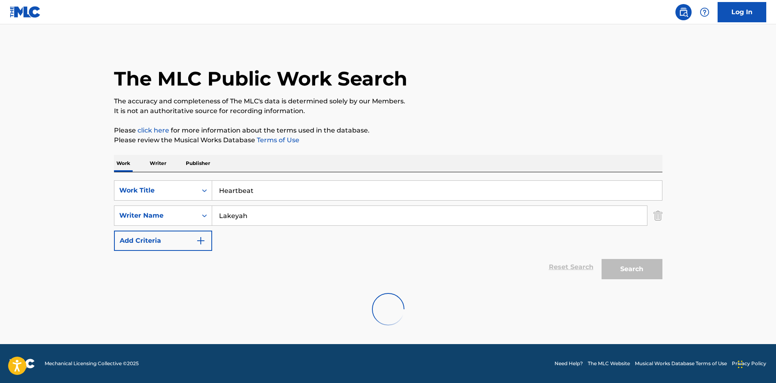
scroll to position [0, 0]
drag, startPoint x: 276, startPoint y: 187, endPoint x: 79, endPoint y: 166, distance: 198.1
click at [97, 173] on main "The MLC Public Work Search The accuracy and completeness of The MLC's data is d…" at bounding box center [388, 184] width 776 height 320
paste input "Dirt Cheap"
type input "Dirt Cheap"
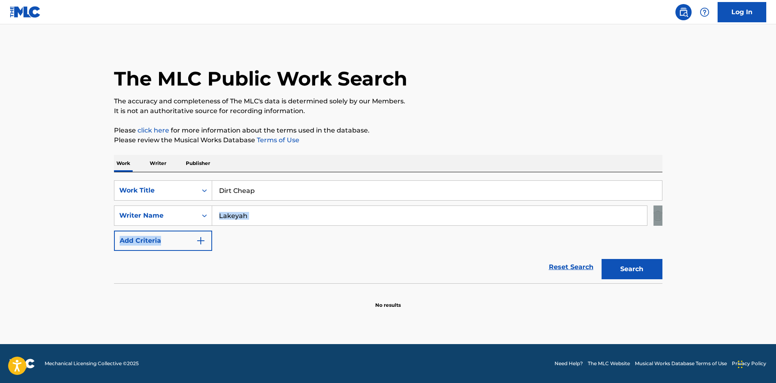
drag, startPoint x: 279, startPoint y: 228, endPoint x: 281, endPoint y: 219, distance: 9.1
click at [281, 219] on div "SearchWithCriteria29d3f065-31ca-4237-bf79-200d96885499 Work Title Dirt Cheap Se…" at bounding box center [388, 215] width 548 height 71
drag, startPoint x: 284, startPoint y: 212, endPoint x: 9, endPoint y: 191, distance: 275.3
click at [16, 193] on main "The MLC Public Work Search The accuracy and completeness of The MLC's data is d…" at bounding box center [388, 184] width 776 height 320
paste input "[PERSON_NAME]"
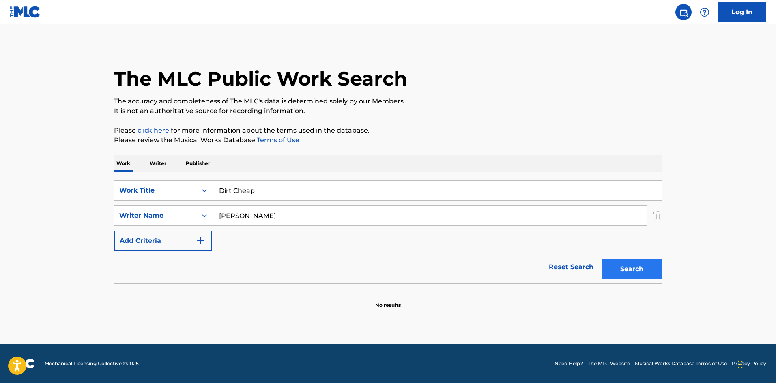
type input "[PERSON_NAME]"
click at [632, 264] on button "Search" at bounding box center [631, 269] width 61 height 20
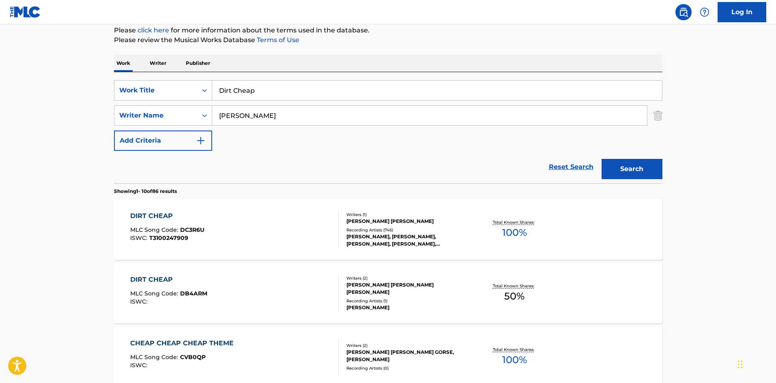
scroll to position [81, 0]
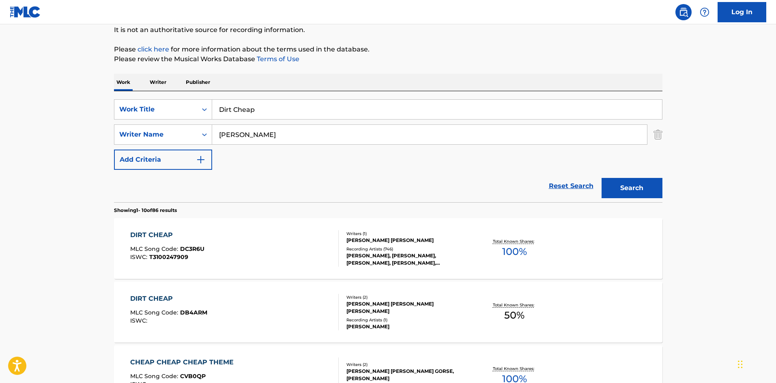
click at [145, 234] on div "DIRT CHEAP" at bounding box center [167, 235] width 74 height 10
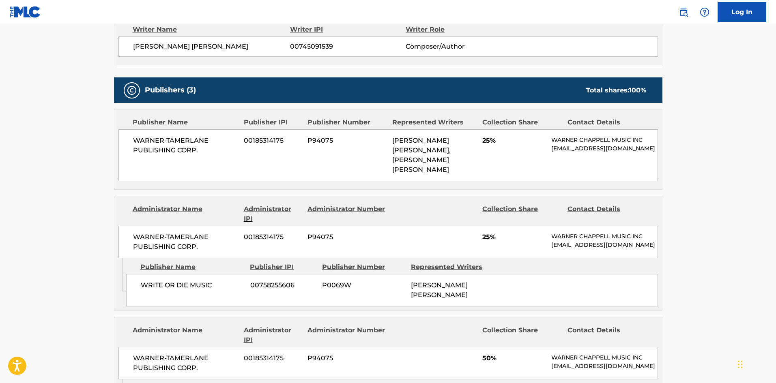
scroll to position [310, 0]
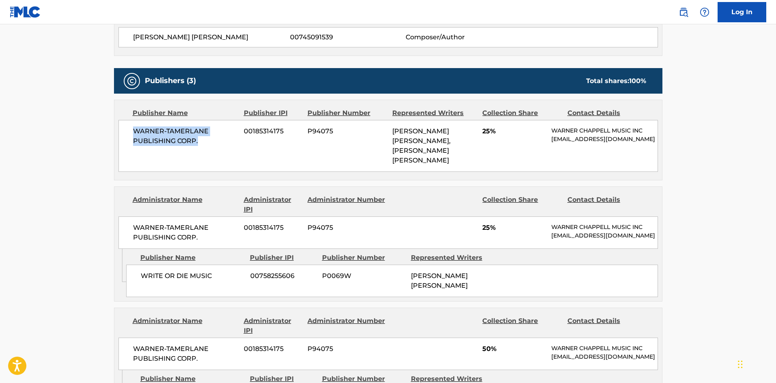
drag, startPoint x: 136, startPoint y: 129, endPoint x: 214, endPoint y: 147, distance: 80.3
click at [214, 147] on div "WARNER-[PERSON_NAME] PUBLISHING CORP. 00185314175 P94075 [PERSON_NAME] [PERSON_…" at bounding box center [387, 146] width 539 height 52
drag, startPoint x: 143, startPoint y: 272, endPoint x: 230, endPoint y: 272, distance: 87.6
click at [230, 272] on span "WRITE OR DIE MUSIC" at bounding box center [192, 276] width 103 height 10
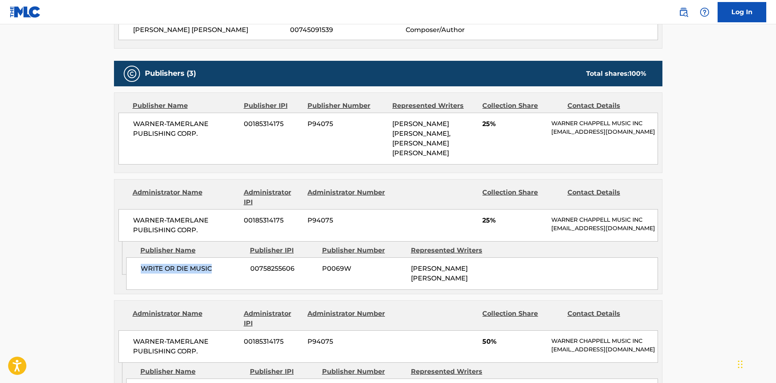
scroll to position [472, 0]
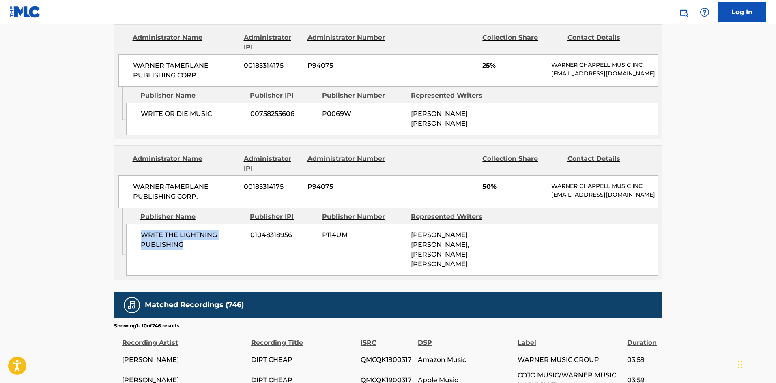
drag, startPoint x: 140, startPoint y: 237, endPoint x: 189, endPoint y: 246, distance: 49.5
click at [189, 246] on div "WRITE THE LIGHTNING PUBLISHING 01048318956 P114UM [PERSON_NAME] [PERSON_NAME], …" at bounding box center [392, 250] width 532 height 52
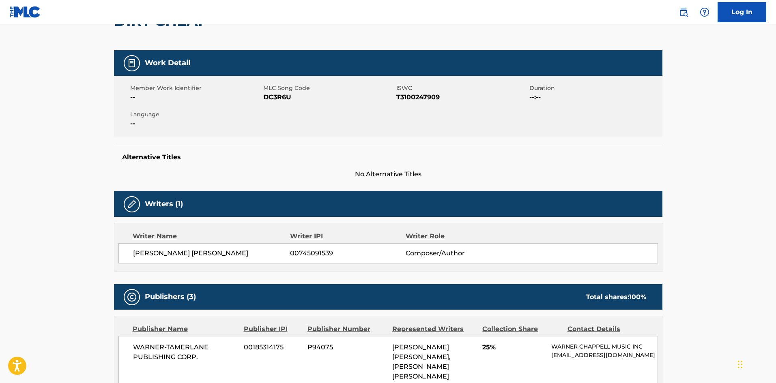
scroll to position [0, 0]
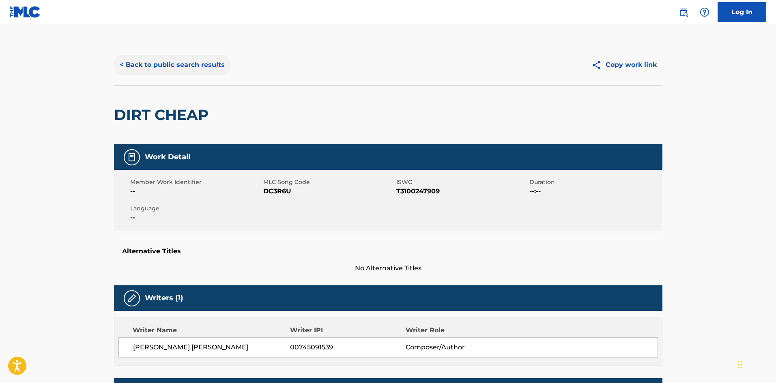
click at [201, 69] on button "< Back to public search results" at bounding box center [172, 65] width 116 height 20
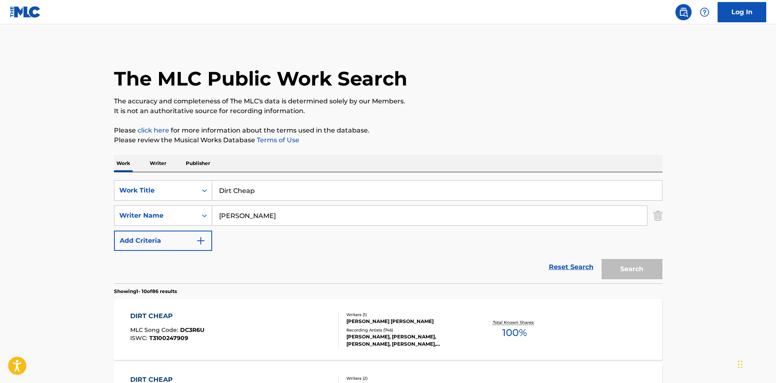
scroll to position [81, 0]
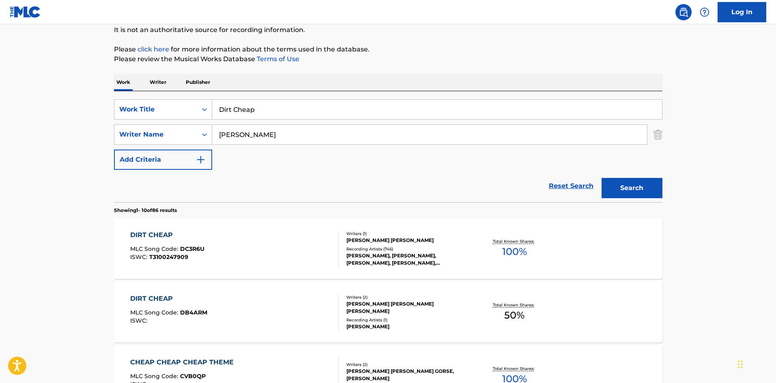
drag, startPoint x: 285, startPoint y: 107, endPoint x: 59, endPoint y: 91, distance: 226.4
paste input "[PERSON_NAME]"
type input "[PERSON_NAME]"
drag, startPoint x: 336, startPoint y: 133, endPoint x: 52, endPoint y: 127, distance: 283.5
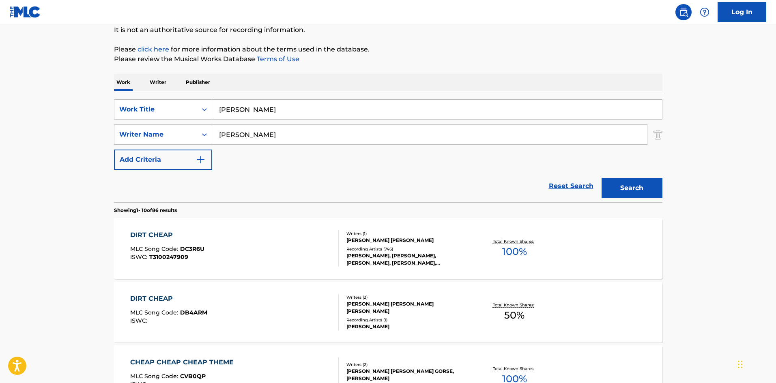
paste input "Jacourey"
type input "Jacourey"
click at [637, 184] on button "Search" at bounding box center [631, 188] width 61 height 20
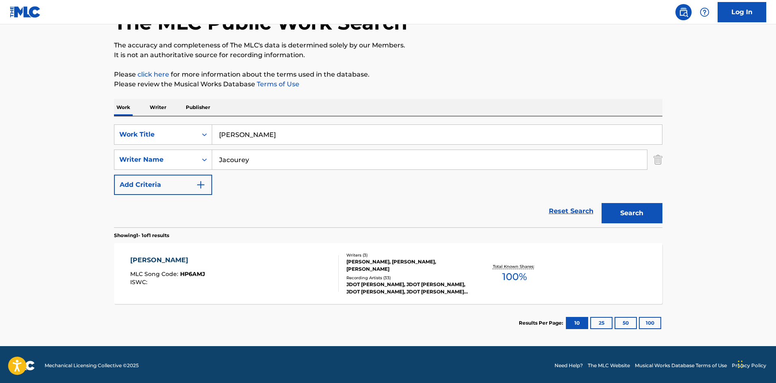
scroll to position [58, 0]
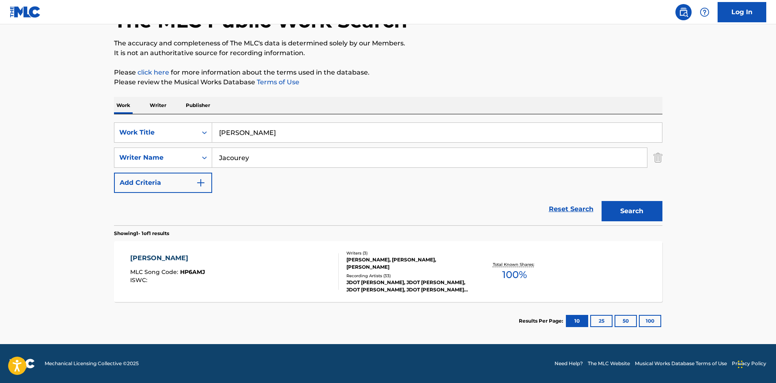
click at [161, 261] on div "[PERSON_NAME]" at bounding box center [167, 258] width 75 height 10
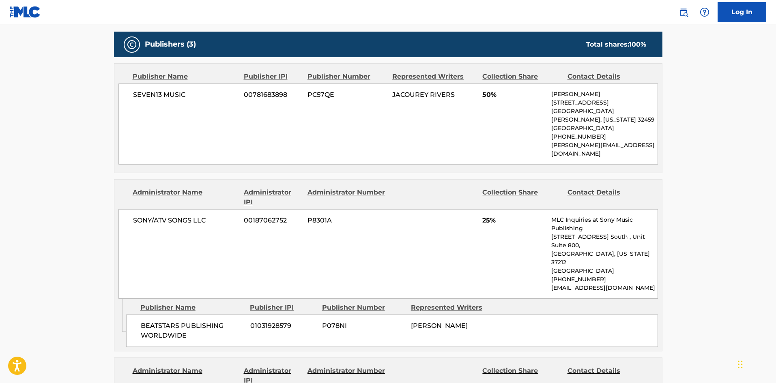
scroll to position [324, 0]
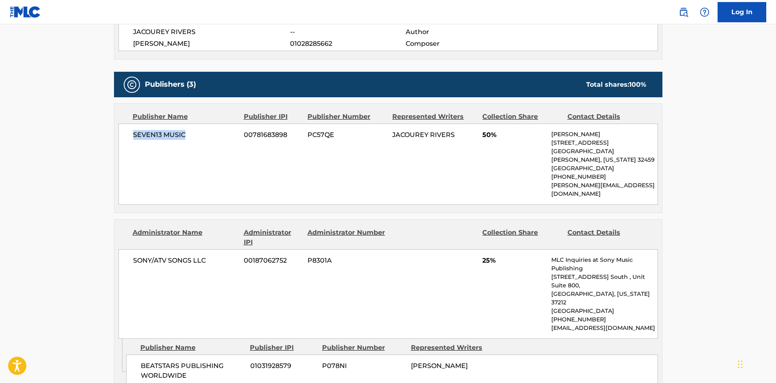
drag, startPoint x: 133, startPoint y: 135, endPoint x: 194, endPoint y: 134, distance: 61.6
click at [194, 134] on div "SEVEN13 MUSIC 00781683898 PC57QE JACOUREY RIVERS 50% [PERSON_NAME] [STREET_ADDR…" at bounding box center [387, 164] width 539 height 81
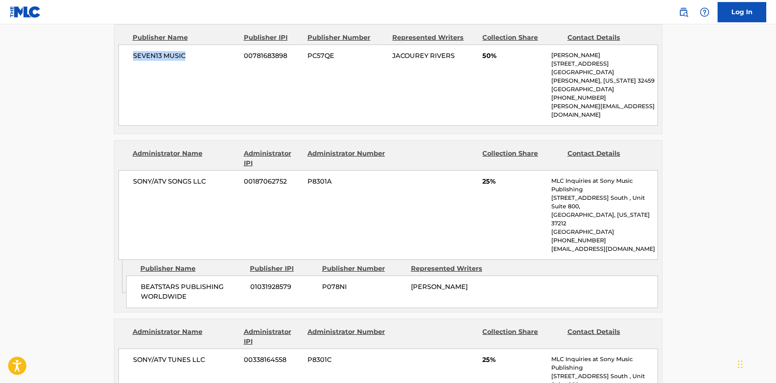
scroll to position [487, 0]
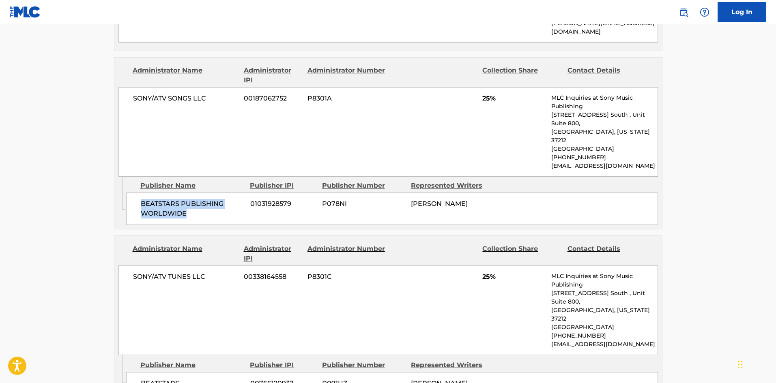
drag, startPoint x: 139, startPoint y: 167, endPoint x: 200, endPoint y: 180, distance: 62.4
click at [200, 193] on div "BEATSTARS PUBLISHING WORLDWIDE 01031928579 P078NI [PERSON_NAME]" at bounding box center [392, 209] width 532 height 32
drag, startPoint x: 141, startPoint y: 335, endPoint x: 208, endPoint y: 334, distance: 67.3
click at [208, 379] on span "BEATSTARS" at bounding box center [192, 384] width 103 height 10
drag, startPoint x: 168, startPoint y: 253, endPoint x: 144, endPoint y: 291, distance: 45.0
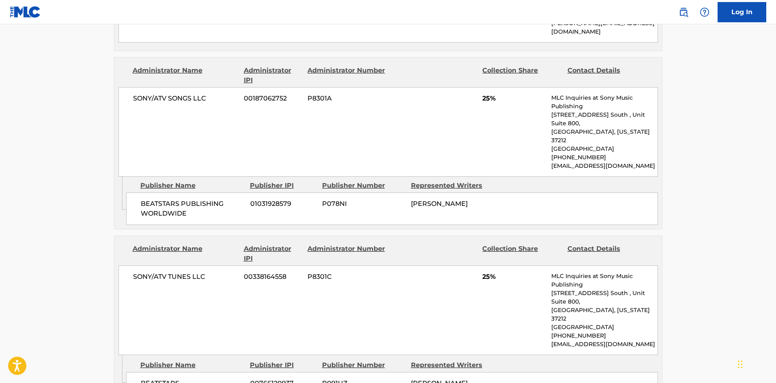
click at [166, 266] on div "SONY/ATV TUNES LLC 00338164558 P8301C 25% MLC Inquiries at Sony Music Publishin…" at bounding box center [387, 311] width 539 height 90
drag, startPoint x: 142, startPoint y: 336, endPoint x: 206, endPoint y: 331, distance: 64.2
click at [206, 379] on span "BEATSTARS" at bounding box center [192, 384] width 103 height 10
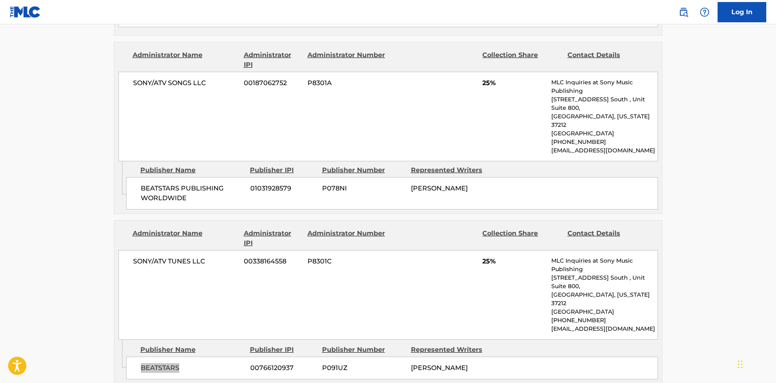
scroll to position [649, 0]
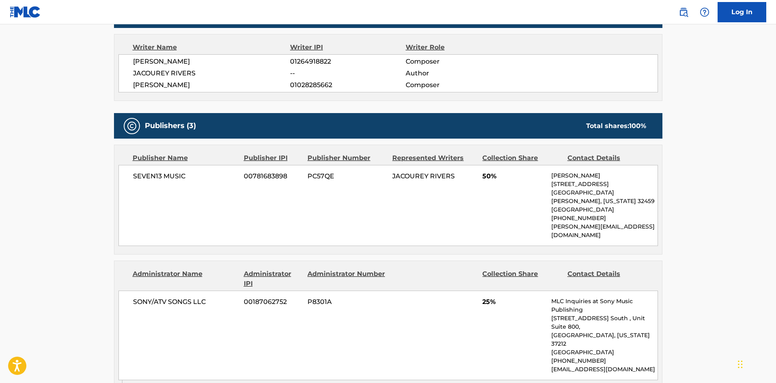
drag, startPoint x: 303, startPoint y: 115, endPoint x: 272, endPoint y: 107, distance: 32.8
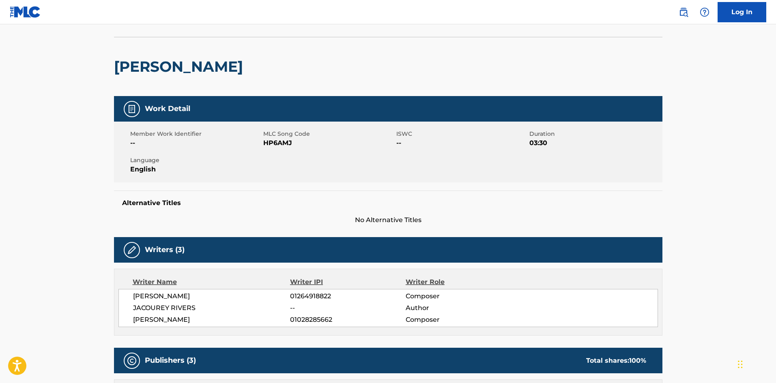
scroll to position [0, 0]
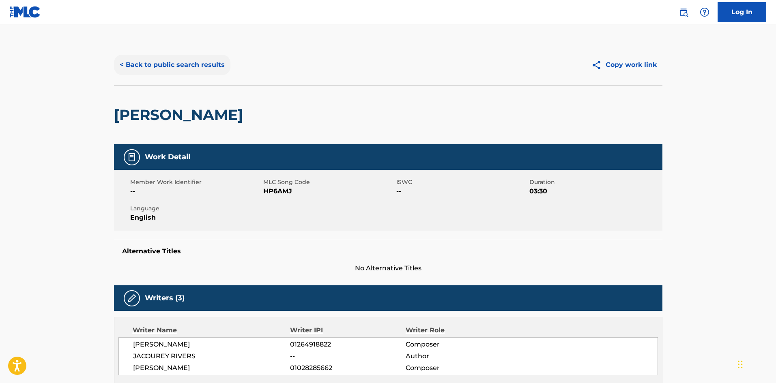
click at [184, 71] on button "< Back to public search results" at bounding box center [172, 65] width 116 height 20
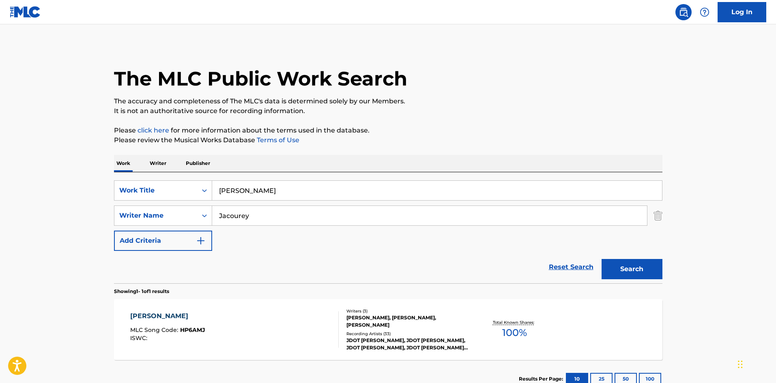
scroll to position [12, 0]
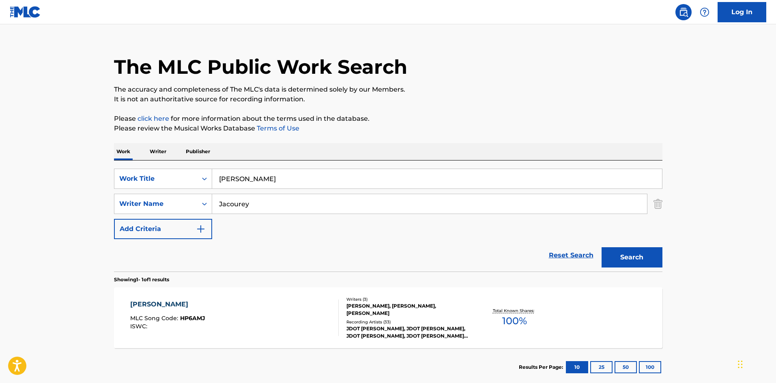
drag, startPoint x: 287, startPoint y: 187, endPoint x: 0, endPoint y: 107, distance: 298.0
click at [157, 167] on div "SearchWithCriteria29d3f065-31ca-4237-bf79-200d96885499 Work Title [PERSON_NAME]…" at bounding box center [388, 216] width 548 height 111
paste input "ead Bop"
type input "Head Bop"
drag, startPoint x: 270, startPoint y: 204, endPoint x: 122, endPoint y: 198, distance: 148.1
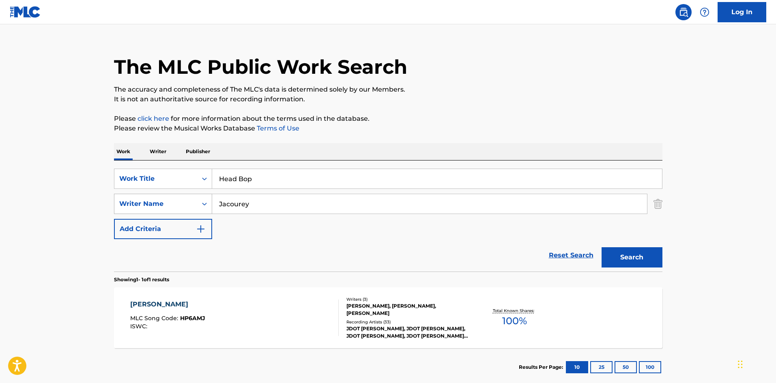
click at [152, 204] on div "SearchWithCriteriaf575031d-29f1-481b-9abb-2da462bdfee5 Writer Name [PERSON_NAME]" at bounding box center [388, 204] width 548 height 20
paste input "Breezy"
click at [646, 253] on button "Search" at bounding box center [631, 257] width 61 height 20
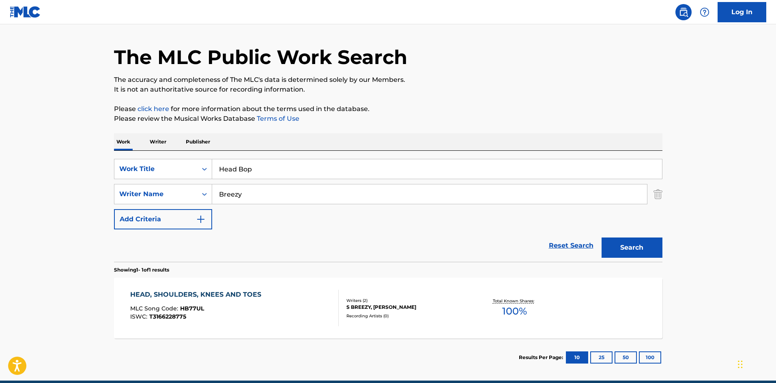
scroll to position [58, 0]
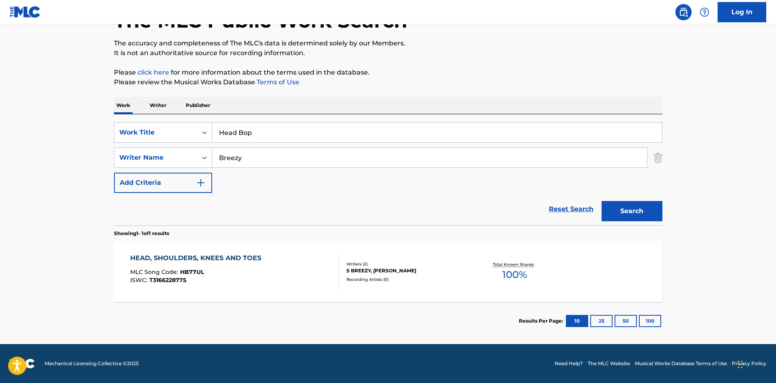
drag, startPoint x: 279, startPoint y: 168, endPoint x: 260, endPoint y: 169, distance: 19.5
click at [260, 169] on div "SearchWithCriteria29d3f065-31ca-4237-bf79-200d96885499 Work Title Head Bop Sear…" at bounding box center [388, 157] width 548 height 71
drag, startPoint x: 274, startPoint y: 155, endPoint x: 88, endPoint y: 159, distance: 185.3
click at [95, 160] on main "The MLC Public Work Search The accuracy and completeness of The MLC's data is d…" at bounding box center [388, 155] width 776 height 378
paste input "[PERSON_NAME]"
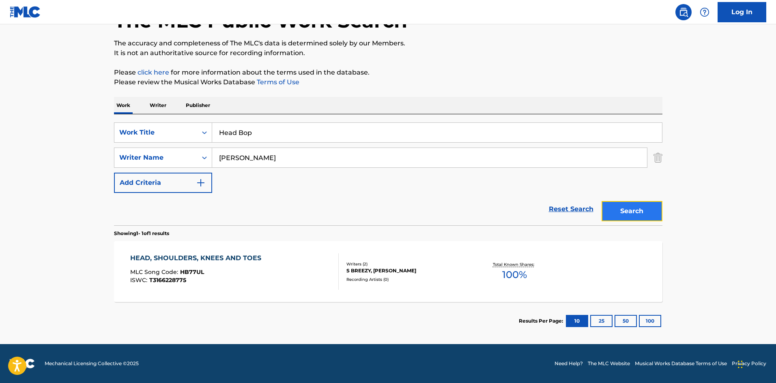
click at [645, 206] on button "Search" at bounding box center [631, 211] width 61 height 20
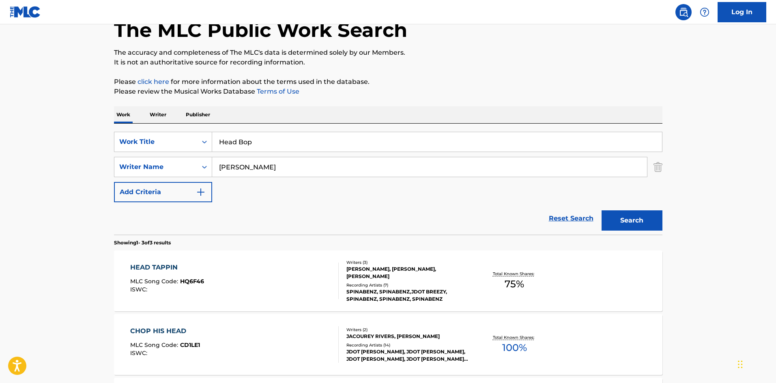
scroll to position [23, 0]
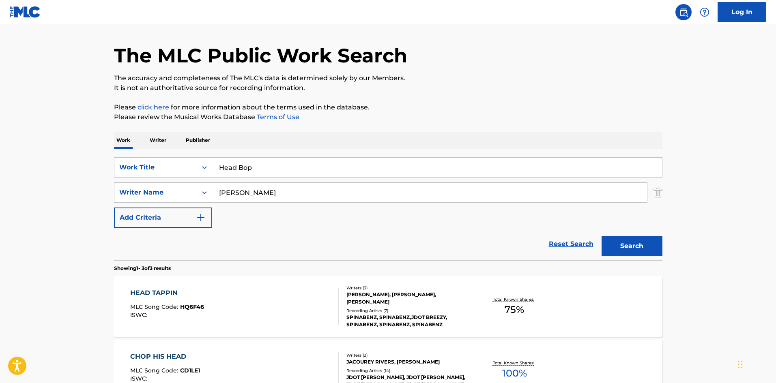
drag, startPoint x: 291, startPoint y: 199, endPoint x: 96, endPoint y: 195, distance: 194.7
click at [120, 198] on div "SearchWithCriteriaf575031d-29f1-481b-9abb-2da462bdfee5 Writer Name [PERSON_NAME]" at bounding box center [388, 192] width 548 height 20
paste input "RIVERS"
type input "RIVERS JACOUREY"
click at [632, 245] on button "Search" at bounding box center [631, 246] width 61 height 20
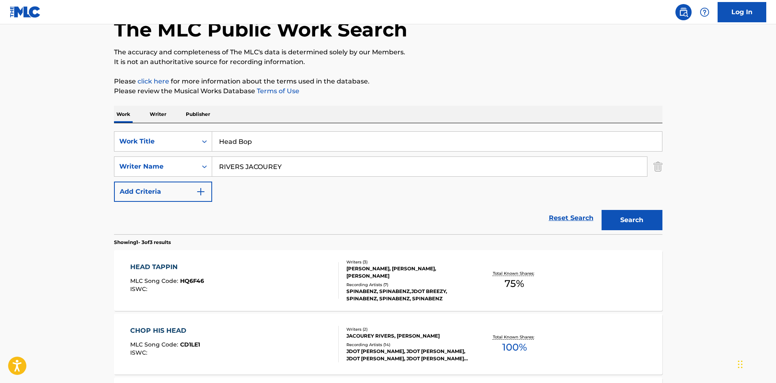
scroll to position [0, 0]
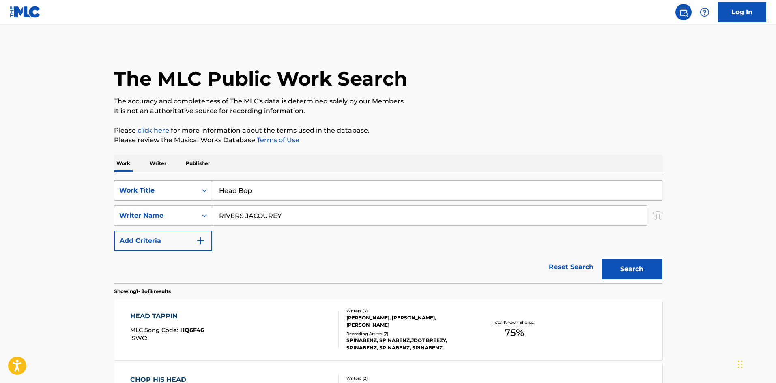
drag, startPoint x: 337, startPoint y: 185, endPoint x: 120, endPoint y: 189, distance: 217.4
click at [120, 189] on div "SearchWithCriteria29d3f065-31ca-4237-bf79-200d96885499 Work Title Head Bop" at bounding box center [388, 190] width 548 height 20
type input "SDSDSD"
drag, startPoint x: 306, startPoint y: 215, endPoint x: 108, endPoint y: 225, distance: 197.7
click at [109, 225] on div "The MLC Public Work Search The accuracy and completeness of The MLC's data is d…" at bounding box center [388, 285] width 568 height 481
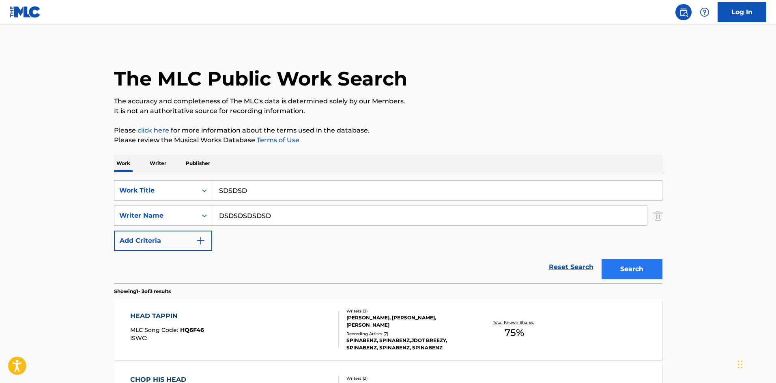
type input "DSDSDSDSDSD"
click at [657, 265] on button "Search" at bounding box center [631, 269] width 61 height 20
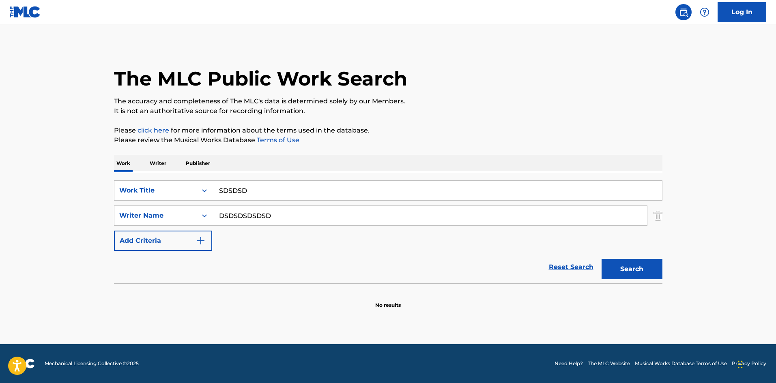
drag, startPoint x: 279, startPoint y: 198, endPoint x: 103, endPoint y: 204, distance: 176.1
click at [103, 204] on main "The MLC Public Work Search The accuracy and completeness of The MLC's data is d…" at bounding box center [388, 184] width 776 height 320
drag, startPoint x: 324, startPoint y: 215, endPoint x: 18, endPoint y: 225, distance: 305.5
click at [19, 225] on main "The MLC Public Work Search The accuracy and completeness of The MLC's data is d…" at bounding box center [388, 184] width 776 height 320
click at [404, 129] on p "Please click here for more information about the terms used in the database." at bounding box center [388, 131] width 548 height 10
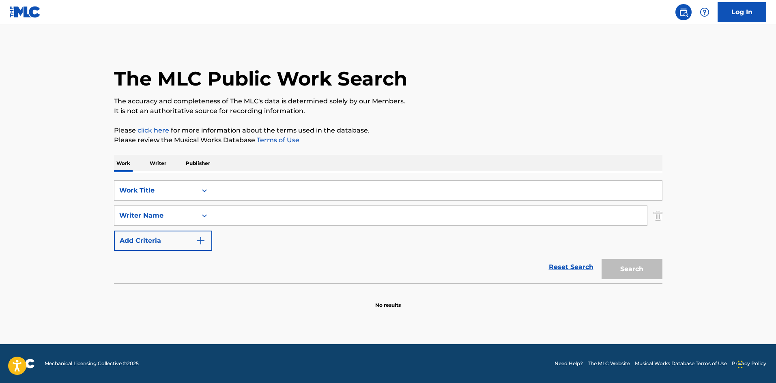
click at [399, 131] on p "Please click here for more information about the terms used in the database." at bounding box center [388, 131] width 548 height 10
click at [392, 131] on p "Please click here for more information about the terms used in the database." at bounding box center [388, 131] width 548 height 10
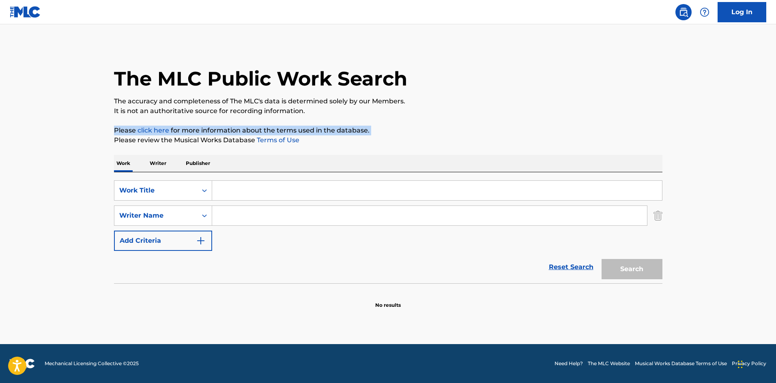
click at [392, 131] on p "Please click here for more information about the terms used in the database." at bounding box center [388, 131] width 548 height 10
click at [404, 123] on div "The MLC Public Work Search The accuracy and completeness of The MLC's data is d…" at bounding box center [388, 177] width 568 height 264
click at [232, 201] on div "SearchWithCriteria29d3f065-31ca-4237-bf79-200d96885499 Work Title SearchWithCri…" at bounding box center [388, 215] width 548 height 71
paste input "They See Me"
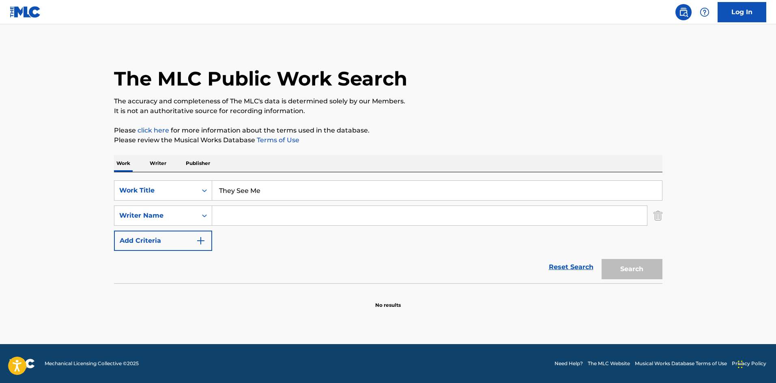
click at [238, 191] on input "They See Me" at bounding box center [437, 190] width 450 height 19
type input "They See Me"
click at [304, 208] on input "Search Form" at bounding box center [429, 215] width 435 height 19
paste input "[PERSON_NAME]"
type input "[PERSON_NAME]"
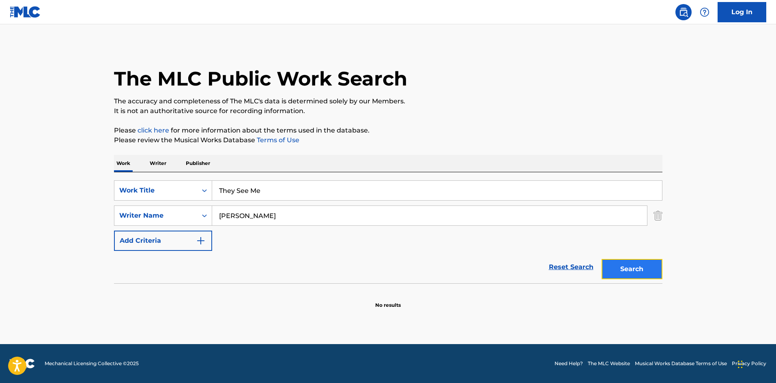
click at [622, 268] on button "Search" at bounding box center [631, 269] width 61 height 20
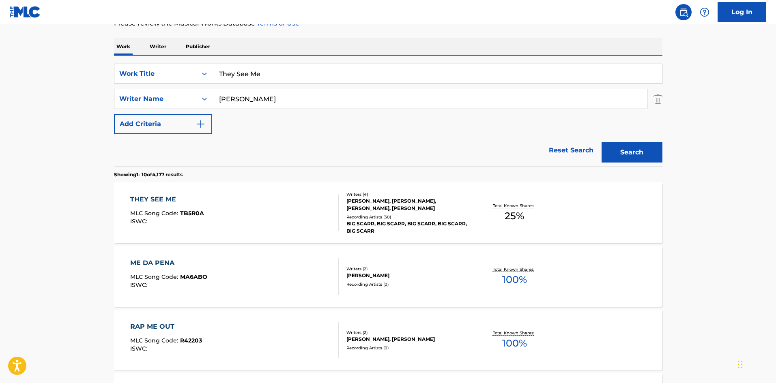
scroll to position [122, 0]
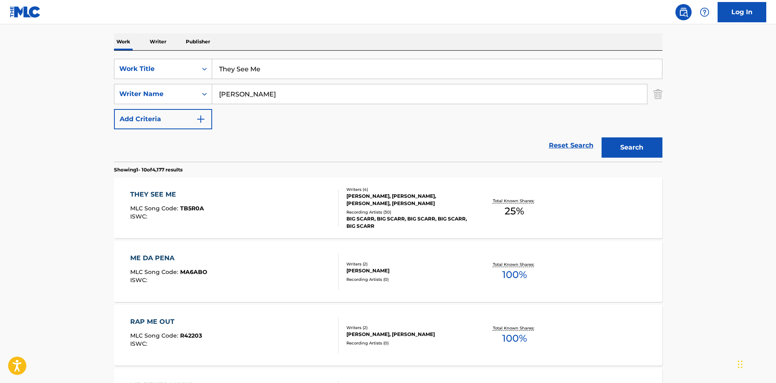
click at [150, 192] on div "THEY SEE ME" at bounding box center [167, 195] width 74 height 10
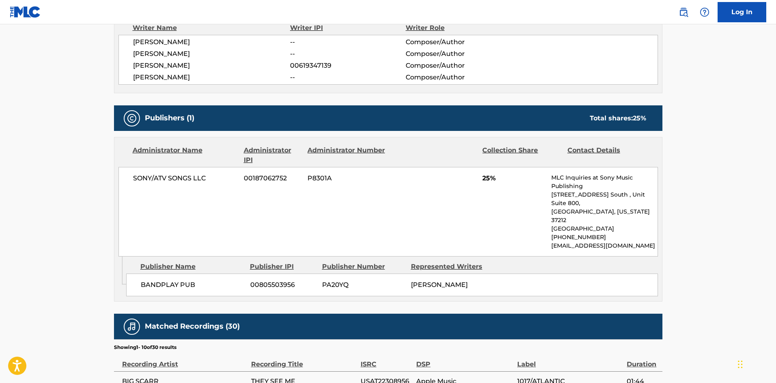
scroll to position [284, 0]
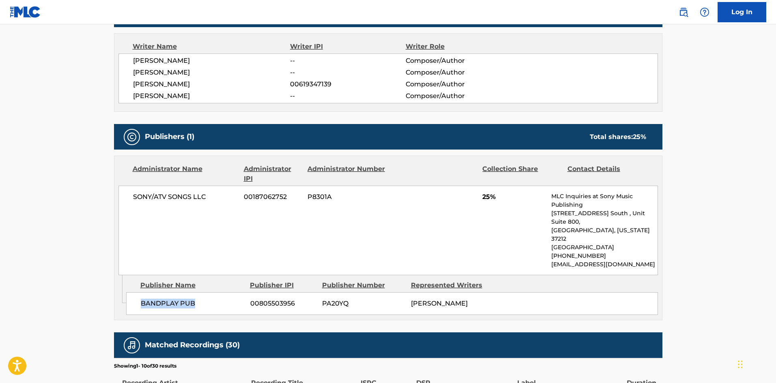
drag, startPoint x: 140, startPoint y: 283, endPoint x: 222, endPoint y: 284, distance: 81.5
click at [222, 299] on span "BANDPLAY PUB" at bounding box center [192, 304] width 103 height 10
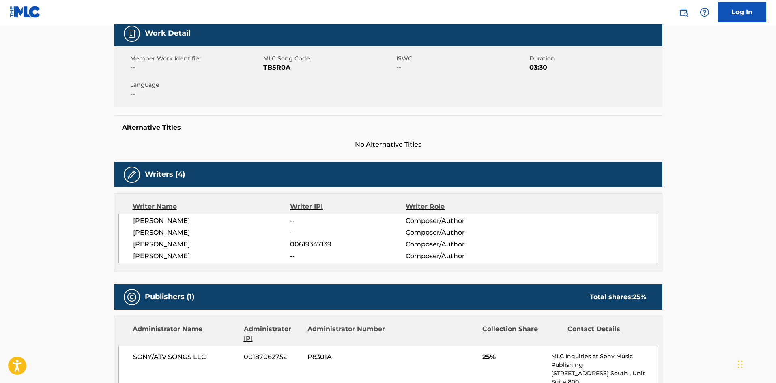
scroll to position [0, 0]
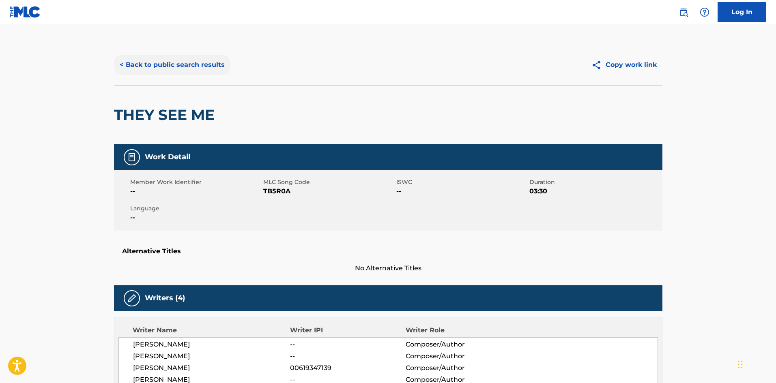
click at [208, 64] on button "< Back to public search results" at bounding box center [172, 65] width 116 height 20
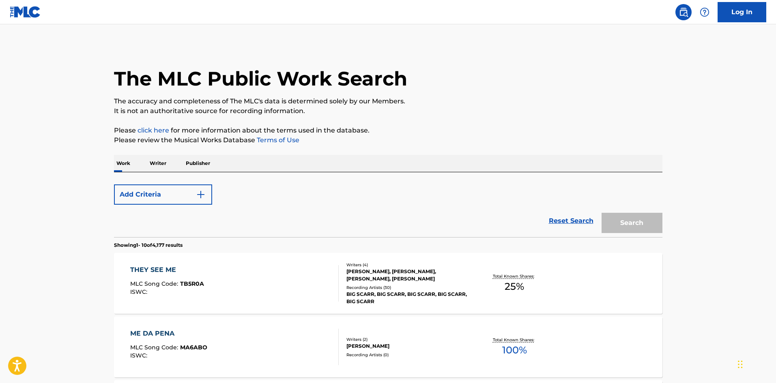
scroll to position [122, 0]
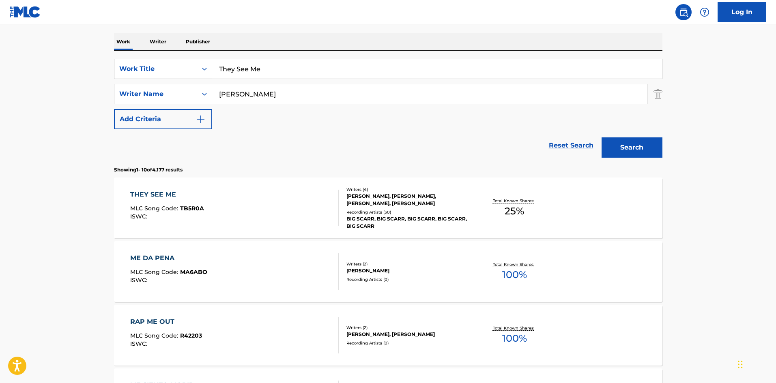
drag, startPoint x: 286, startPoint y: 70, endPoint x: 120, endPoint y: 61, distance: 166.5
click at [122, 63] on div "SearchWithCriteria29d3f065-31ca-4237-bf79-200d96885499 Work Title They See Me" at bounding box center [388, 69] width 548 height 20
paste input "Out The Gym"
type input "Out The Gym"
drag, startPoint x: 302, startPoint y: 94, endPoint x: 102, endPoint y: 79, distance: 201.3
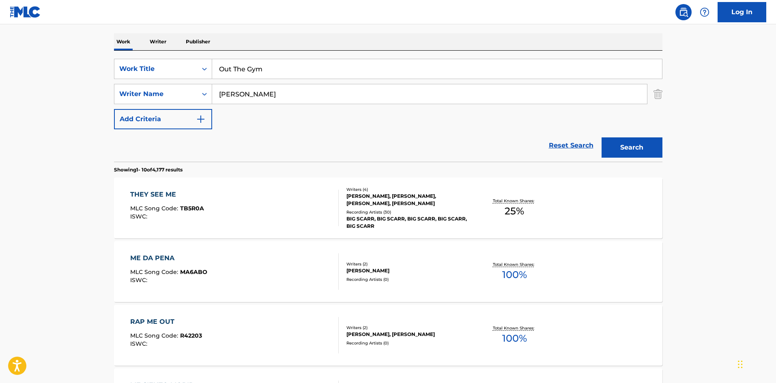
click at [107, 83] on div "The MLC Public Work Search The accuracy and completeness of The MLC's data is d…" at bounding box center [388, 388] width 568 height 930
paste input "Jacourey"
type input "Jacourey"
click at [641, 150] on button "Search" at bounding box center [631, 147] width 61 height 20
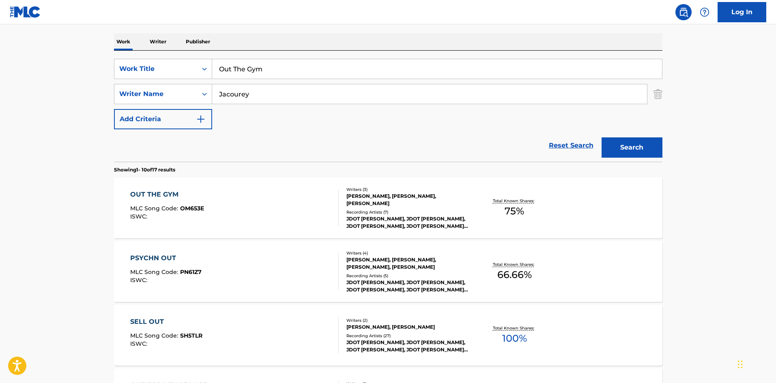
click at [173, 190] on div "OUT THE GYM" at bounding box center [167, 195] width 74 height 10
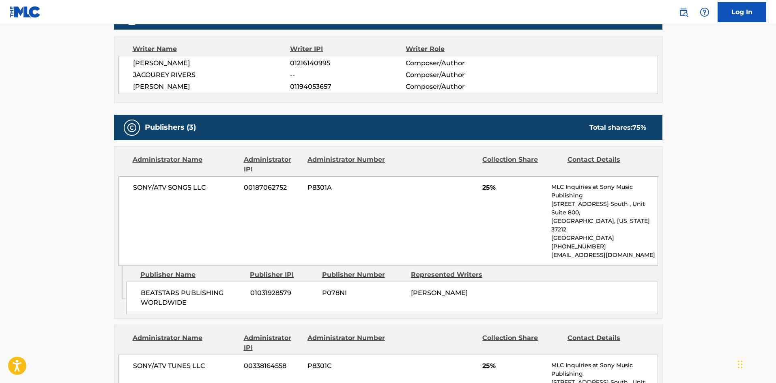
scroll to position [284, 0]
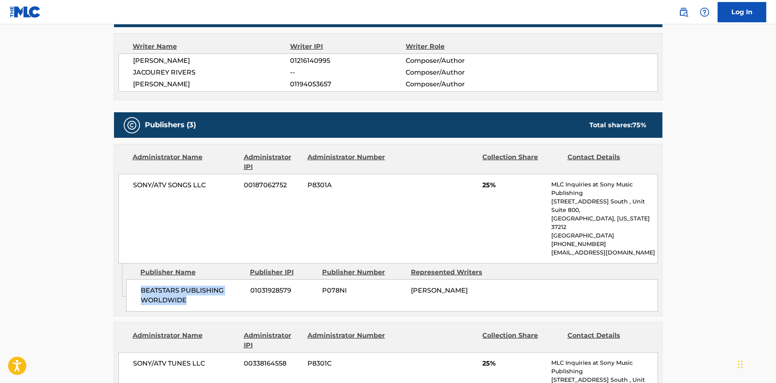
drag, startPoint x: 139, startPoint y: 272, endPoint x: 193, endPoint y: 284, distance: 54.7
click at [193, 284] on div "BEATSTARS PUBLISHING WORLDWIDE 01031928579 P078NI [PERSON_NAME]" at bounding box center [392, 295] width 532 height 32
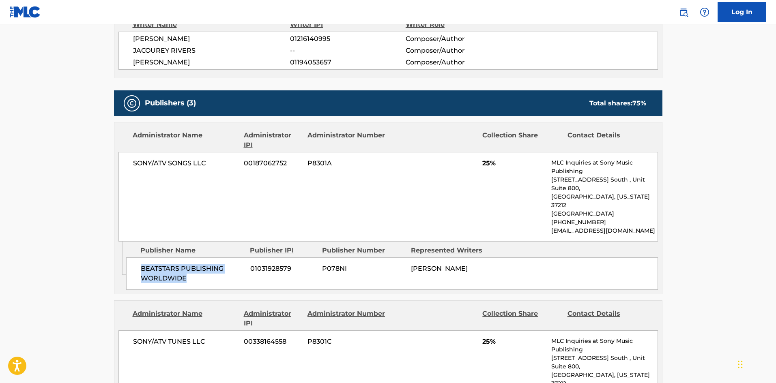
scroll to position [324, 0]
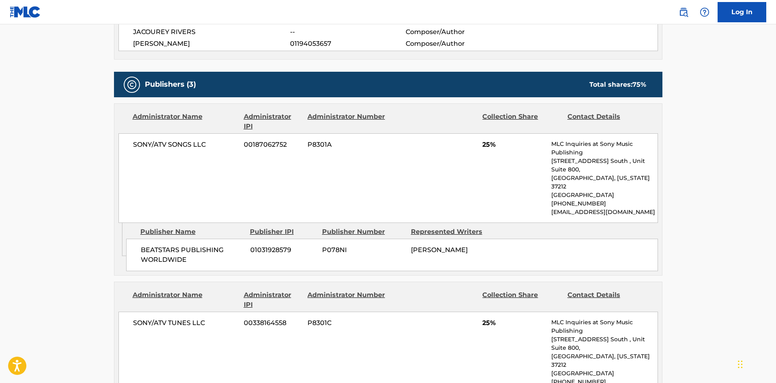
click at [83, 191] on main "< Back to public search results Copy work link OUT THE GYM Work Detail Member W…" at bounding box center [388, 230] width 776 height 1061
drag, startPoint x: 141, startPoint y: 232, endPoint x: 188, endPoint y: 243, distance: 48.8
click at [188, 245] on span "BEATSTARS PUBLISHING WORLDWIDE" at bounding box center [192, 254] width 103 height 19
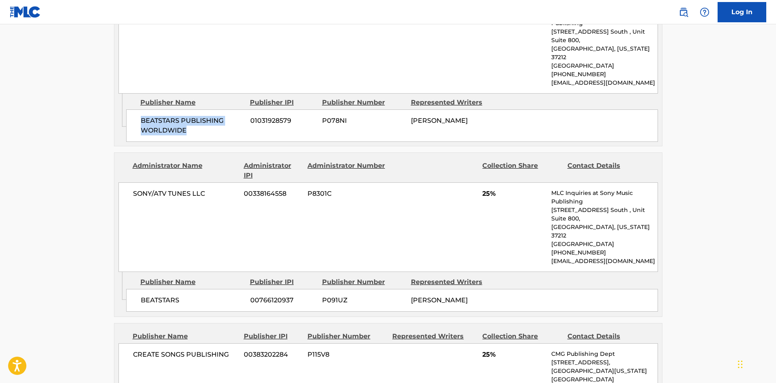
scroll to position [487, 0]
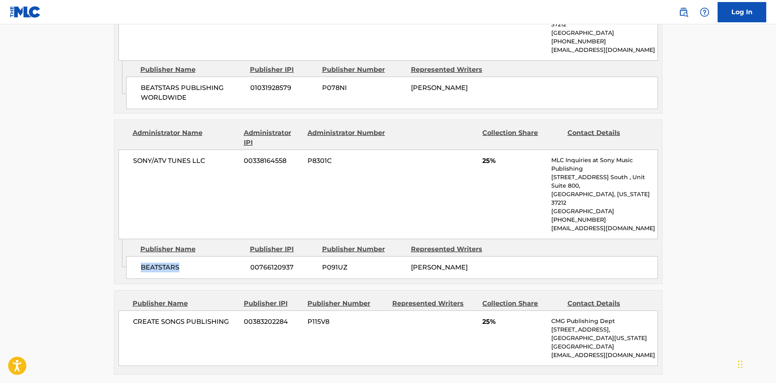
drag, startPoint x: 139, startPoint y: 232, endPoint x: 199, endPoint y: 234, distance: 59.6
click at [199, 256] on div "BEATSTARS 00766120937 P091UZ [PERSON_NAME]" at bounding box center [392, 267] width 532 height 23
click at [108, 264] on div "< Back to public search results Copy work link OUT THE GYM Work Detail Member W…" at bounding box center [388, 72] width 568 height 1029
drag, startPoint x: 139, startPoint y: 232, endPoint x: 197, endPoint y: 232, distance: 57.6
click at [197, 256] on div "BEATSTARS 00766120937 P091UZ [PERSON_NAME]" at bounding box center [392, 267] width 532 height 23
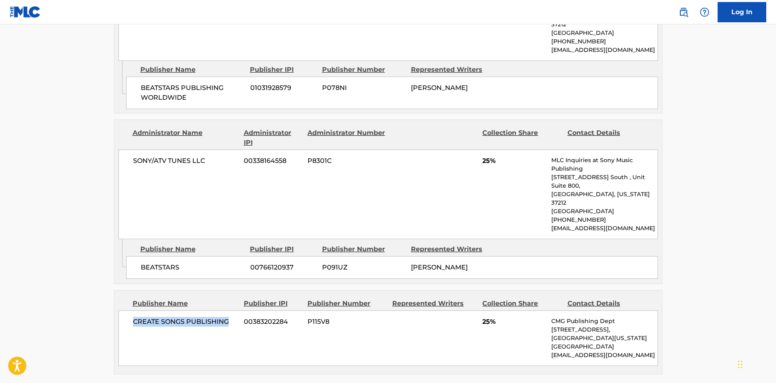
drag, startPoint x: 131, startPoint y: 287, endPoint x: 231, endPoint y: 283, distance: 99.5
click at [231, 311] on div "CREATE SONGS PUBLISHING 00383202284 P115V8 25% CMG Publishing Dept [STREET_ADDR…" at bounding box center [387, 339] width 539 height 56
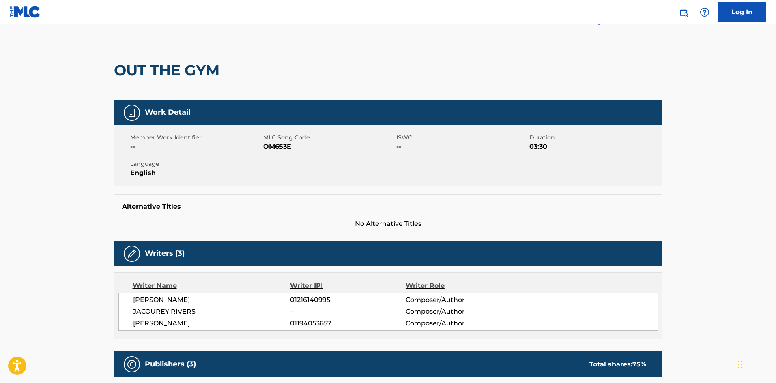
scroll to position [0, 0]
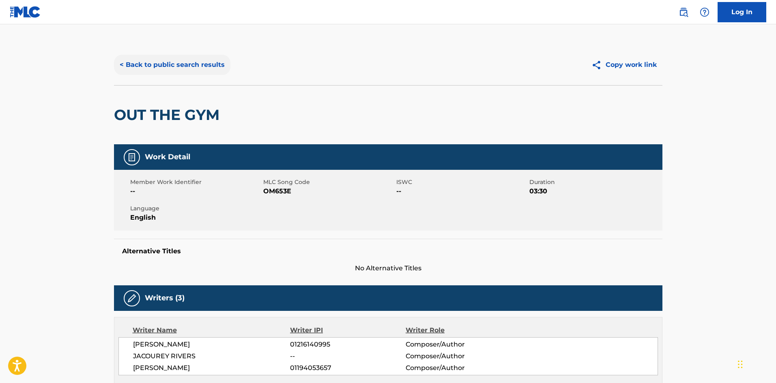
click at [172, 72] on button "< Back to public search results" at bounding box center [172, 65] width 116 height 20
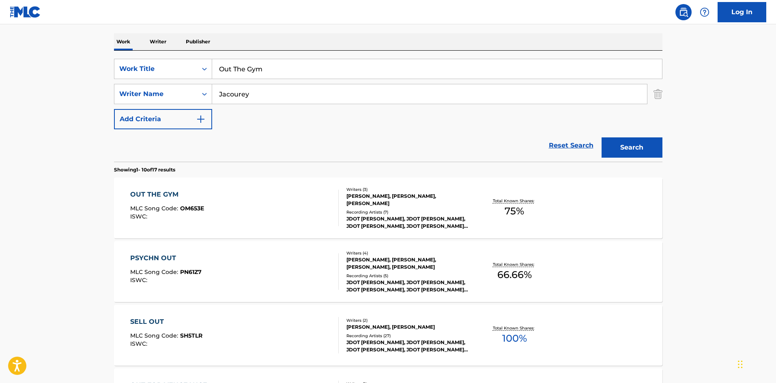
drag, startPoint x: 287, startPoint y: 64, endPoint x: 11, endPoint y: 47, distance: 276.2
click at [47, 58] on main "The MLC Public Work Search The accuracy and completeness of The MLC's data is d…" at bounding box center [388, 380] width 776 height 954
paste input "Tell Me"
type input "Tell Me"
drag, startPoint x: 301, startPoint y: 103, endPoint x: 19, endPoint y: 64, distance: 285.2
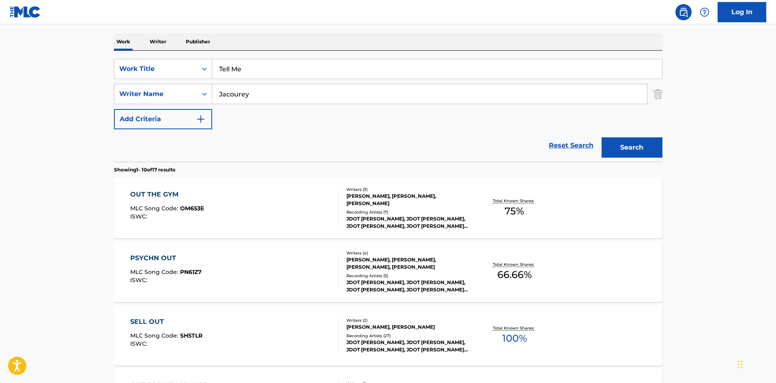
click at [36, 77] on main "The MLC Public Work Search The accuracy and completeness of The MLC's data is d…" at bounding box center [388, 380] width 776 height 954
paste input "[PERSON_NAME]"
type input "[PERSON_NAME]"
click at [628, 145] on button "Search" at bounding box center [631, 147] width 61 height 20
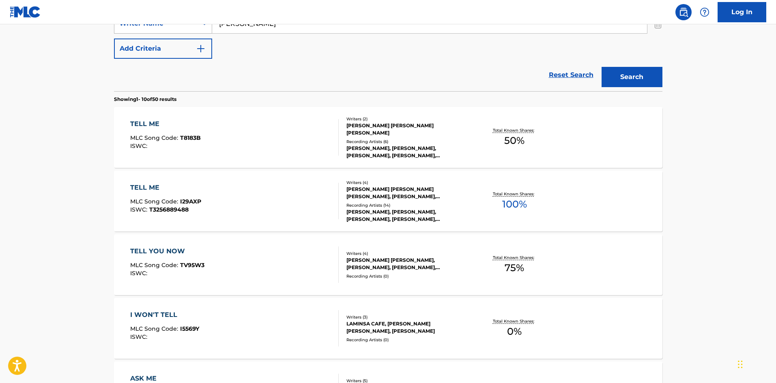
scroll to position [203, 0]
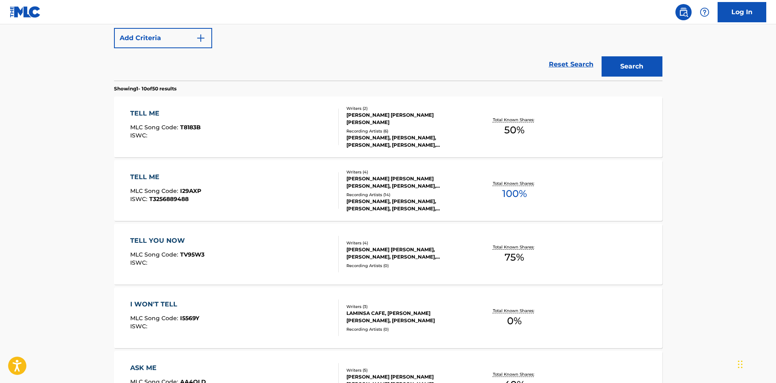
click at [142, 178] on div "TELL ME" at bounding box center [165, 177] width 71 height 10
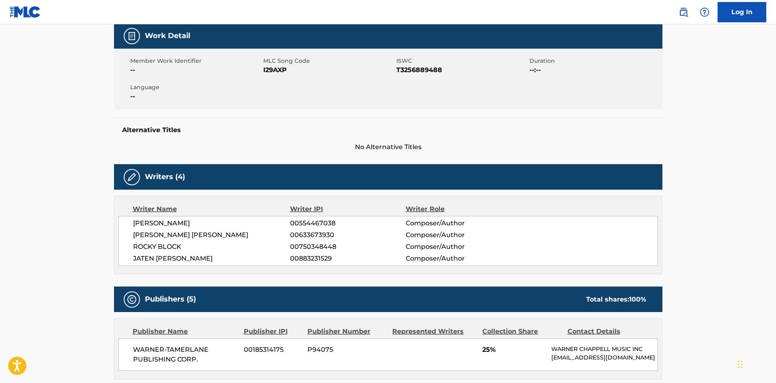
scroll to position [324, 0]
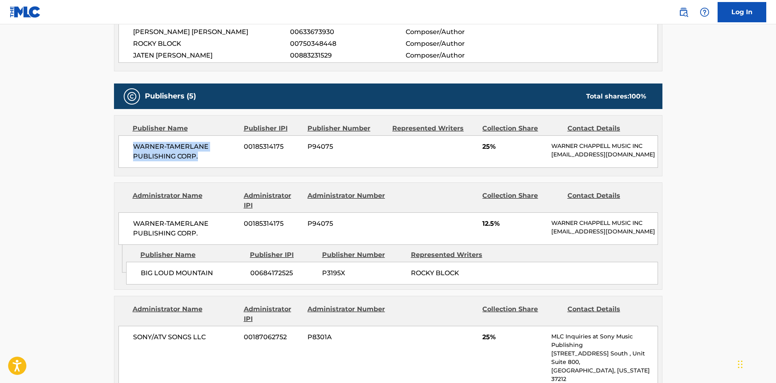
drag, startPoint x: 131, startPoint y: 143, endPoint x: 239, endPoint y: 160, distance: 108.9
click at [239, 160] on div "WARNER-[PERSON_NAME] PUBLISHING CORP. 00185314175 P94075 25% [PERSON_NAME] MUSI…" at bounding box center [387, 151] width 539 height 32
drag, startPoint x: 141, startPoint y: 285, endPoint x: 232, endPoint y: 287, distance: 91.7
click at [232, 278] on span "BIG LOUD MOUNTAIN" at bounding box center [192, 273] width 103 height 10
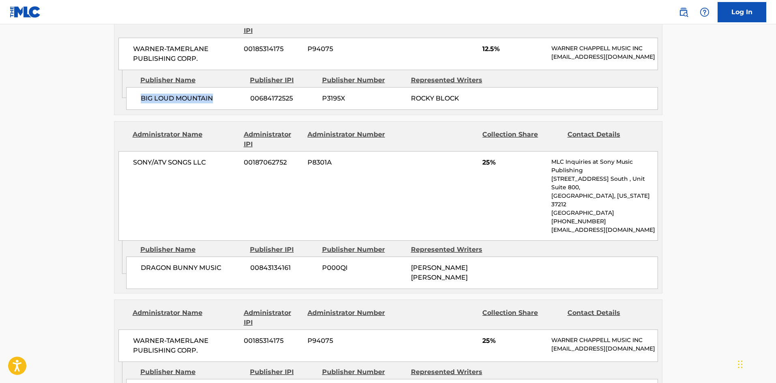
scroll to position [527, 0]
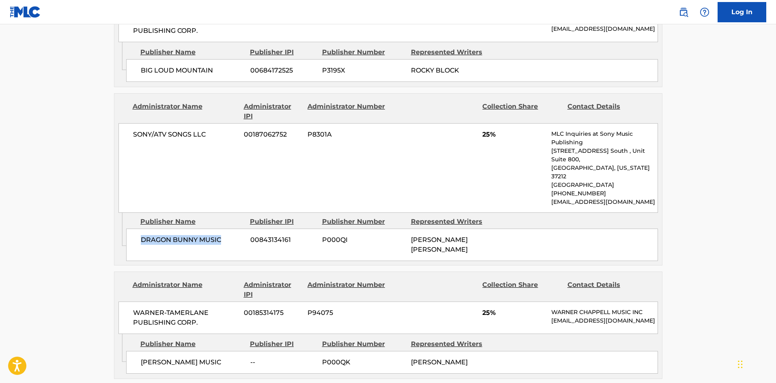
drag, startPoint x: 140, startPoint y: 235, endPoint x: 229, endPoint y: 233, distance: 89.2
click at [229, 235] on span "DRAGON BUNNY MUSIC" at bounding box center [192, 240] width 103 height 10
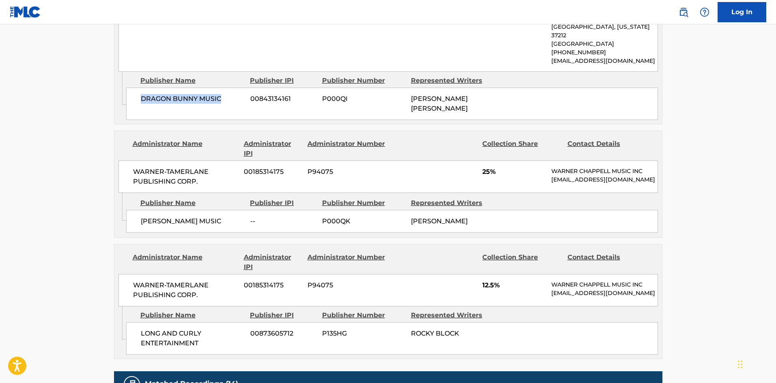
scroll to position [689, 0]
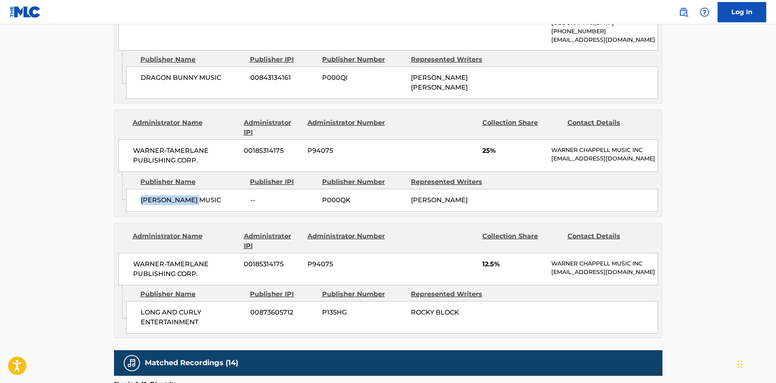
drag, startPoint x: 140, startPoint y: 203, endPoint x: 210, endPoint y: 203, distance: 69.7
click at [210, 203] on span "[PERSON_NAME] MUSIC" at bounding box center [192, 200] width 103 height 10
drag, startPoint x: 141, startPoint y: 319, endPoint x: 228, endPoint y: 332, distance: 87.7
click at [228, 327] on span "LONG AND CURLY ENTERTAINMENT" at bounding box center [192, 317] width 103 height 19
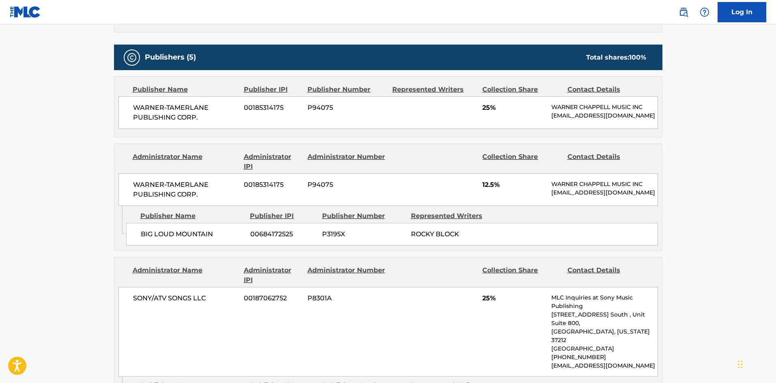
scroll to position [405, 0]
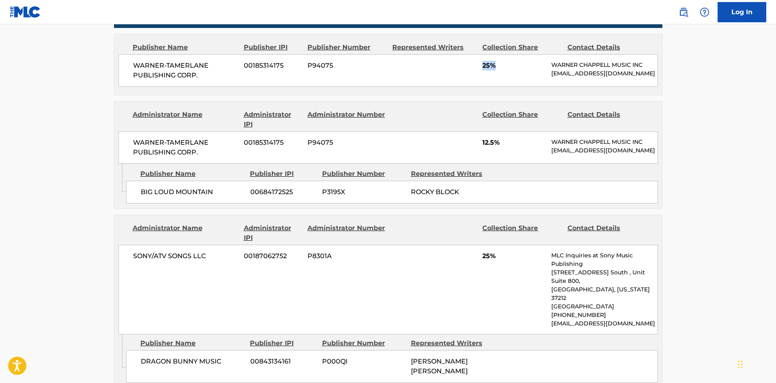
drag, startPoint x: 481, startPoint y: 63, endPoint x: 507, endPoint y: 62, distance: 26.4
click at [507, 62] on div "WARNER-[PERSON_NAME] PUBLISHING CORP. 00185314175 P94075 25% [PERSON_NAME] MUSI…" at bounding box center [387, 70] width 539 height 32
drag, startPoint x: 483, startPoint y: 148, endPoint x: 508, endPoint y: 147, distance: 25.2
click at [508, 147] on span "12.5%" at bounding box center [513, 143] width 63 height 10
drag, startPoint x: 479, startPoint y: 272, endPoint x: 504, endPoint y: 262, distance: 26.1
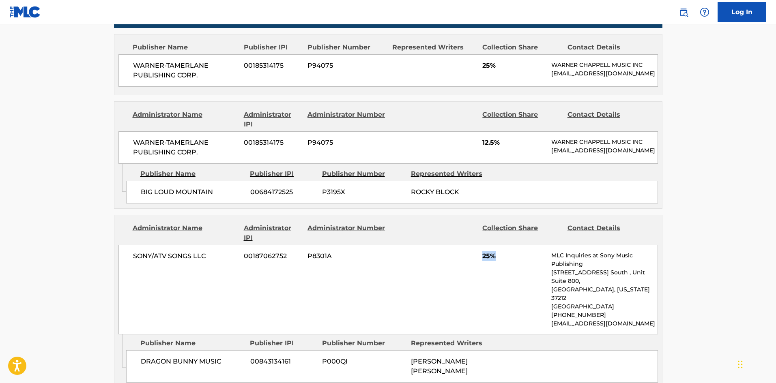
click at [504, 270] on div "SONY/ATV SONGS LLC 00187062752 P8301A 25% MLC Inquiries at Sony Music Publishin…" at bounding box center [387, 290] width 539 height 90
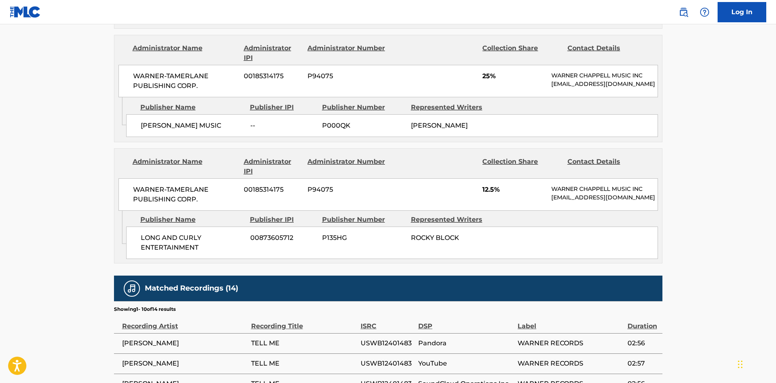
scroll to position [770, 0]
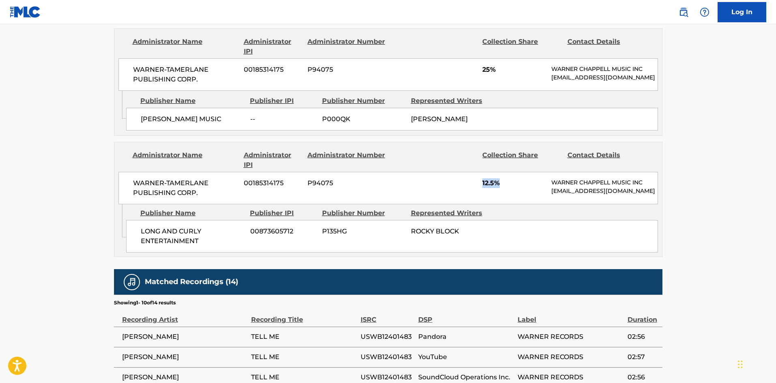
drag, startPoint x: 480, startPoint y: 184, endPoint x: 510, endPoint y: 182, distance: 29.3
click at [510, 182] on div "WARNER-[PERSON_NAME] PUBLISHING CORP. 00185314175 P94075 12.5% [PERSON_NAME] MU…" at bounding box center [387, 188] width 539 height 32
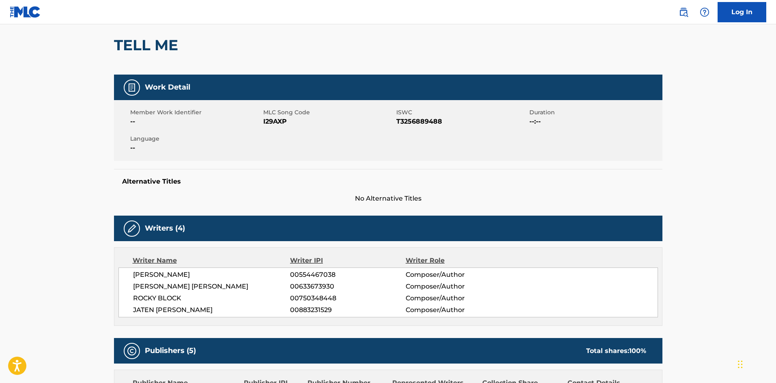
scroll to position [0, 0]
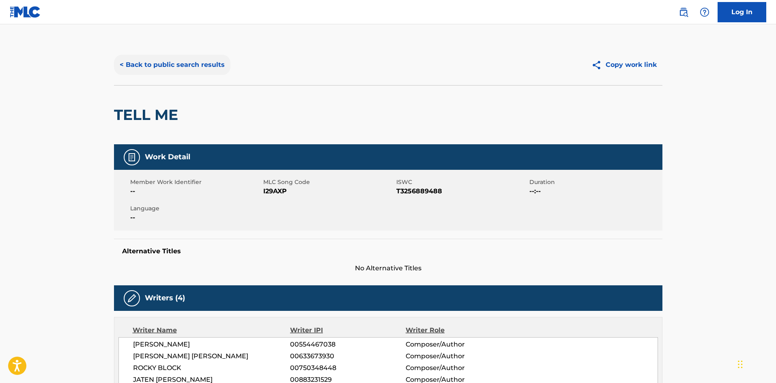
click at [198, 62] on button "< Back to public search results" at bounding box center [172, 65] width 116 height 20
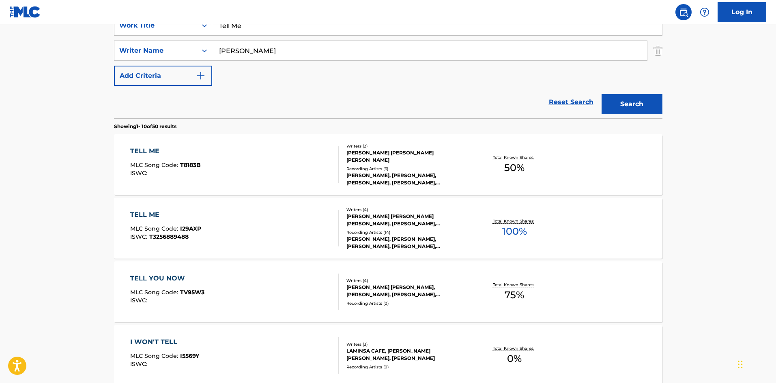
scroll to position [6, 0]
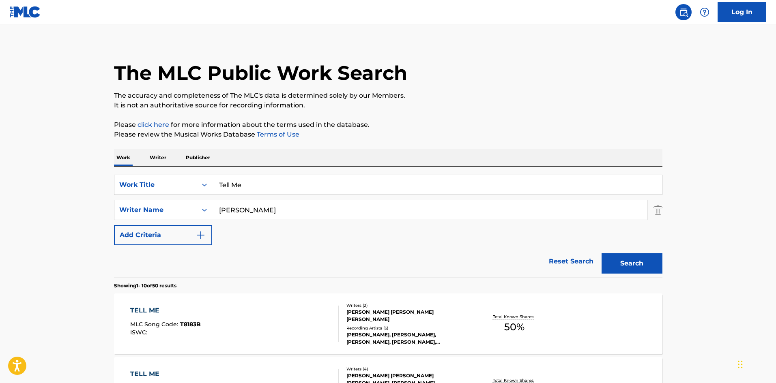
drag, startPoint x: 263, startPoint y: 172, endPoint x: 266, endPoint y: 179, distance: 7.3
click at [263, 174] on div "SearchWithCriteria29d3f065-31ca-4237-bf79-200d96885499 Work Title Tell Me Searc…" at bounding box center [388, 222] width 548 height 111
drag, startPoint x: 266, startPoint y: 179, endPoint x: 89, endPoint y: 153, distance: 178.3
paste input "How I'm Comin"
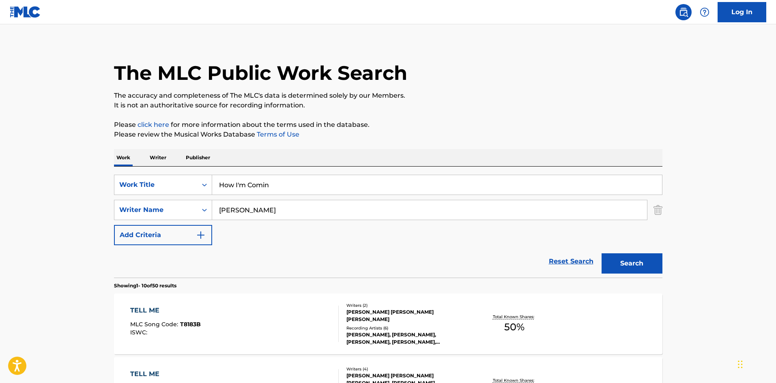
type input "How I'm Comin"
drag, startPoint x: 265, startPoint y: 219, endPoint x: 109, endPoint y: 220, distance: 155.3
click at [116, 221] on div "SearchWithCriteria29d3f065-31ca-4237-bf79-200d96885499 Work Title How I'm Comin…" at bounding box center [388, 210] width 548 height 71
paste input "[PERSON_NAME]"
type input "[PERSON_NAME]"
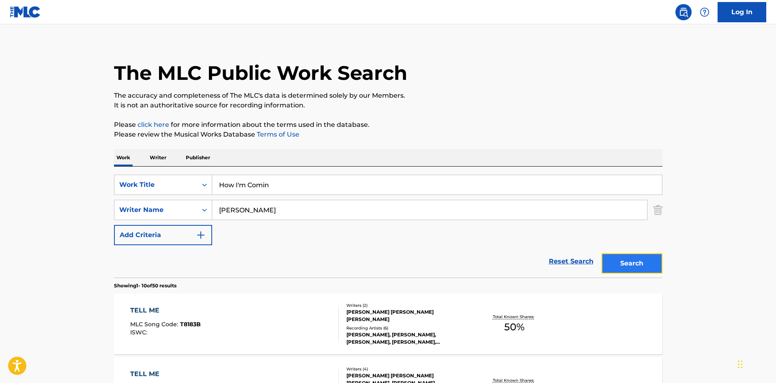
click at [650, 267] on button "Search" at bounding box center [631, 263] width 61 height 20
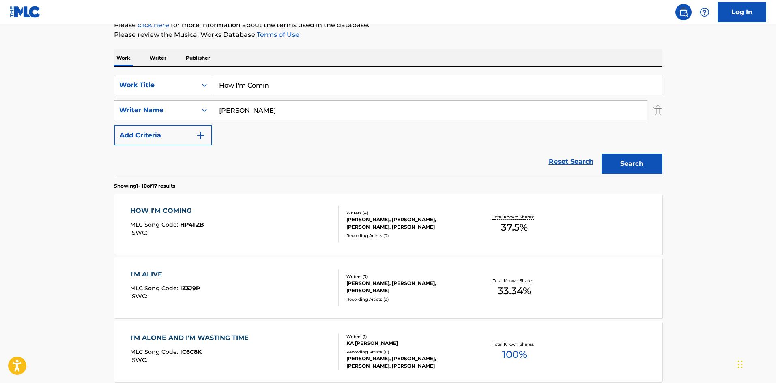
scroll to position [122, 0]
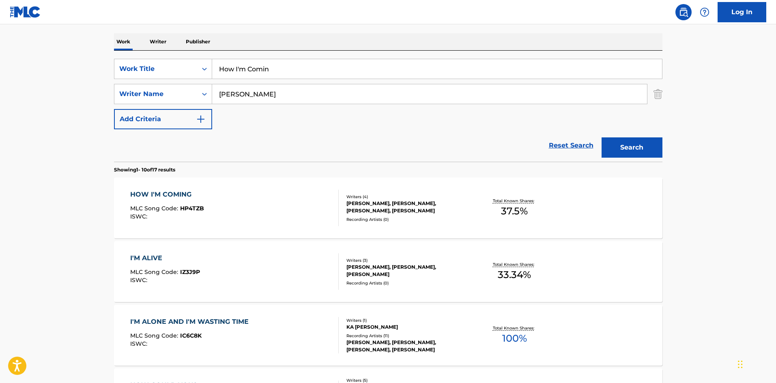
click at [161, 194] on div "HOW I'M COMING" at bounding box center [167, 195] width 74 height 10
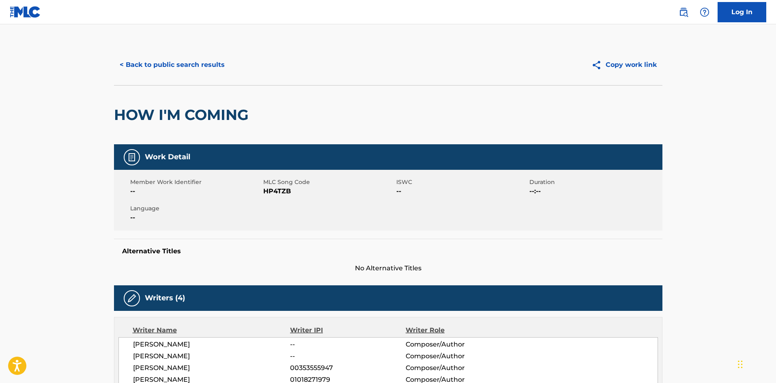
scroll to position [284, 0]
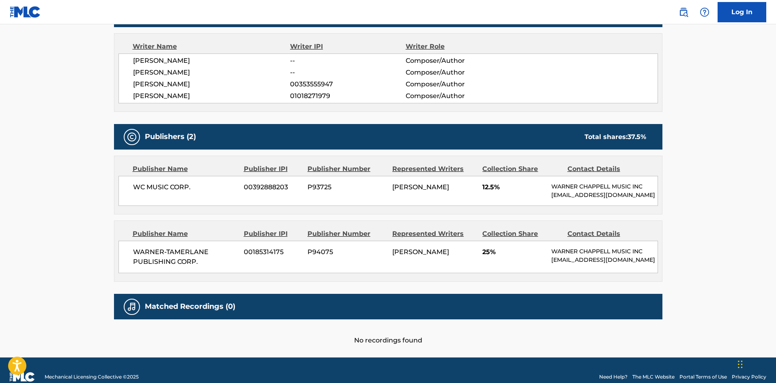
click at [135, 95] on span "[PERSON_NAME]" at bounding box center [211, 96] width 157 height 10
drag, startPoint x: 133, startPoint y: 97, endPoint x: 225, endPoint y: 96, distance: 92.4
click at [225, 96] on span "[PERSON_NAME]" at bounding box center [211, 96] width 157 height 10
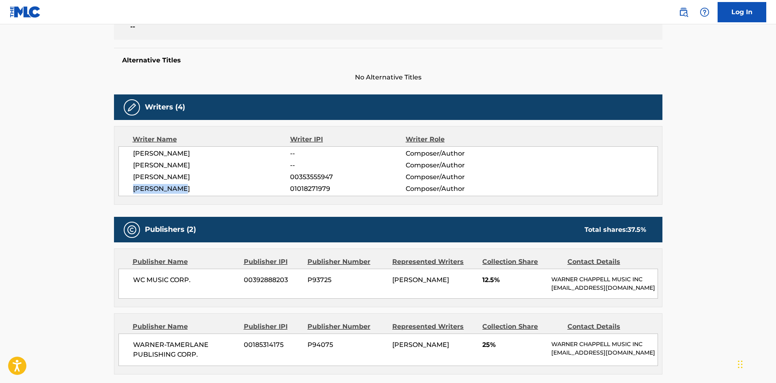
scroll to position [190, 0]
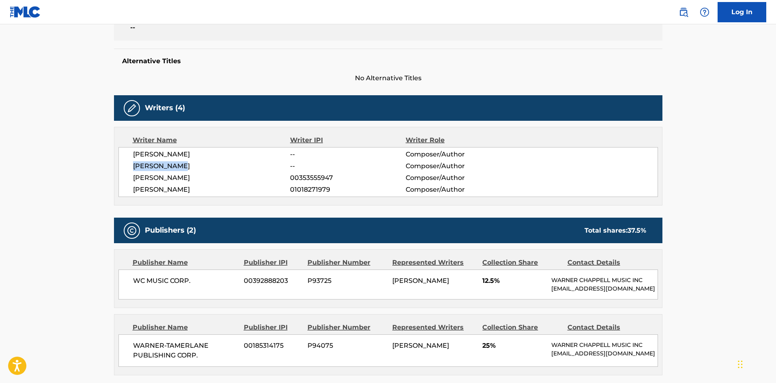
drag, startPoint x: 132, startPoint y: 163, endPoint x: 210, endPoint y: 114, distance: 92.5
click at [208, 160] on div "[PERSON_NAME] -- Composer/Author [PERSON_NAME] -- Composer/Author [PERSON_NAME]…" at bounding box center [387, 172] width 539 height 50
click at [110, 195] on div "< Back to public search results Copy work link HOW I'M COMING Work Detail Membe…" at bounding box center [388, 146] width 568 height 585
drag, startPoint x: 133, startPoint y: 164, endPoint x: 266, endPoint y: 107, distance: 145.7
click at [217, 165] on span "[PERSON_NAME]" at bounding box center [211, 166] width 157 height 10
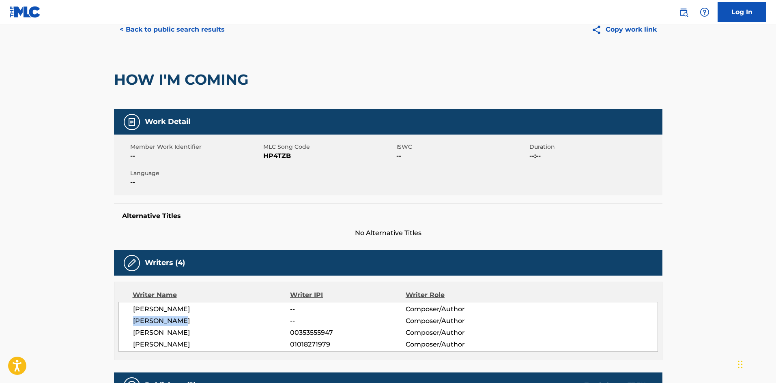
scroll to position [28, 0]
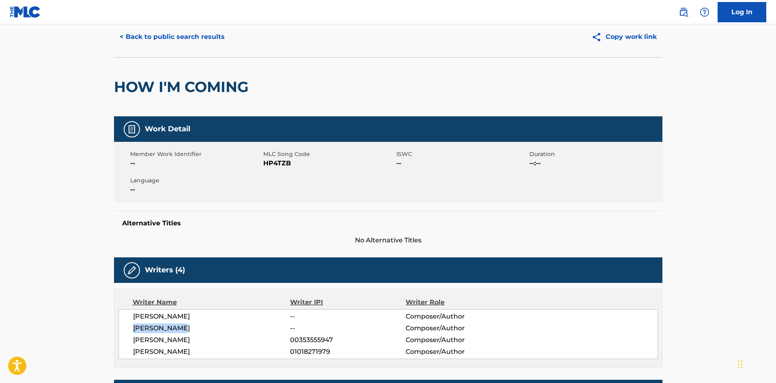
drag, startPoint x: 133, startPoint y: 338, endPoint x: 208, endPoint y: 338, distance: 75.0
click at [208, 338] on span "[PERSON_NAME]" at bounding box center [211, 340] width 157 height 10
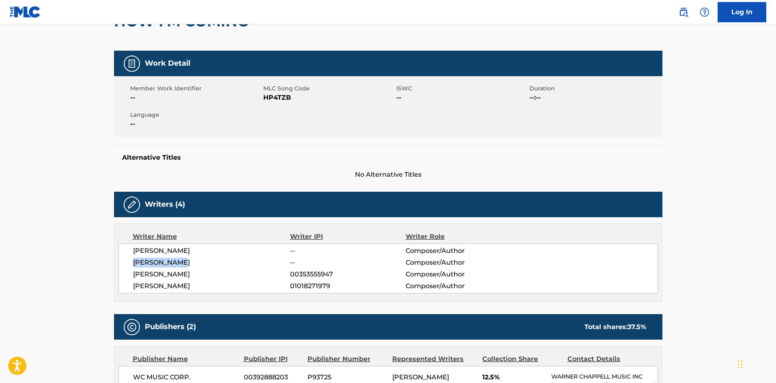
scroll to position [109, 0]
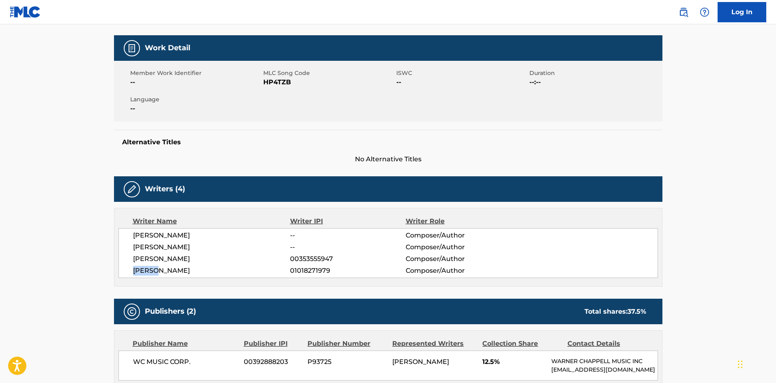
drag, startPoint x: 135, startPoint y: 269, endPoint x: 159, endPoint y: 272, distance: 24.5
click at [159, 272] on span "[PERSON_NAME]" at bounding box center [211, 271] width 157 height 10
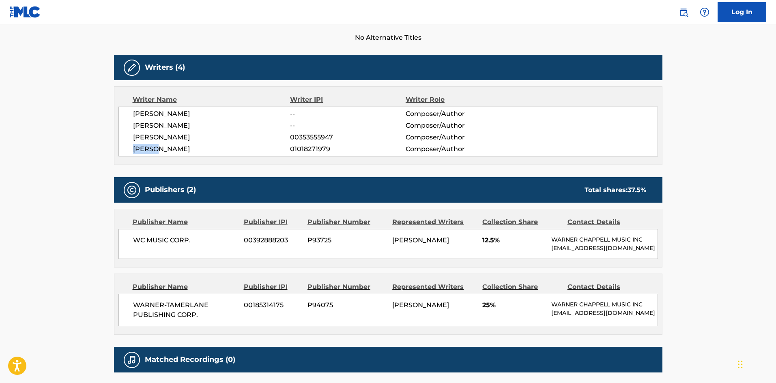
scroll to position [312, 0]
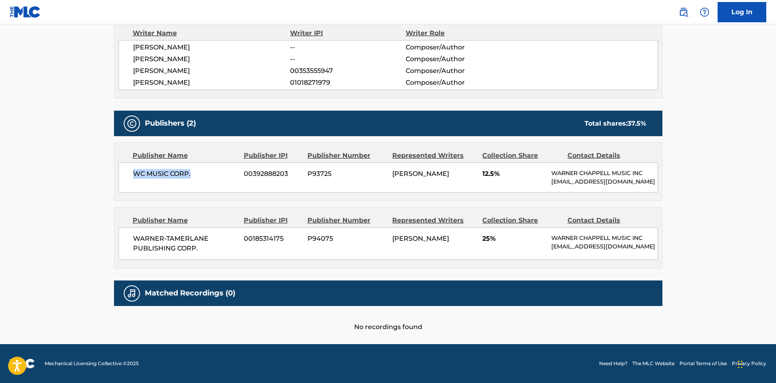
drag, startPoint x: 132, startPoint y: 158, endPoint x: 221, endPoint y: 162, distance: 88.5
click at [221, 163] on div "WC MUSIC CORP. 00392888203 P93725 [PERSON_NAME] 12.5% [PERSON_NAME] MUSIC INC […" at bounding box center [387, 178] width 539 height 30
drag, startPoint x: 132, startPoint y: 232, endPoint x: 202, endPoint y: 244, distance: 70.7
click at [202, 244] on div "WARNER-[PERSON_NAME] PUBLISHING CORP. 00185314175 P94075 [PERSON_NAME] 25% [PER…" at bounding box center [387, 243] width 539 height 32
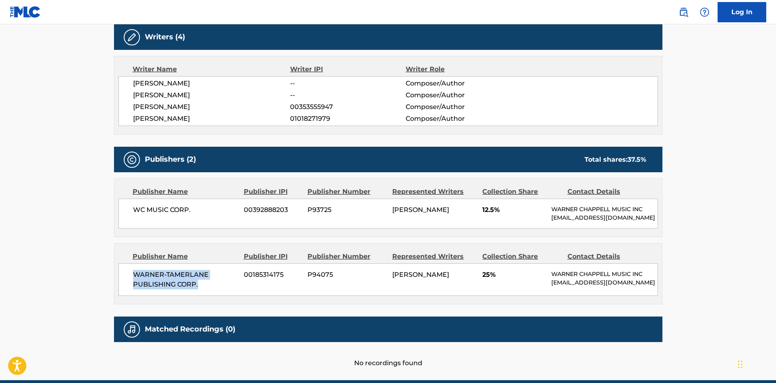
scroll to position [190, 0]
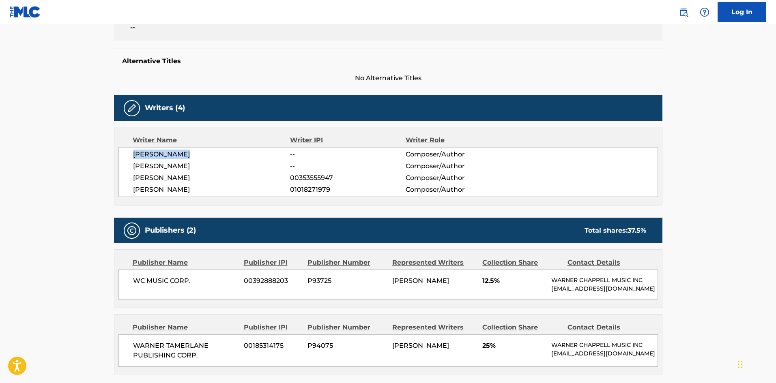
drag, startPoint x: 134, startPoint y: 153, endPoint x: 203, endPoint y: 150, distance: 69.0
click at [203, 150] on span "[PERSON_NAME]" at bounding box center [211, 155] width 157 height 10
drag, startPoint x: 133, startPoint y: 167, endPoint x: 200, endPoint y: 167, distance: 66.9
click at [200, 167] on span "[PERSON_NAME]" at bounding box center [211, 166] width 157 height 10
drag, startPoint x: 134, startPoint y: 177, endPoint x: 216, endPoint y: 176, distance: 81.9
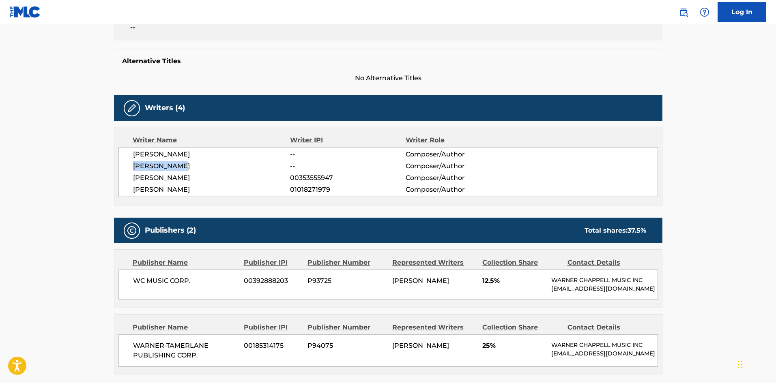
click at [216, 176] on span "[PERSON_NAME]" at bounding box center [211, 178] width 157 height 10
drag, startPoint x: 135, startPoint y: 191, endPoint x: 204, endPoint y: 189, distance: 69.4
click at [204, 189] on span "[PERSON_NAME]" at bounding box center [211, 190] width 157 height 10
click at [302, 179] on span "00353555947" at bounding box center [347, 178] width 115 height 10
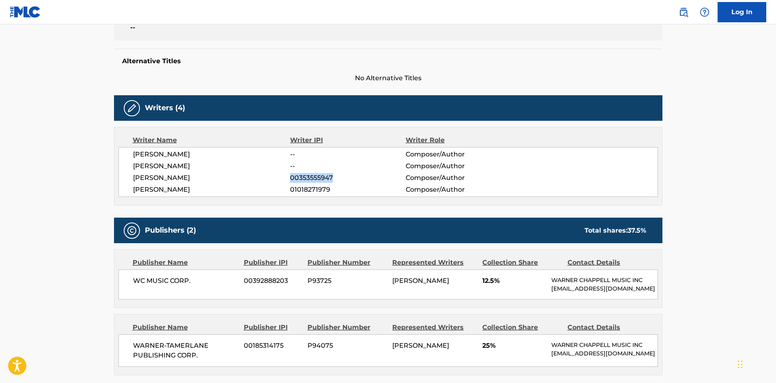
click at [308, 182] on span "00353555947" at bounding box center [347, 178] width 115 height 10
click at [305, 187] on span "01018271979" at bounding box center [347, 190] width 115 height 10
drag, startPoint x: 628, startPoint y: 232, endPoint x: 652, endPoint y: 230, distance: 24.0
click at [652, 230] on div "Total shares: 37.5 %" at bounding box center [615, 231] width 78 height 10
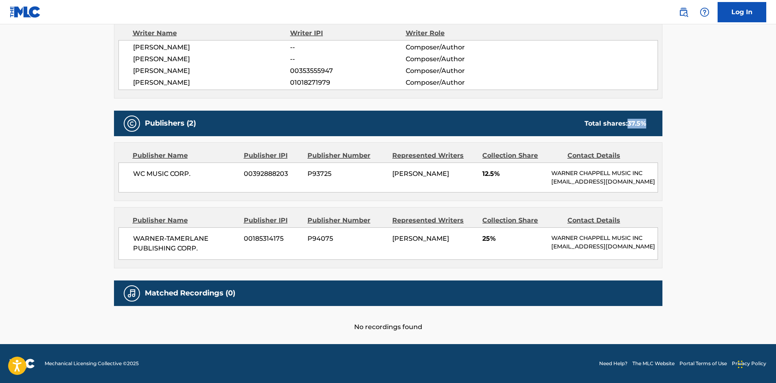
scroll to position [0, 0]
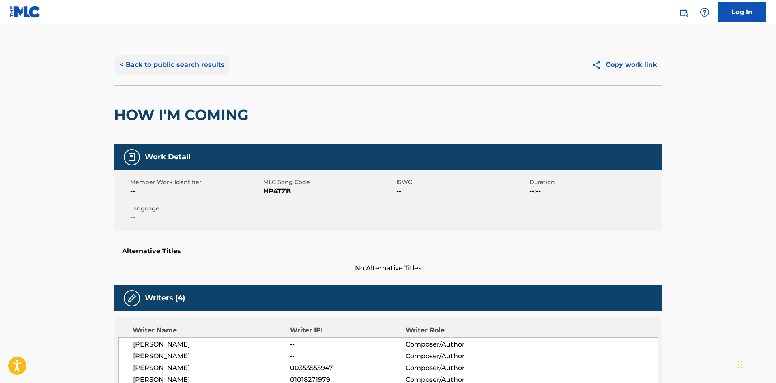
drag, startPoint x: 174, startPoint y: 54, endPoint x: 172, endPoint y: 60, distance: 6.7
click at [174, 56] on div "< Back to public search results Copy work link" at bounding box center [388, 65] width 548 height 41
click at [168, 68] on button "< Back to public search results" at bounding box center [172, 65] width 116 height 20
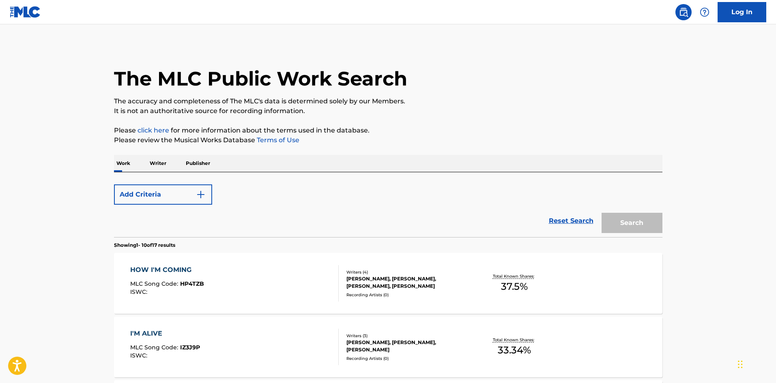
scroll to position [122, 0]
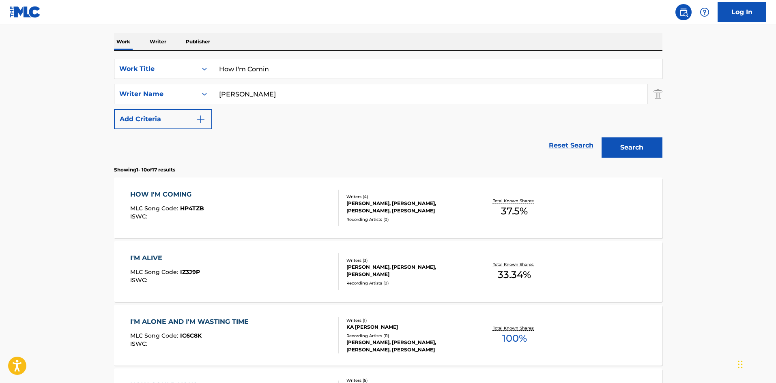
drag, startPoint x: 293, startPoint y: 66, endPoint x: 36, endPoint y: 41, distance: 257.9
click at [47, 46] on main "The MLC Public Work Search The accuracy and completeness of The MLC's data is d…" at bounding box center [388, 380] width 776 height 954
paste input "Must Be Me"
type input "Must Be Me"
drag, startPoint x: 302, startPoint y: 85, endPoint x: 296, endPoint y: 93, distance: 10.3
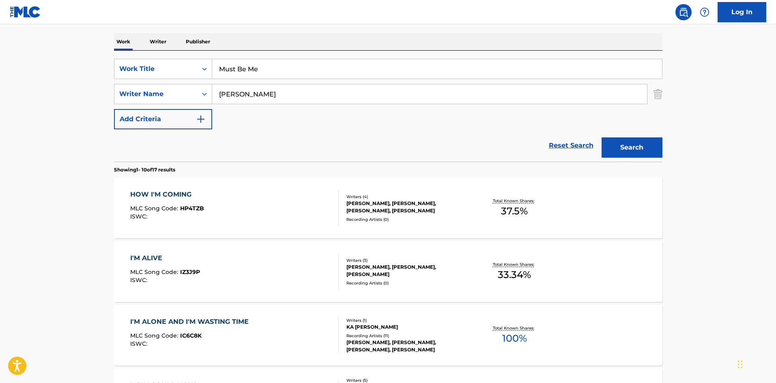
click at [298, 90] on input "[PERSON_NAME]" at bounding box center [429, 93] width 435 height 19
drag, startPoint x: 296, startPoint y: 93, endPoint x: 0, endPoint y: 95, distance: 295.6
click at [0, 97] on main "The MLC Public Work Search The accuracy and completeness of The MLC's data is d…" at bounding box center [388, 380] width 776 height 954
paste input "[PERSON_NAME]"
type input "[PERSON_NAME]"
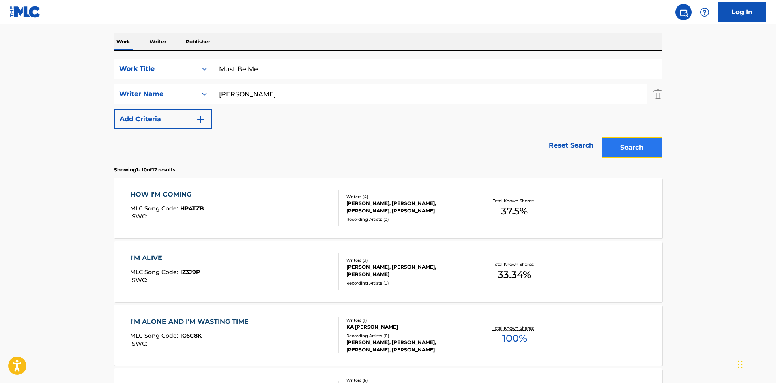
click at [649, 146] on button "Search" at bounding box center [631, 147] width 61 height 20
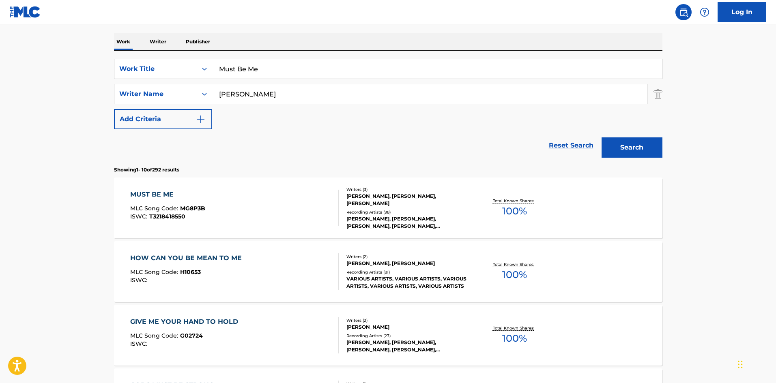
click at [163, 195] on div "MUST BE ME" at bounding box center [167, 195] width 75 height 10
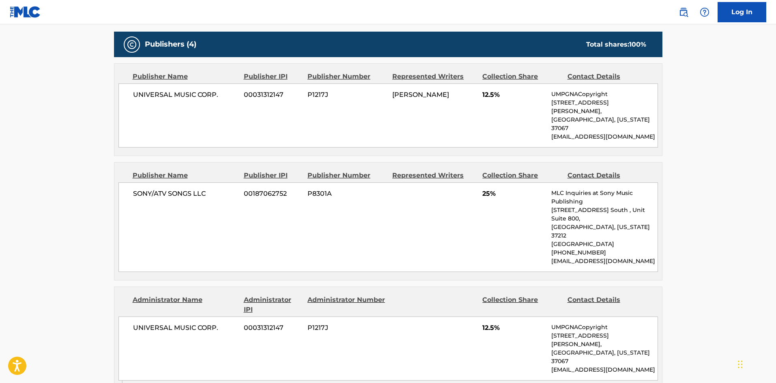
scroll to position [365, 0]
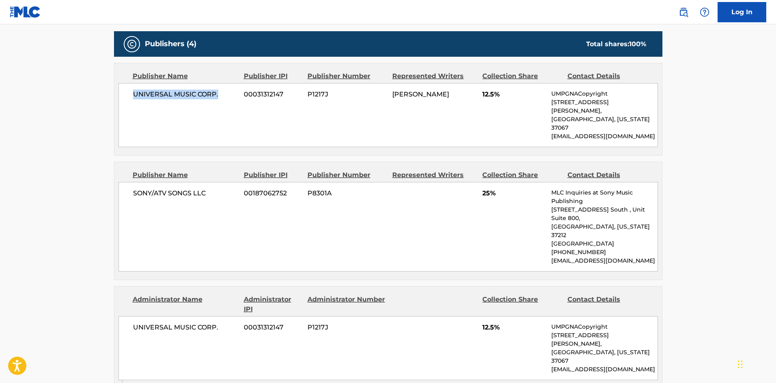
drag, startPoint x: 132, startPoint y: 93, endPoint x: 232, endPoint y: 93, distance: 99.3
click at [232, 93] on div "UNIVERSAL MUSIC CORP. 00031312147 P1217J [PERSON_NAME] 12.5% UMPGNACopyright [S…" at bounding box center [387, 115] width 539 height 64
click at [137, 189] on span "SONY/ATV SONGS LLC" at bounding box center [185, 194] width 105 height 10
drag, startPoint x: 131, startPoint y: 176, endPoint x: 218, endPoint y: 172, distance: 86.4
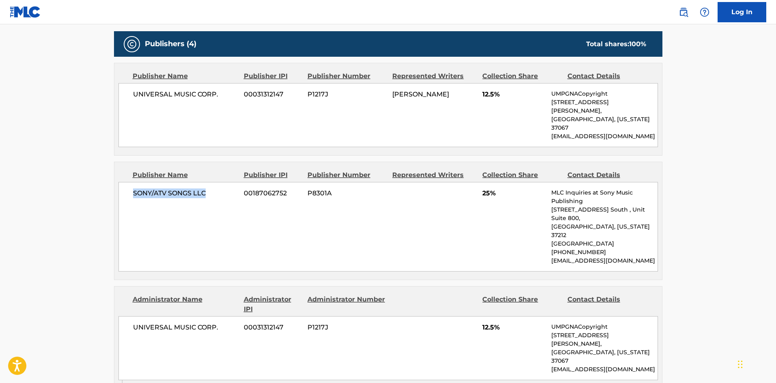
click at [218, 182] on div "SONY/ATV SONGS LLC 00187062752 P8301A 25% MLC Inquiries at Sony Music Publishin…" at bounding box center [387, 227] width 539 height 90
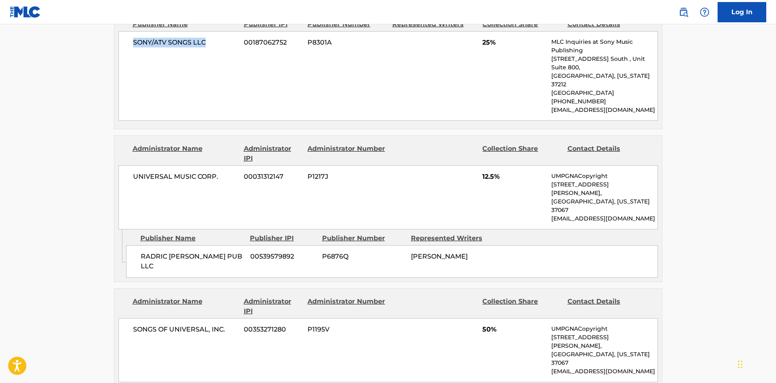
scroll to position [527, 0]
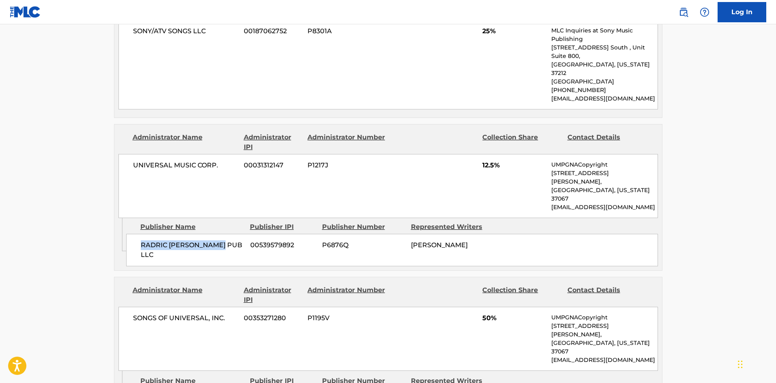
drag, startPoint x: 140, startPoint y: 196, endPoint x: 228, endPoint y: 193, distance: 88.5
click at [228, 234] on div "RADRIC [PERSON_NAME] PUB LLC 00539579892 P6876Q [PERSON_NAME]" at bounding box center [392, 250] width 532 height 32
drag, startPoint x: 141, startPoint y: 324, endPoint x: 244, endPoint y: 323, distance: 103.4
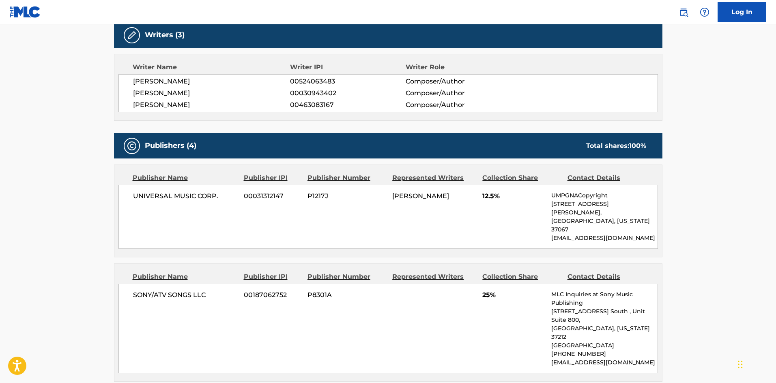
scroll to position [324, 0]
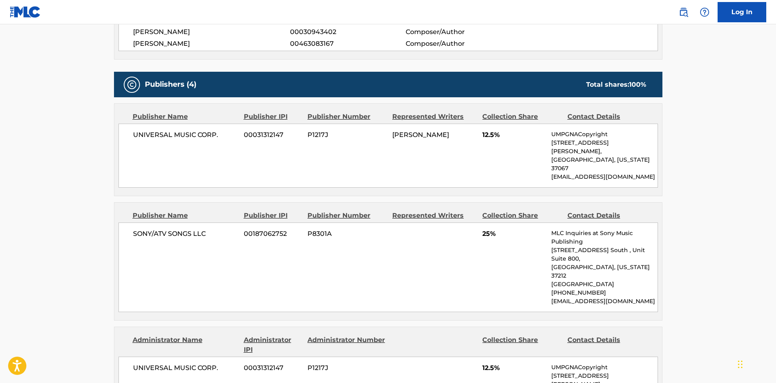
click at [485, 135] on span "12.5%" at bounding box center [513, 135] width 63 height 10
drag, startPoint x: 481, startPoint y: 135, endPoint x: 502, endPoint y: 136, distance: 21.1
click at [502, 136] on div "UNIVERSAL MUSIC CORP. 00031312147 P1217J [PERSON_NAME] 12.5% UMPGNACopyright [S…" at bounding box center [387, 156] width 539 height 64
drag, startPoint x: 480, startPoint y: 221, endPoint x: 506, endPoint y: 216, distance: 26.1
click at [506, 223] on div "SONY/ATV SONGS LLC 00187062752 P8301A 25% MLC Inquiries at Sony Music Publishin…" at bounding box center [387, 268] width 539 height 90
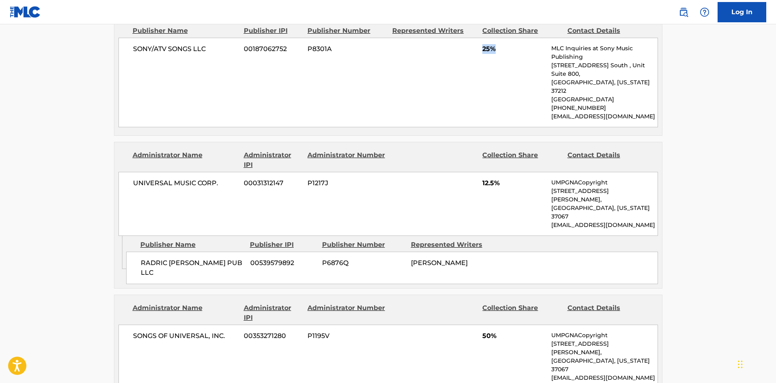
scroll to position [527, 0]
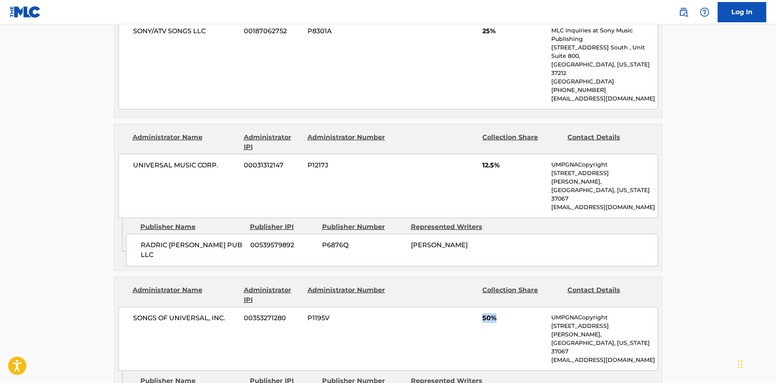
drag, startPoint x: 480, startPoint y: 259, endPoint x: 514, endPoint y: 257, distance: 34.1
click at [514, 307] on div "SONGS OF UNIVERSAL, INC. 00353271280 P1195V 50% UMPGNACopyright [STREET_ADDRESS…" at bounding box center [387, 339] width 539 height 64
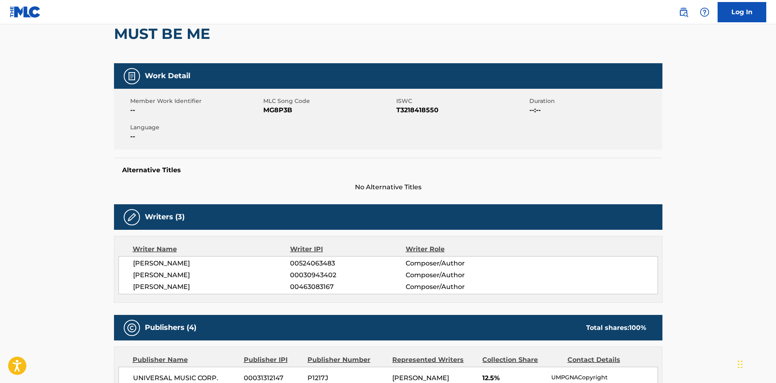
scroll to position [0, 0]
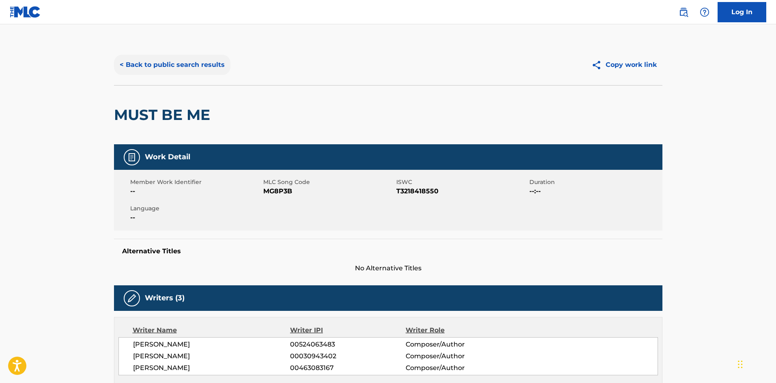
click at [208, 61] on button "< Back to public search results" at bounding box center [172, 65] width 116 height 20
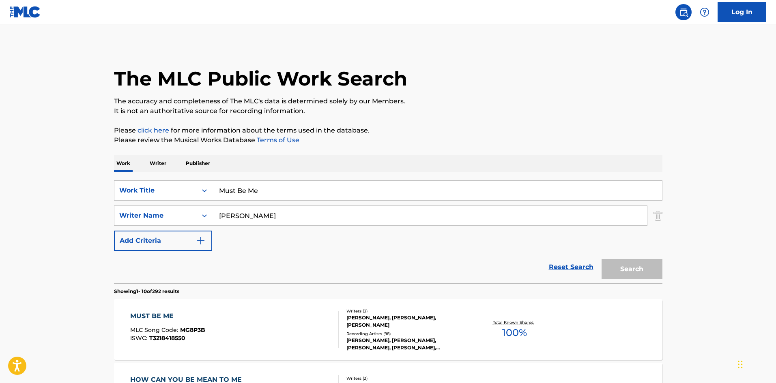
scroll to position [122, 0]
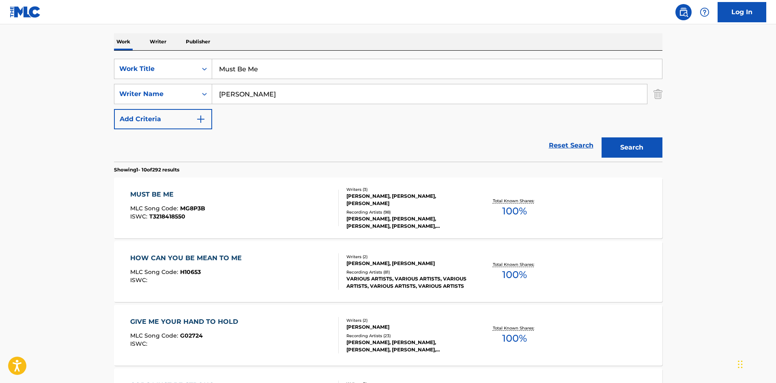
drag, startPoint x: 291, startPoint y: 67, endPoint x: 61, endPoint y: 54, distance: 229.9
click at [71, 59] on main "The MLC Public Work Search The accuracy and completeness of The MLC's data is d…" at bounding box center [388, 380] width 776 height 954
paste input "Crush Em"
type input "Crush Em"
drag, startPoint x: 290, startPoint y: 95, endPoint x: 46, endPoint y: 83, distance: 244.8
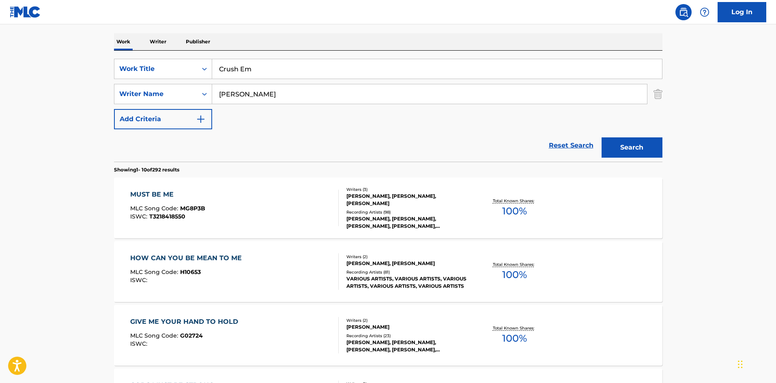
click at [58, 86] on main "The MLC Public Work Search The accuracy and completeness of The MLC's data is d…" at bounding box center [388, 380] width 776 height 954
paste input "Oshunrinde"
type input "Oshunrinde"
click at [625, 150] on button "Search" at bounding box center [631, 147] width 61 height 20
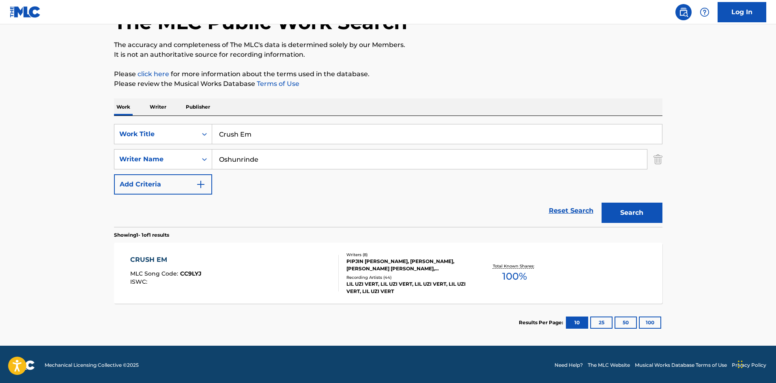
scroll to position [58, 0]
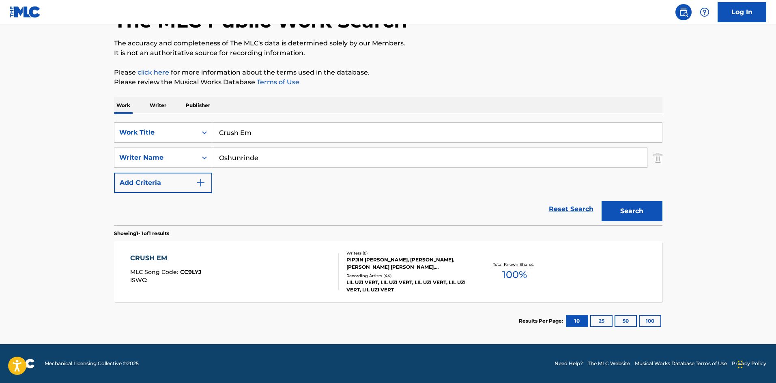
click at [150, 257] on div "CRUSH EM" at bounding box center [165, 258] width 71 height 10
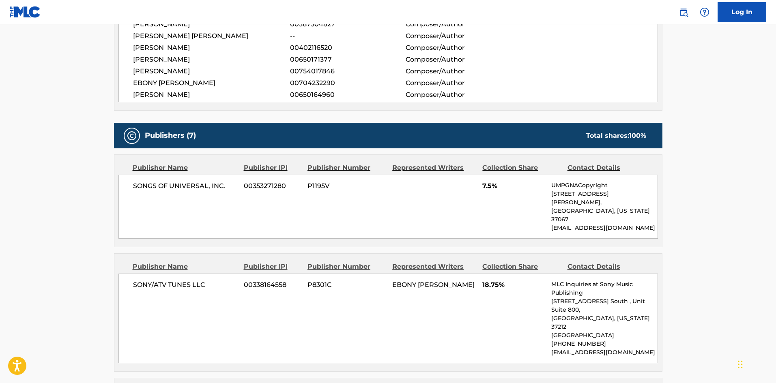
scroll to position [405, 0]
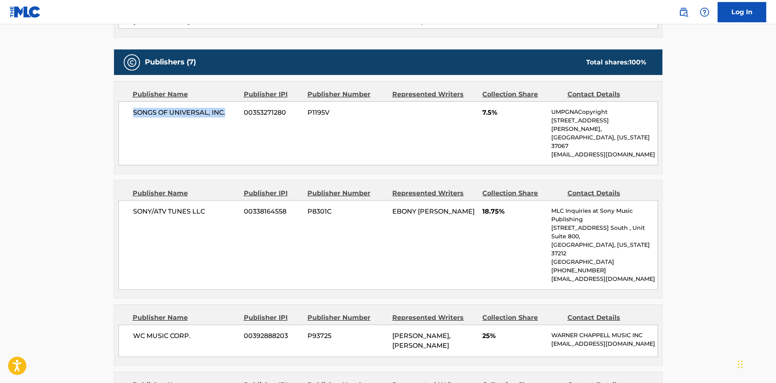
drag, startPoint x: 133, startPoint y: 112, endPoint x: 236, endPoint y: 110, distance: 102.6
click at [236, 110] on span "SONGS OF UNIVERSAL, INC." at bounding box center [185, 113] width 105 height 10
drag, startPoint x: 132, startPoint y: 196, endPoint x: 206, endPoint y: 193, distance: 74.3
click at [206, 200] on div "SONY/ATV TUNES LLC 00338164558 P8301C EBONY [PERSON_NAME] 18.75% MLC Inquiries …" at bounding box center [387, 245] width 539 height 90
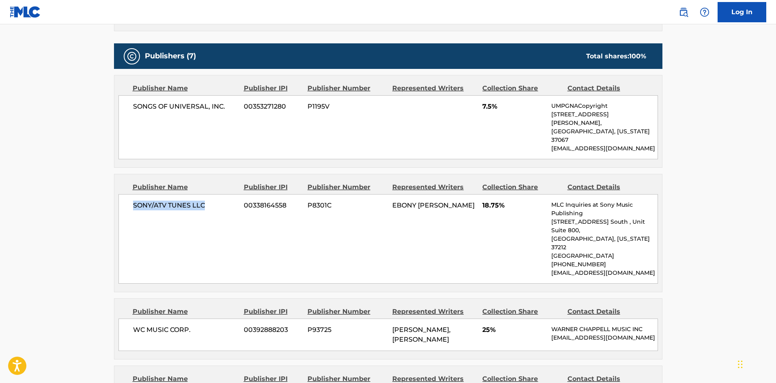
scroll to position [568, 0]
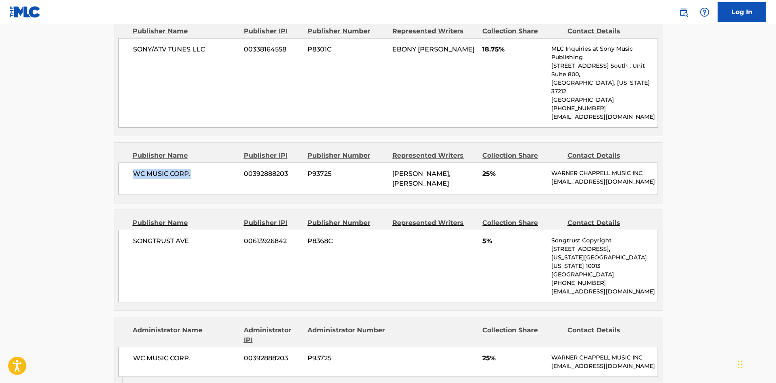
drag, startPoint x: 134, startPoint y: 140, endPoint x: 212, endPoint y: 137, distance: 77.5
click at [212, 169] on span "WC MUSIC CORP." at bounding box center [185, 174] width 105 height 10
drag, startPoint x: 133, startPoint y: 213, endPoint x: 211, endPoint y: 212, distance: 77.5
click at [211, 236] on span "SONGTRUST AVE" at bounding box center [185, 241] width 105 height 10
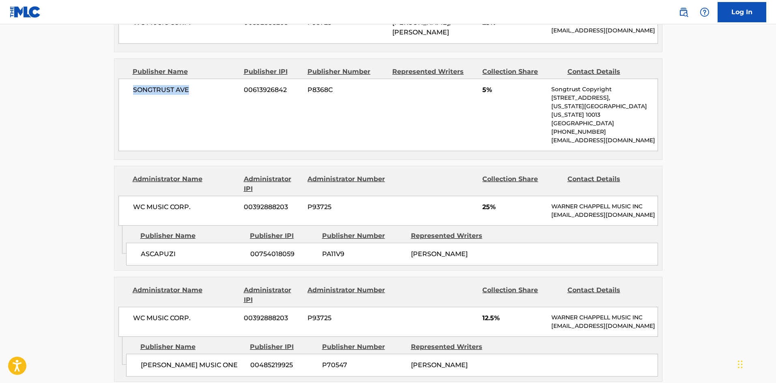
scroll to position [730, 0]
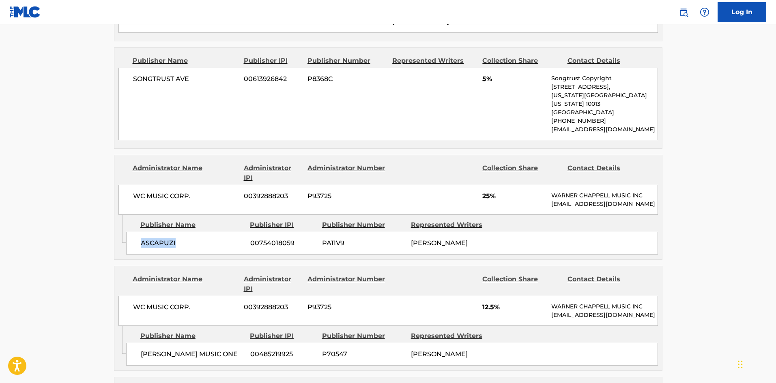
drag, startPoint x: 138, startPoint y: 217, endPoint x: 200, endPoint y: 215, distance: 61.7
click at [200, 232] on div "ASCAPUZI 00754018059 PA11V9 [PERSON_NAME]" at bounding box center [392, 243] width 532 height 23
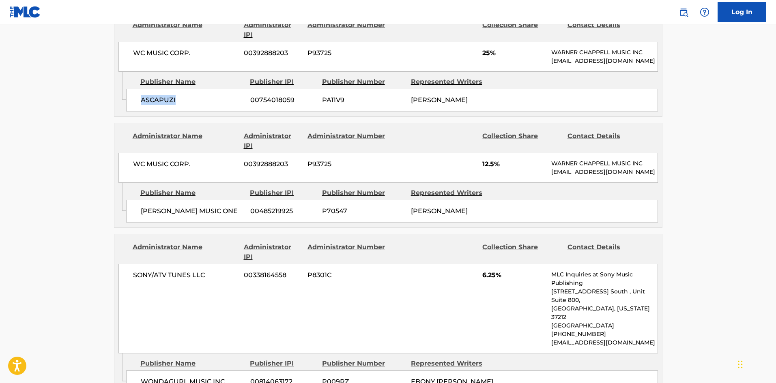
scroll to position [892, 0]
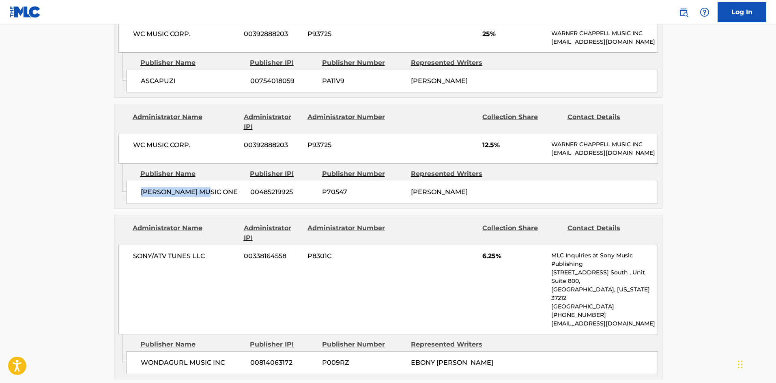
drag, startPoint x: 141, startPoint y: 176, endPoint x: 233, endPoint y: 172, distance: 91.7
click at [233, 187] on span "[PERSON_NAME] MUSIC ONE" at bounding box center [192, 192] width 103 height 10
drag, startPoint x: 139, startPoint y: 327, endPoint x: 233, endPoint y: 320, distance: 93.9
click at [233, 352] on div "WONDAGURL MUSIC INC 00814063172 P009RZ EBONY [PERSON_NAME]" at bounding box center [392, 363] width 532 height 23
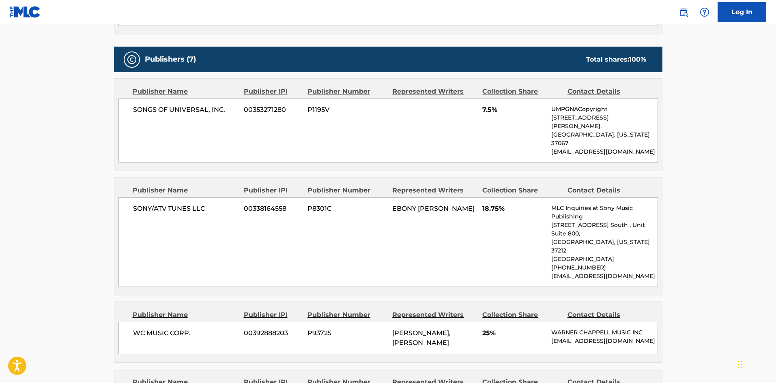
scroll to position [405, 0]
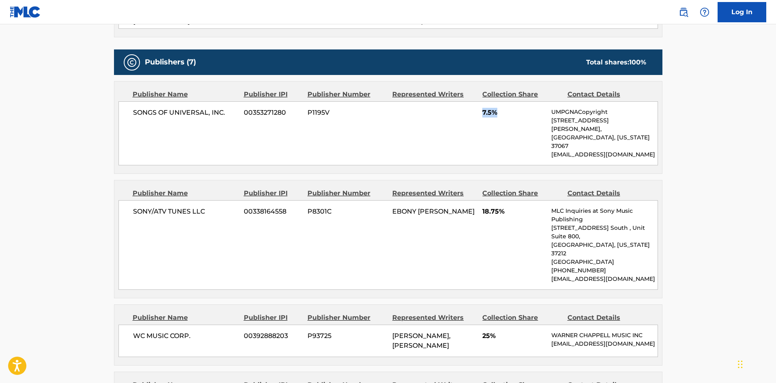
drag, startPoint x: 483, startPoint y: 113, endPoint x: 500, endPoint y: 112, distance: 16.6
click at [500, 112] on span "7.5%" at bounding box center [513, 113] width 63 height 10
drag, startPoint x: 483, startPoint y: 199, endPoint x: 511, endPoint y: 197, distance: 28.0
click at [511, 207] on span "18.75%" at bounding box center [513, 212] width 63 height 10
drag, startPoint x: 481, startPoint y: 299, endPoint x: 506, endPoint y: 299, distance: 24.7
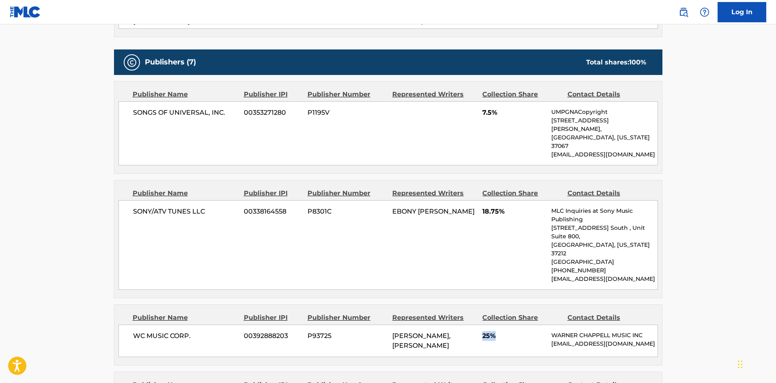
click at [506, 325] on div "WC MUSIC CORP. 00392888203 P93725 [PERSON_NAME], [PERSON_NAME] 25% [PERSON_NAME…" at bounding box center [387, 341] width 539 height 32
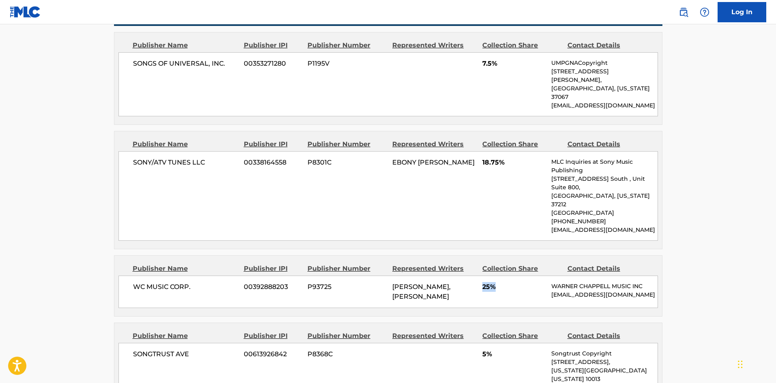
scroll to position [527, 0]
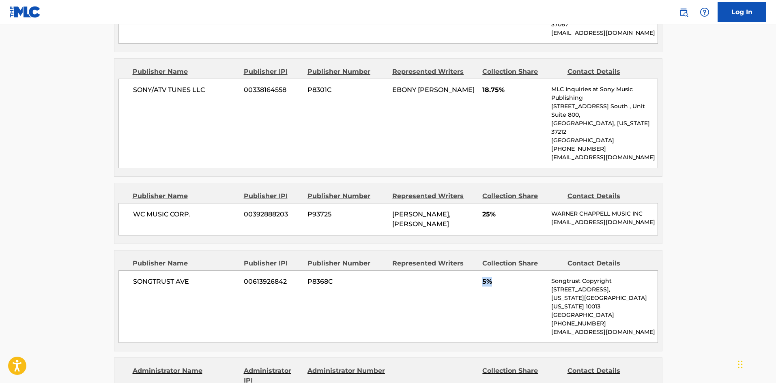
drag, startPoint x: 481, startPoint y: 253, endPoint x: 496, endPoint y: 251, distance: 15.5
click at [496, 270] on div "SONGTRUST AVE 00613926842 P8368C 5% Songtrust Copyright [STREET_ADDRESS][US_STA…" at bounding box center [387, 306] width 539 height 73
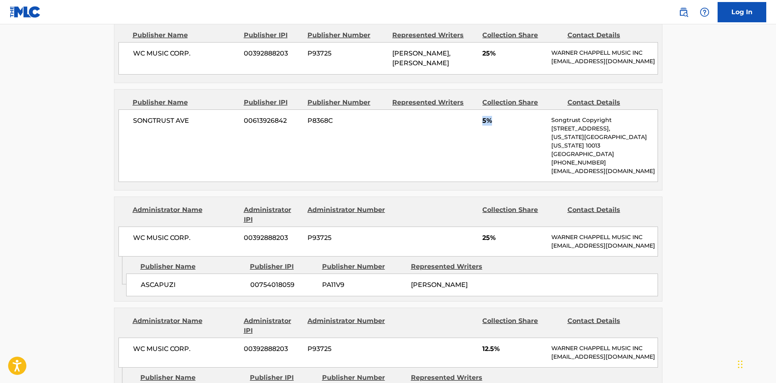
scroll to position [689, 0]
click at [486, 232] on span "25%" at bounding box center [513, 237] width 63 height 10
drag, startPoint x: 480, startPoint y: 202, endPoint x: 509, endPoint y: 201, distance: 28.8
click at [509, 225] on div "WC MUSIC CORP. 00392888203 P93725 25% [PERSON_NAME] MUSIC INC [EMAIL_ADDRESS][D…" at bounding box center [387, 240] width 539 height 30
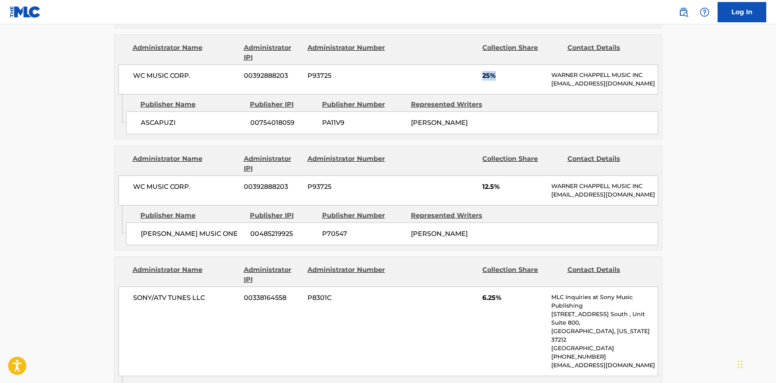
scroll to position [851, 0]
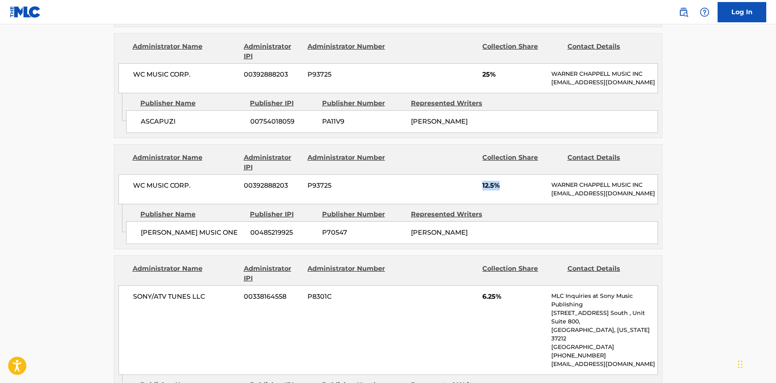
drag, startPoint x: 481, startPoint y: 158, endPoint x: 509, endPoint y: 157, distance: 27.6
click at [509, 174] on div "WC MUSIC CORP. 00392888203 P93725 12.5% [PERSON_NAME] MUSIC INC [EMAIL_ADDRESS]…" at bounding box center [387, 189] width 539 height 30
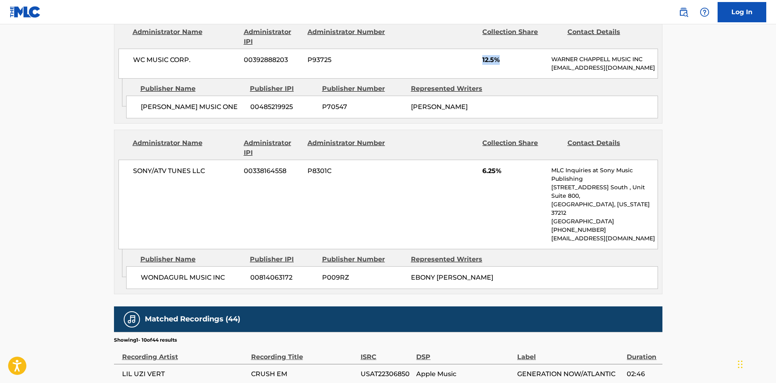
scroll to position [1014, 0]
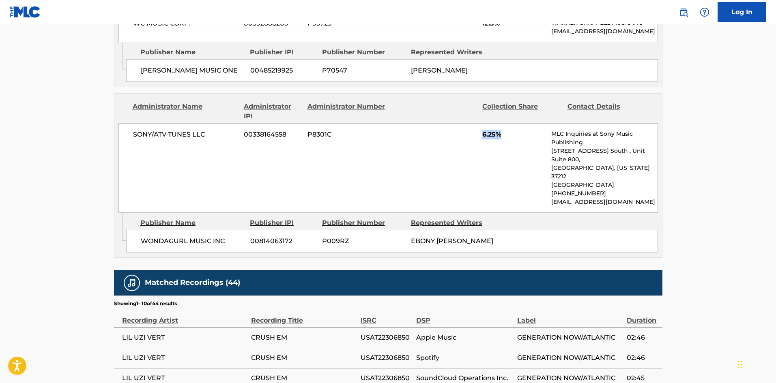
drag, startPoint x: 483, startPoint y: 115, endPoint x: 509, endPoint y: 115, distance: 26.4
click at [509, 130] on span "6.25%" at bounding box center [513, 135] width 63 height 10
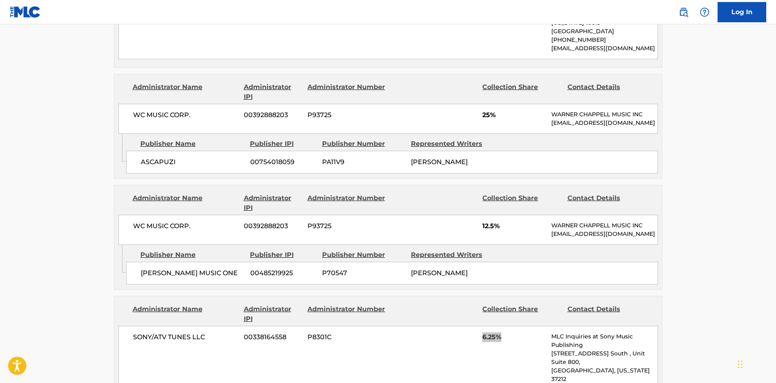
scroll to position [1054, 0]
